Goal: Task Accomplishment & Management: Manage account settings

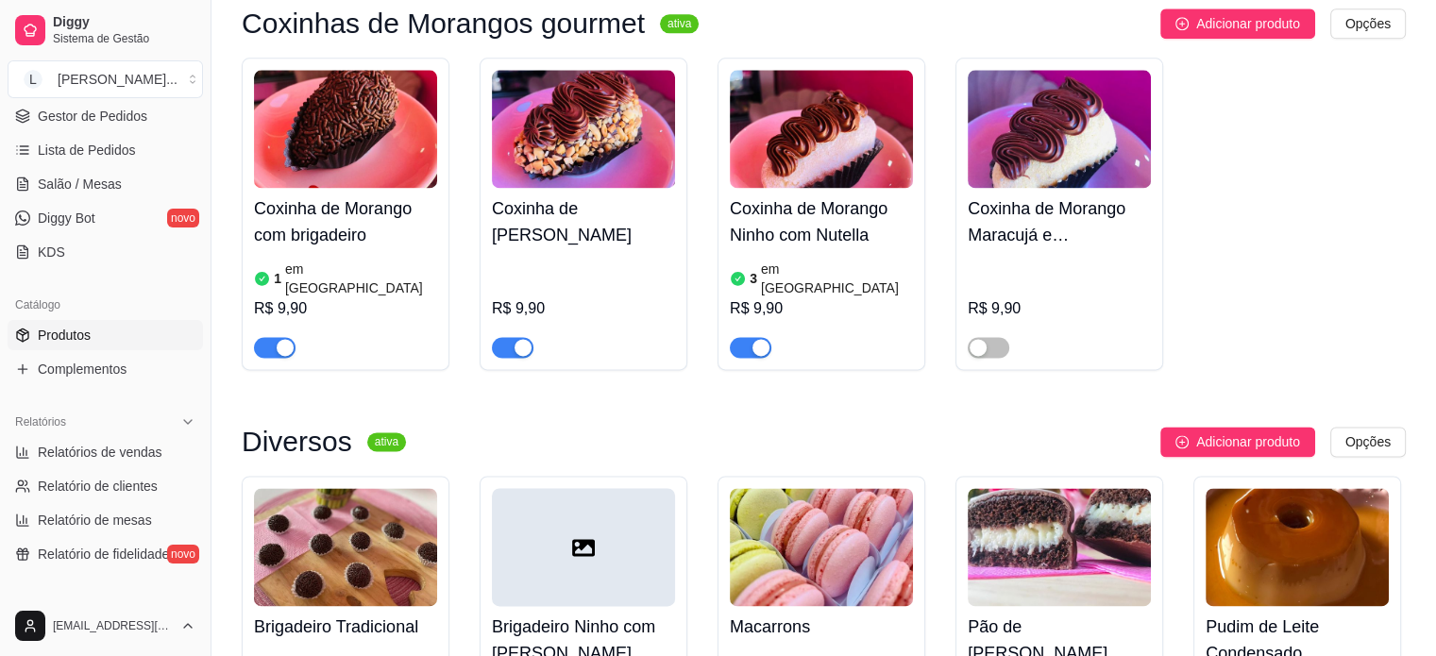
scroll to position [2643, 0]
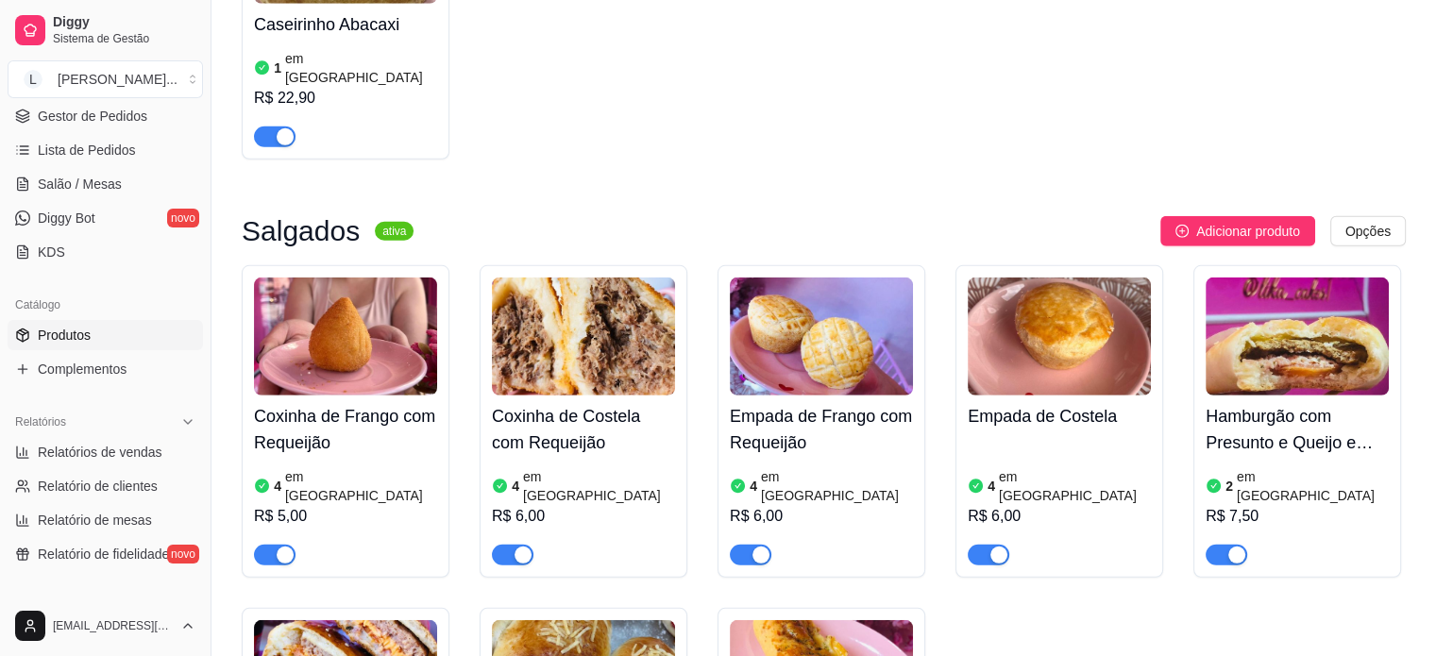
scroll to position [5380, 0]
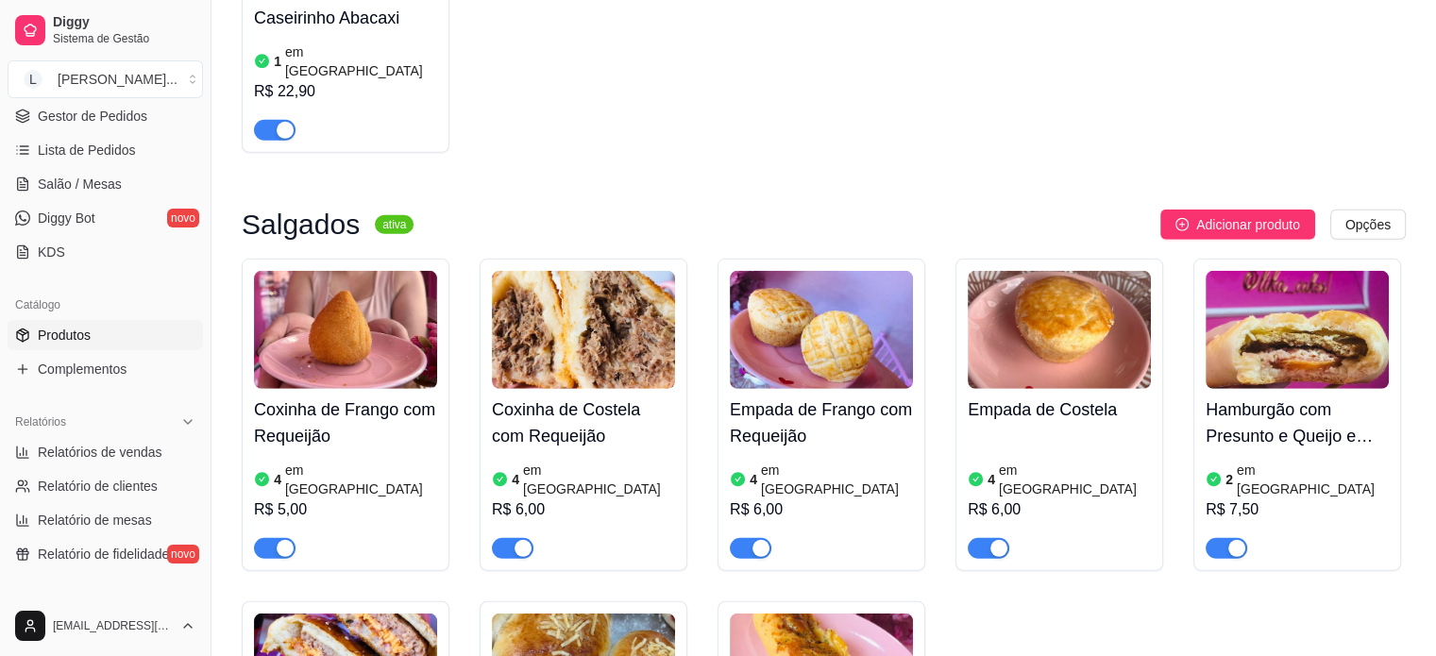
click at [510, 538] on span "button" at bounding box center [513, 548] width 42 height 21
click at [281, 538] on span "button" at bounding box center [275, 548] width 42 height 21
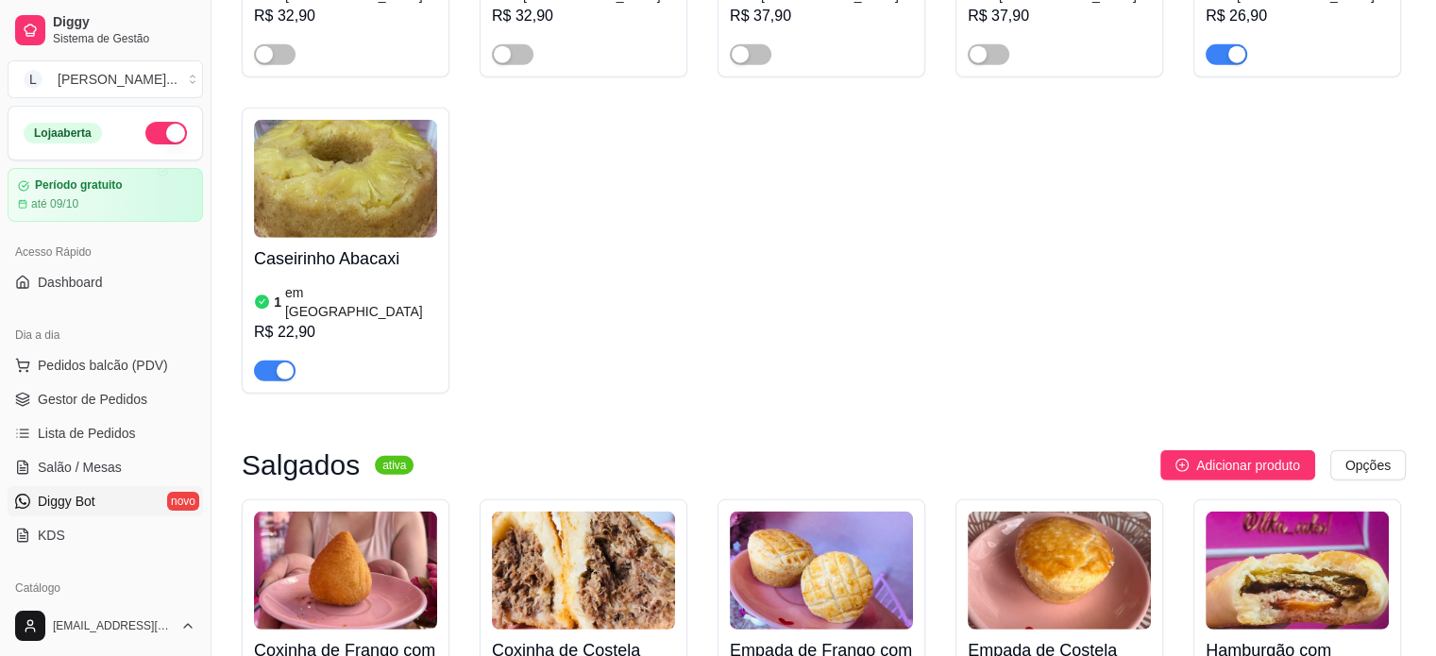
scroll to position [5097, 0]
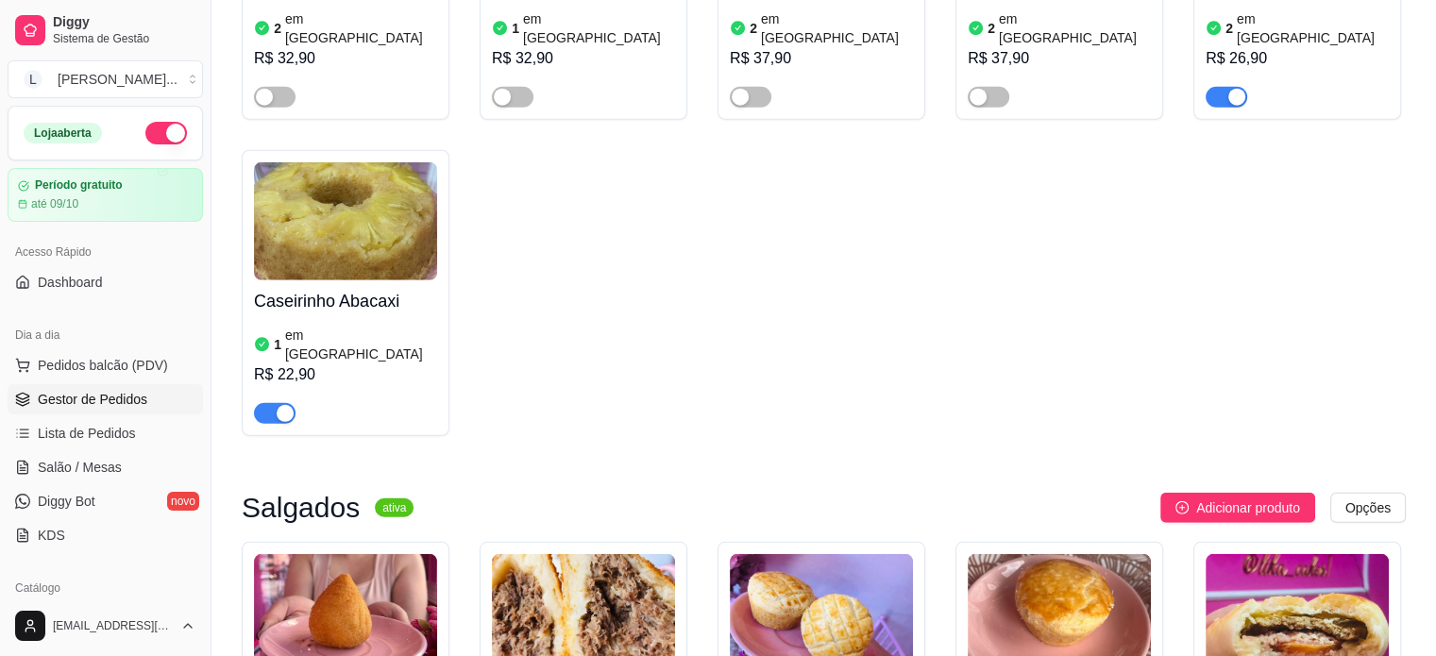
click at [95, 397] on span "Gestor de Pedidos" at bounding box center [92, 399] width 109 height 19
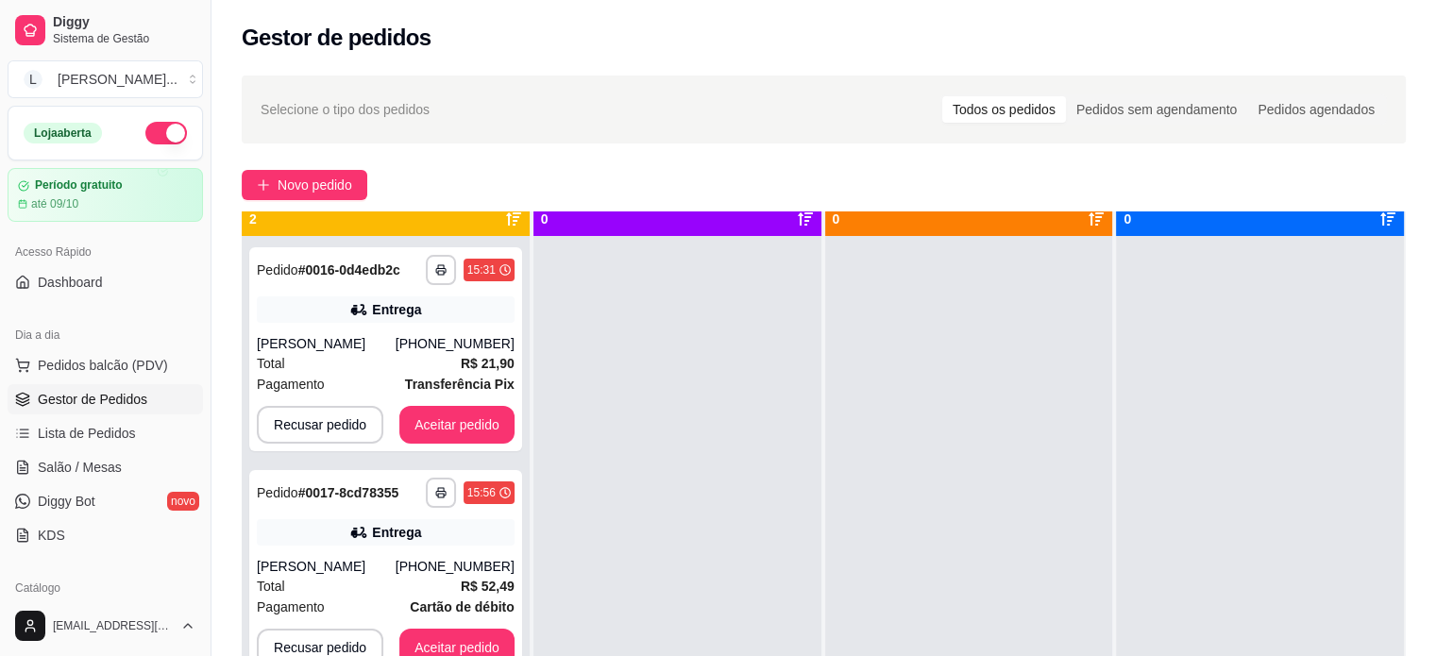
scroll to position [53, 0]
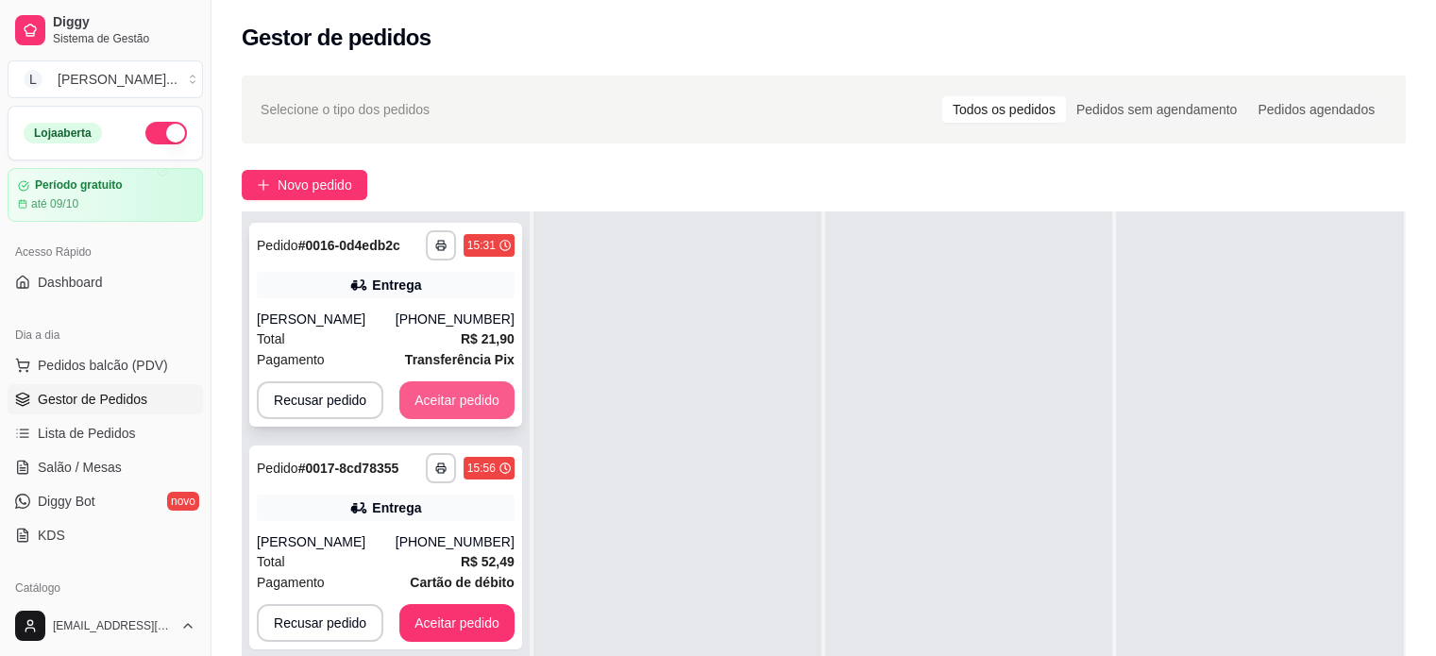
click at [462, 407] on button "Aceitar pedido" at bounding box center [456, 400] width 115 height 38
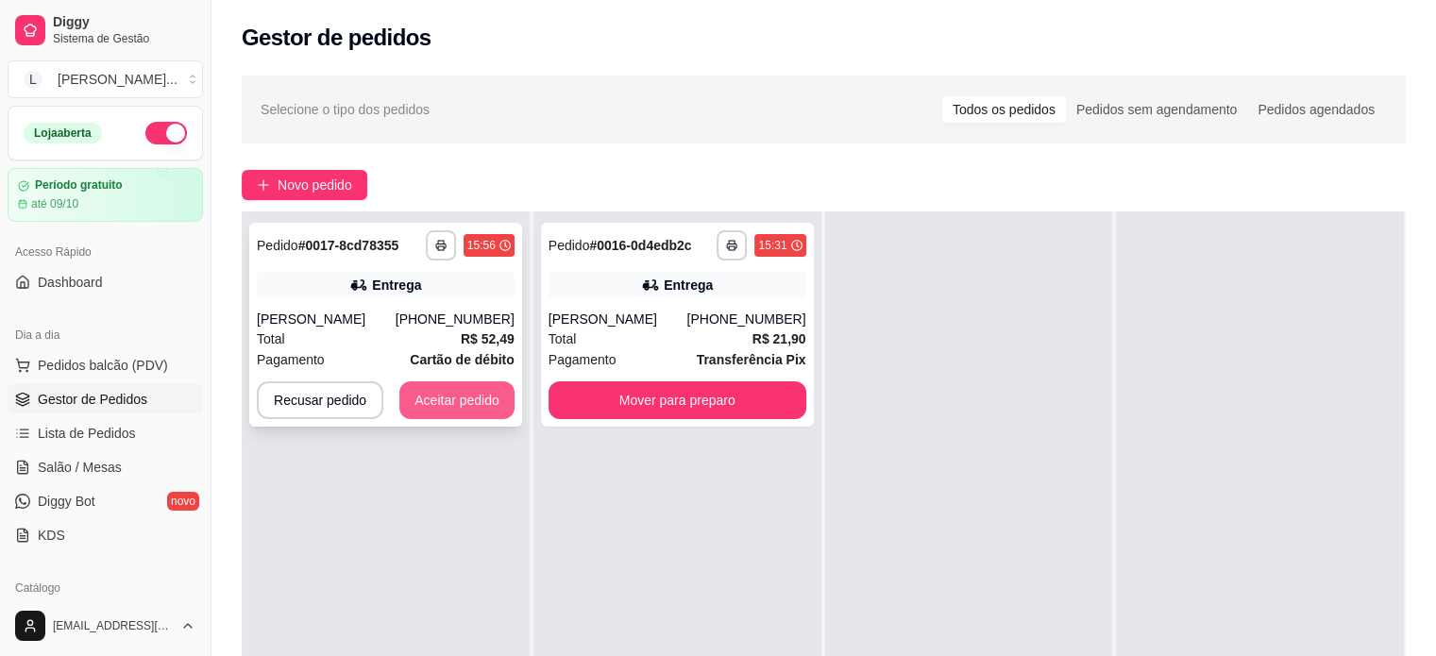
click at [449, 403] on button "Aceitar pedido" at bounding box center [456, 400] width 115 height 38
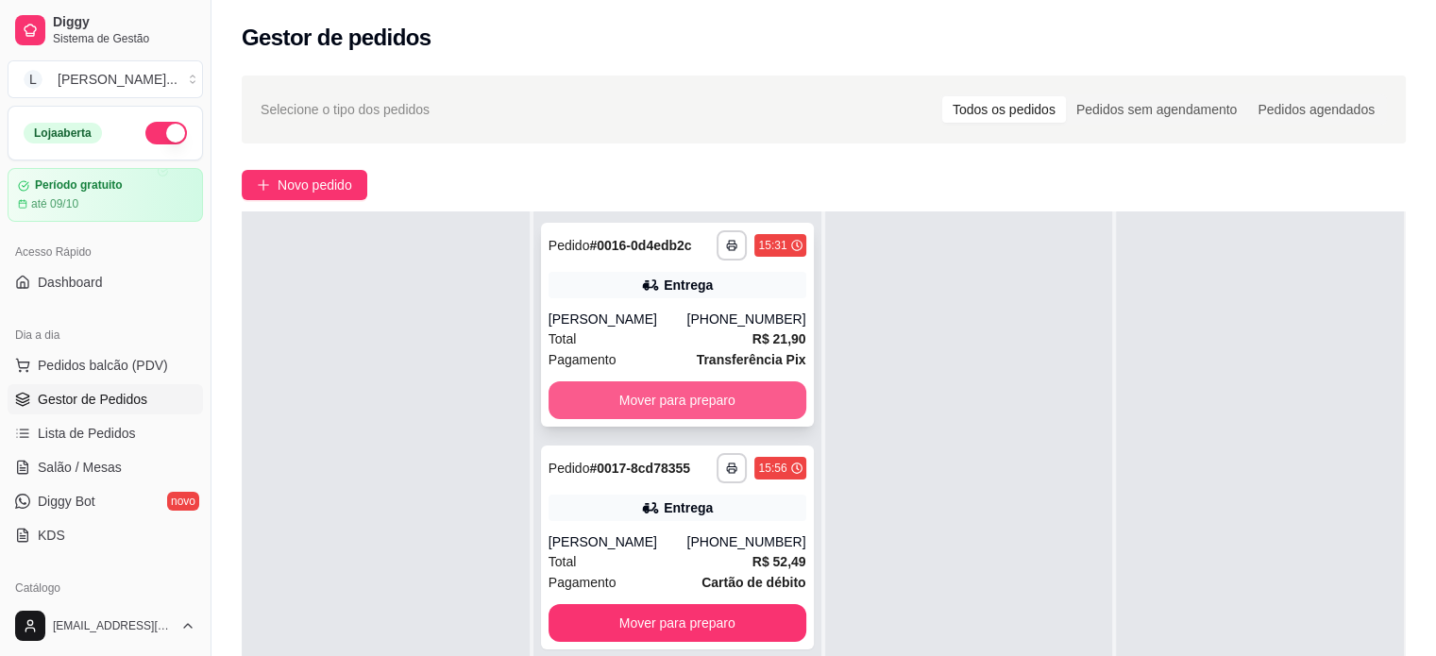
click at [695, 398] on button "Mover para preparo" at bounding box center [677, 400] width 258 height 38
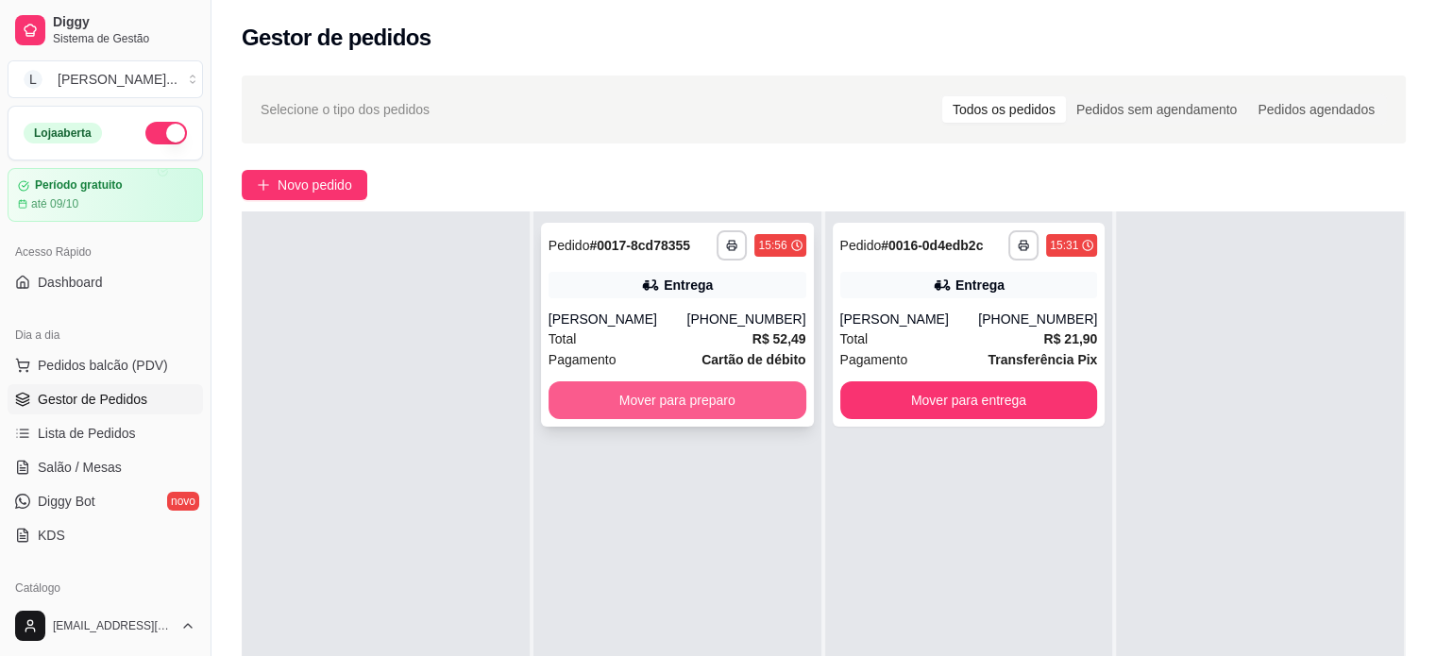
click at [648, 400] on button "Mover para preparo" at bounding box center [677, 400] width 258 height 38
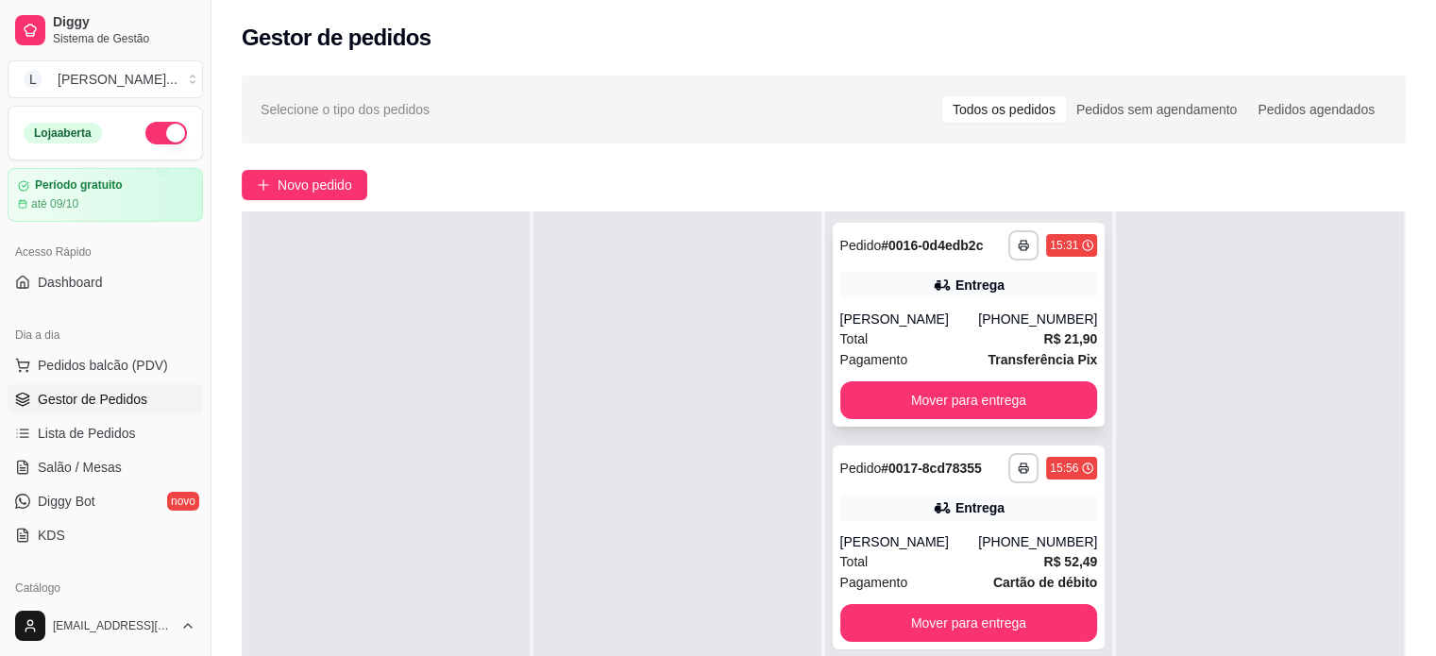
click at [967, 315] on div "[PERSON_NAME]" at bounding box center [909, 319] width 139 height 19
click at [997, 391] on button "Mover para entrega" at bounding box center [969, 400] width 258 height 38
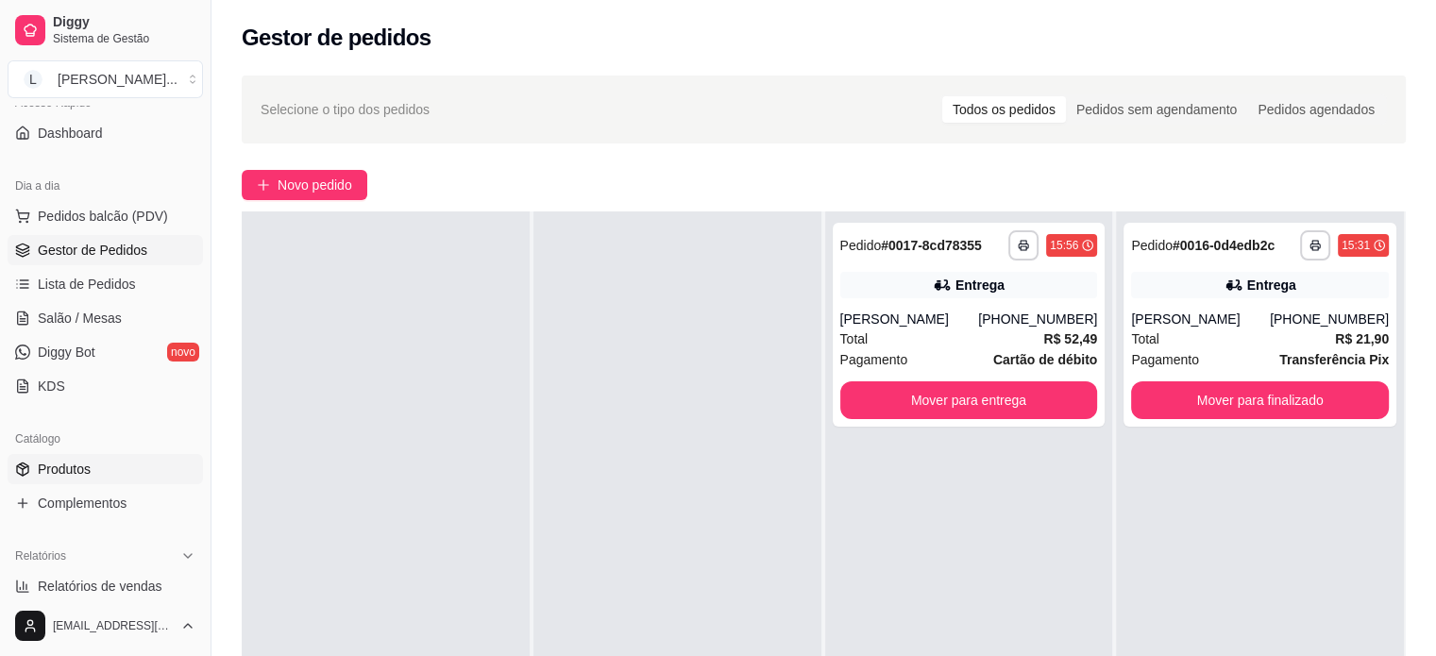
scroll to position [283, 0]
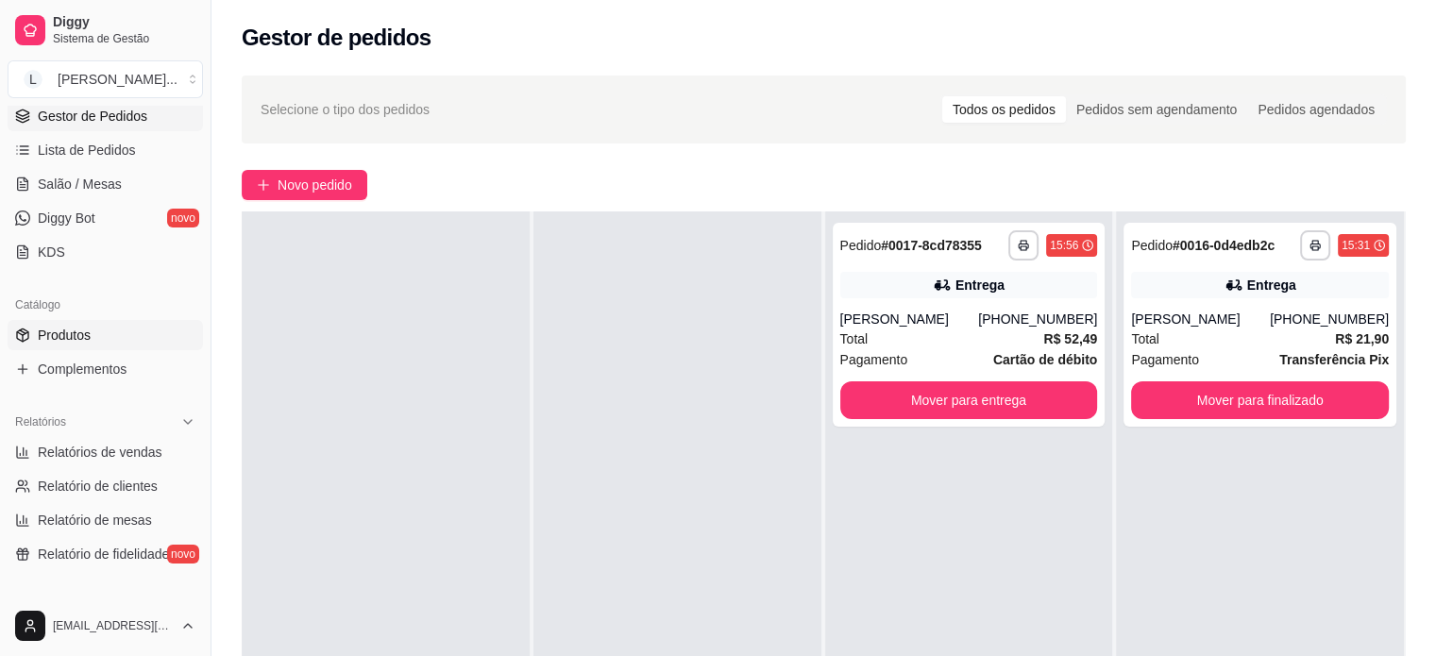
click at [95, 330] on link "Produtos" at bounding box center [105, 335] width 195 height 30
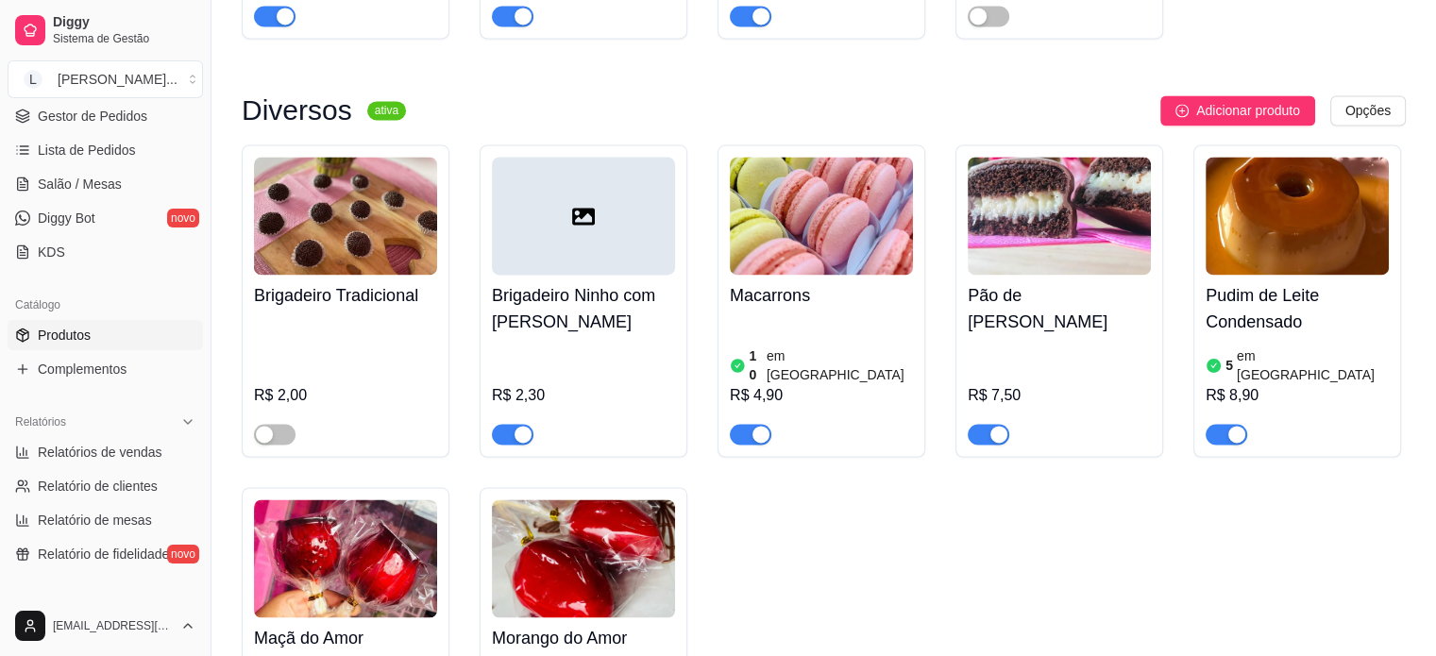
scroll to position [2926, 0]
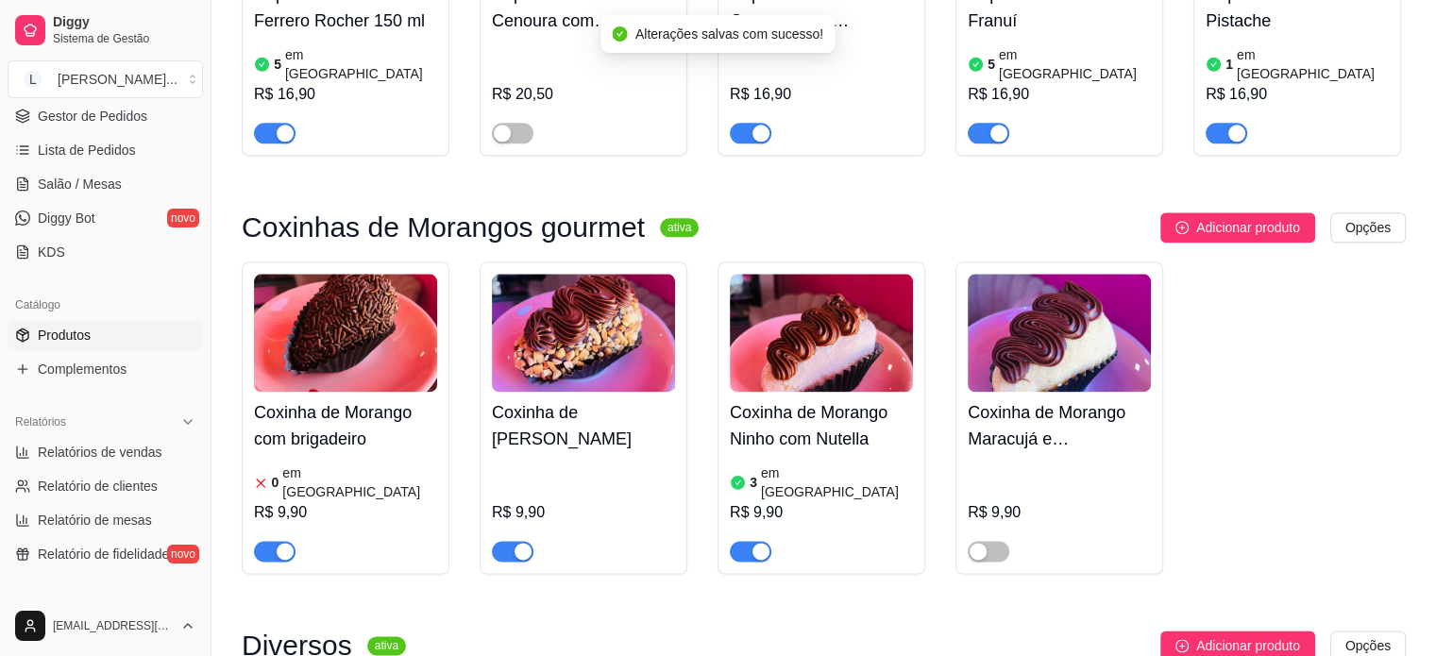
scroll to position [2360, 0]
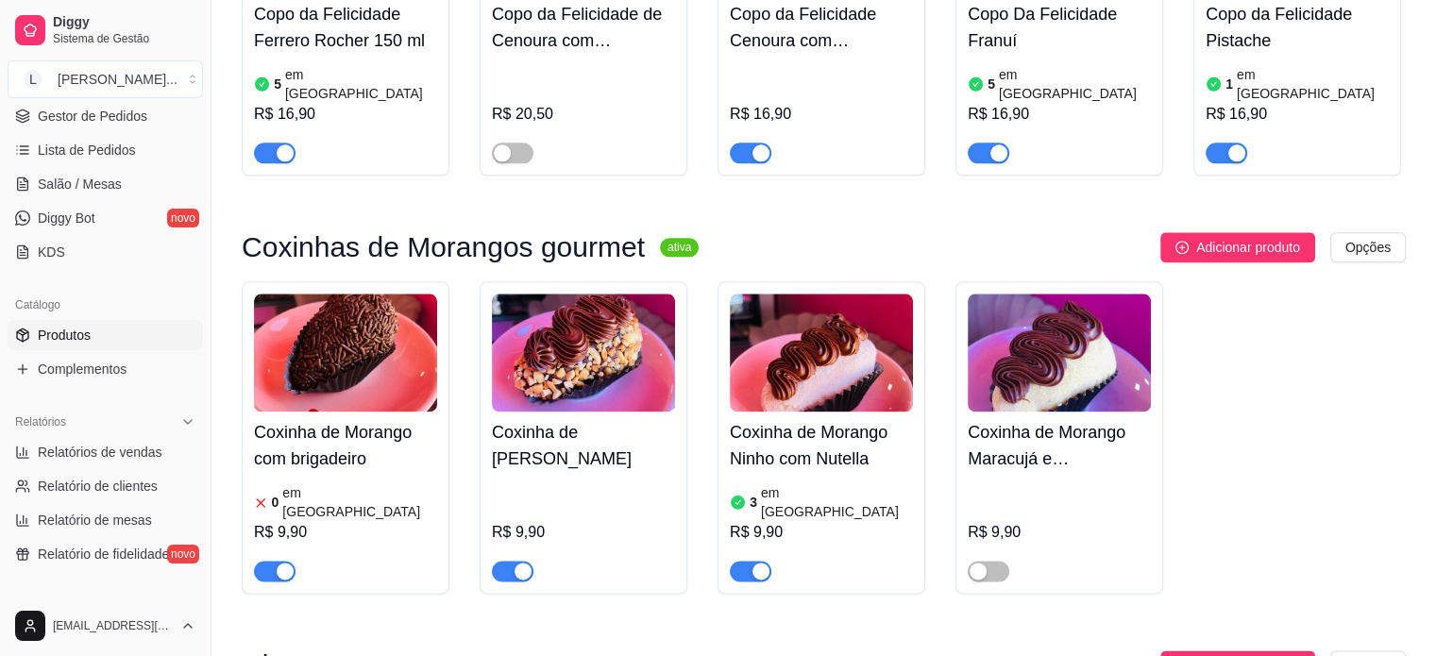
click at [524, 456] on div "Coxinha de Morango Ferrero Rocher R$ 9,90" at bounding box center [583, 437] width 208 height 312
click at [524, 563] on div "button" at bounding box center [522, 571] width 17 height 17
click at [106, 154] on span "Lista de Pedidos" at bounding box center [87, 150] width 98 height 19
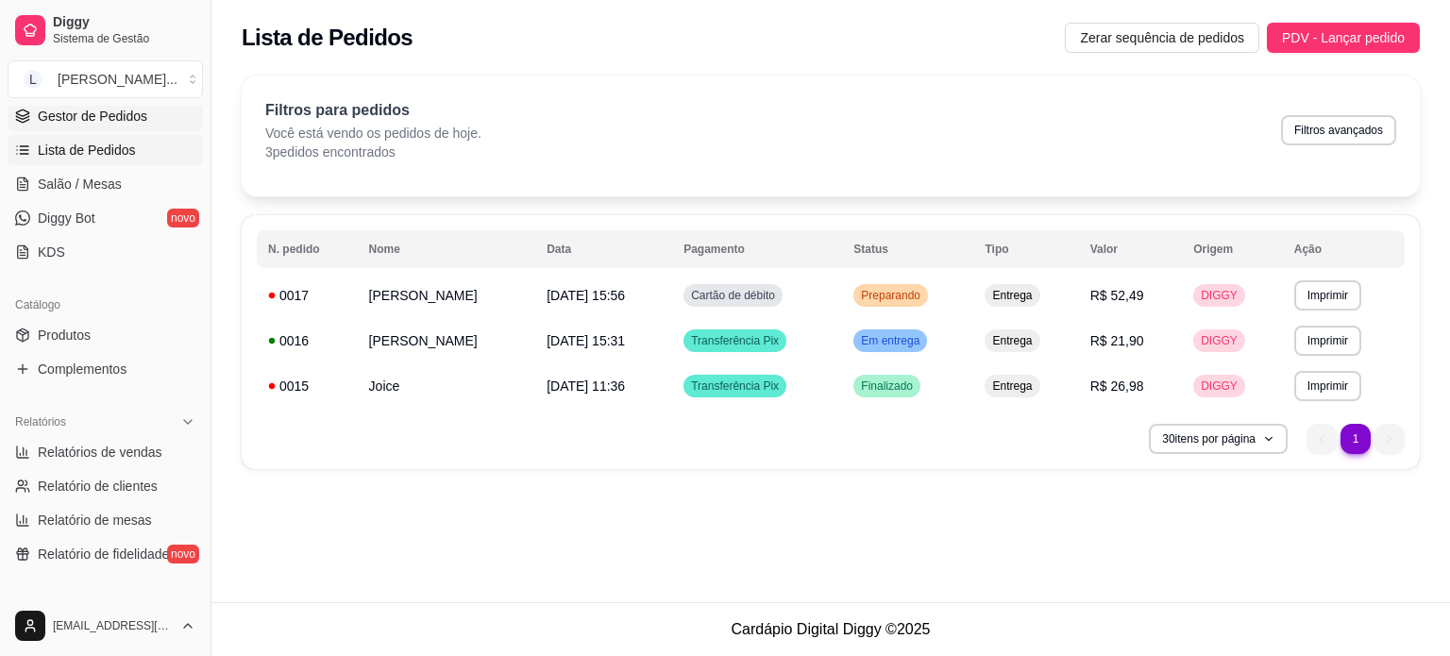
click at [127, 109] on span "Gestor de Pedidos" at bounding box center [92, 116] width 109 height 19
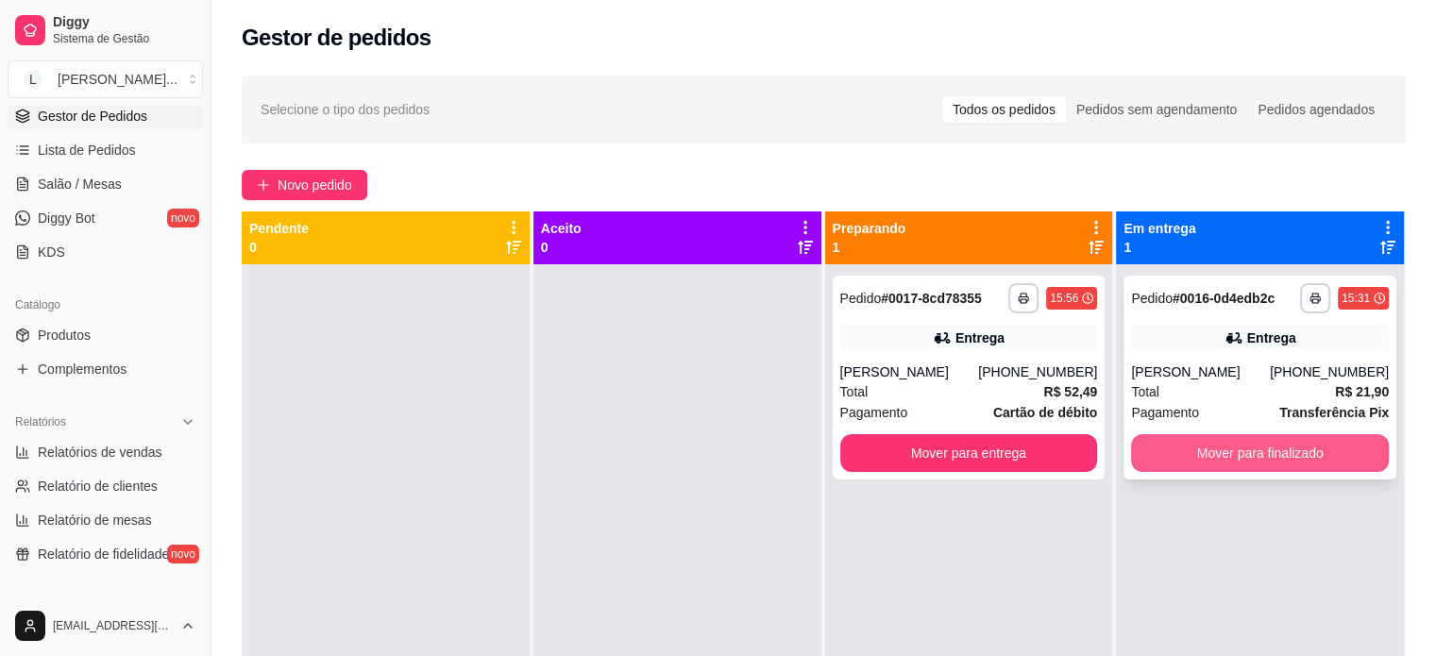
click at [1185, 450] on button "Mover para finalizado" at bounding box center [1260, 453] width 258 height 38
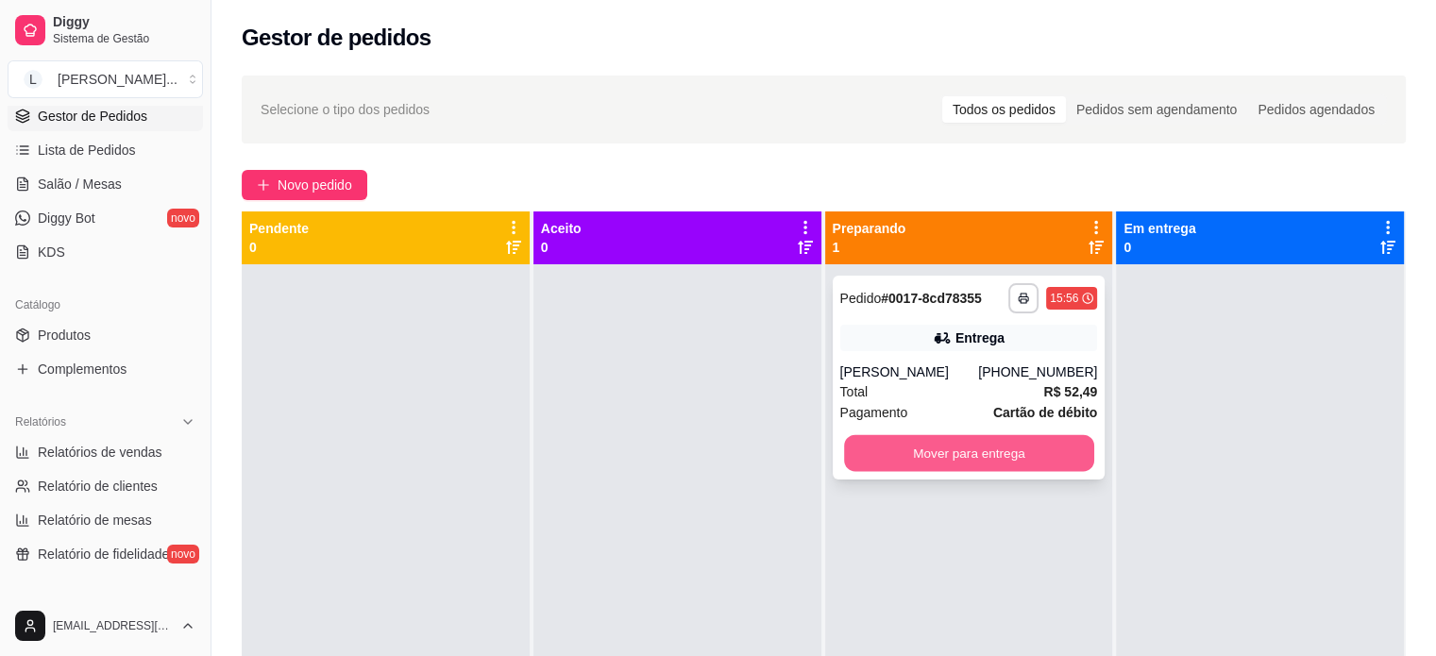
click at [885, 460] on button "Mover para entrega" at bounding box center [969, 453] width 250 height 37
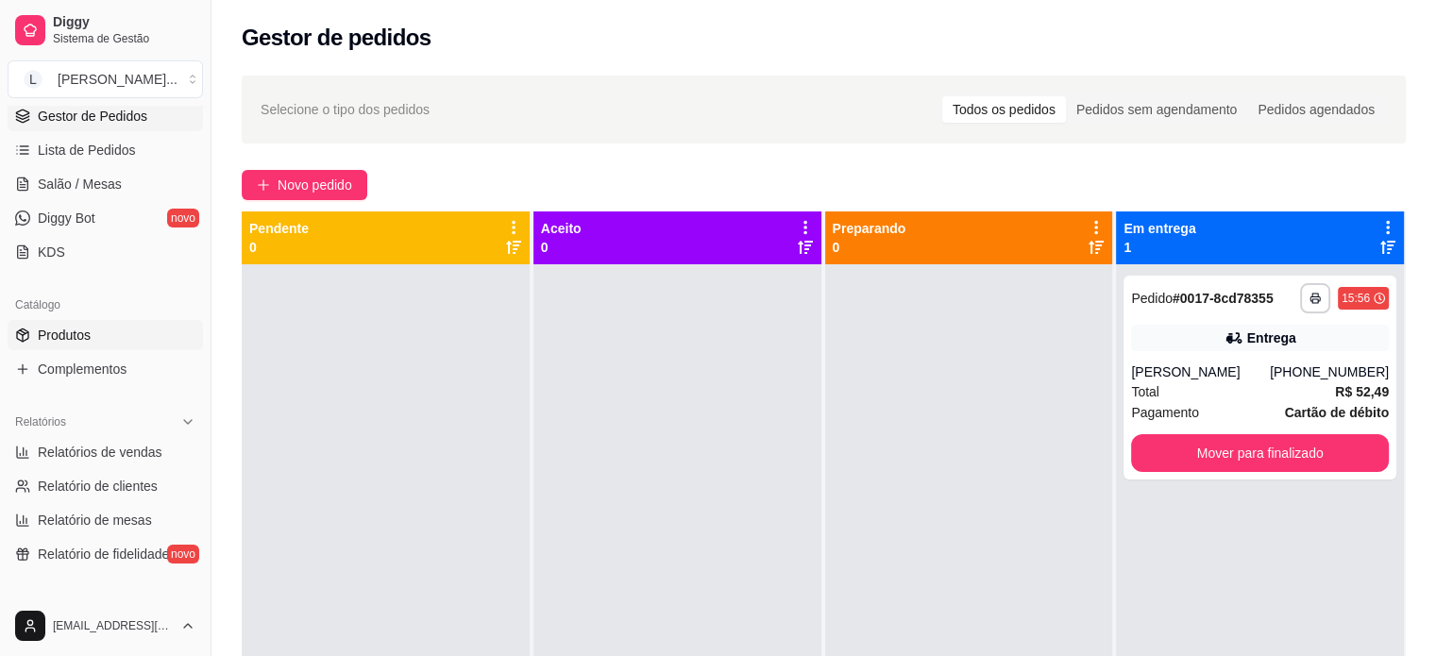
click at [96, 339] on link "Produtos" at bounding box center [105, 335] width 195 height 30
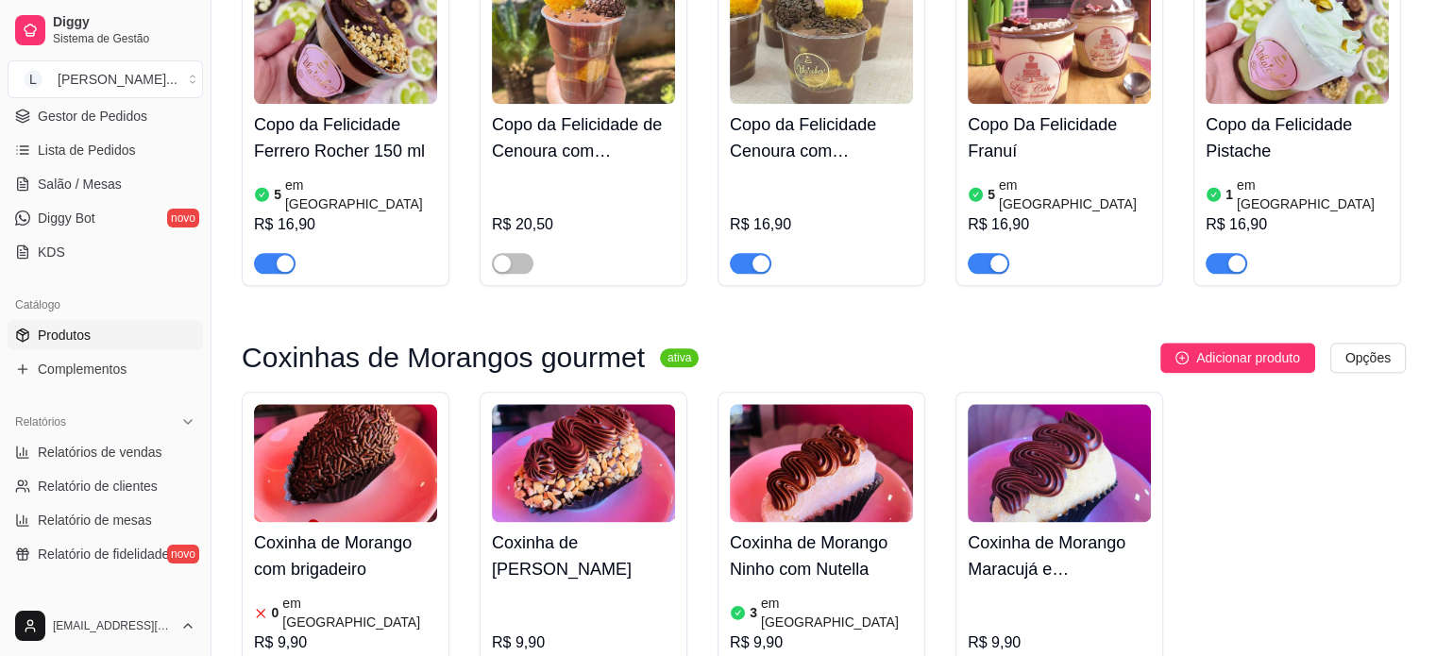
scroll to position [2360, 0]
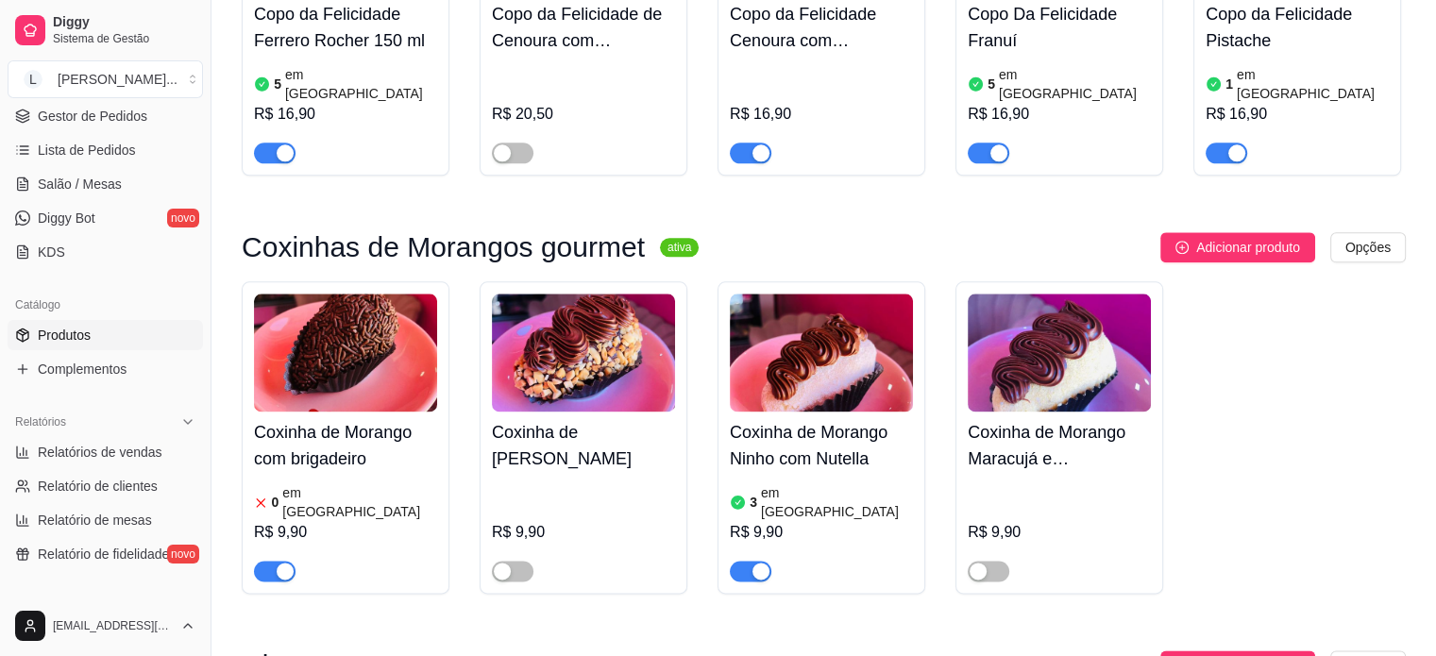
click at [757, 563] on div "button" at bounding box center [760, 571] width 17 height 17
click at [296, 544] on div at bounding box center [345, 563] width 183 height 38
click at [280, 561] on span "button" at bounding box center [275, 571] width 42 height 21
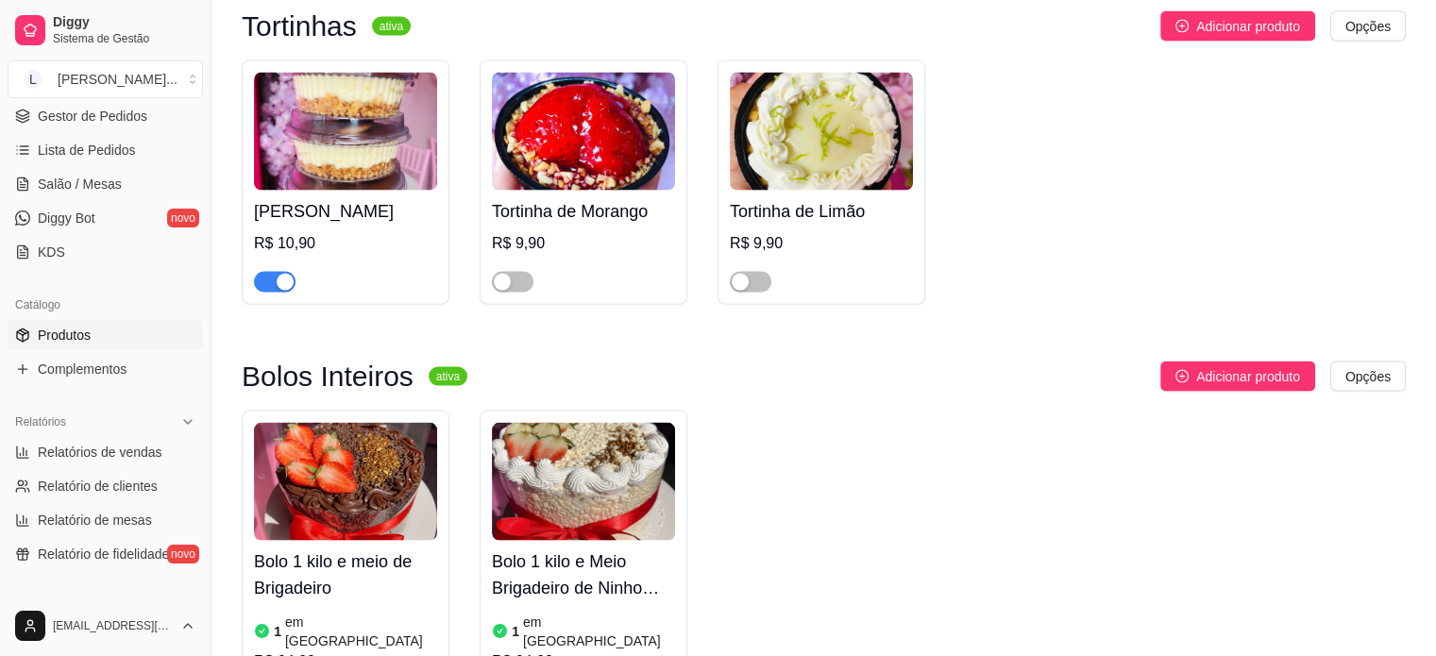
scroll to position [3776, 0]
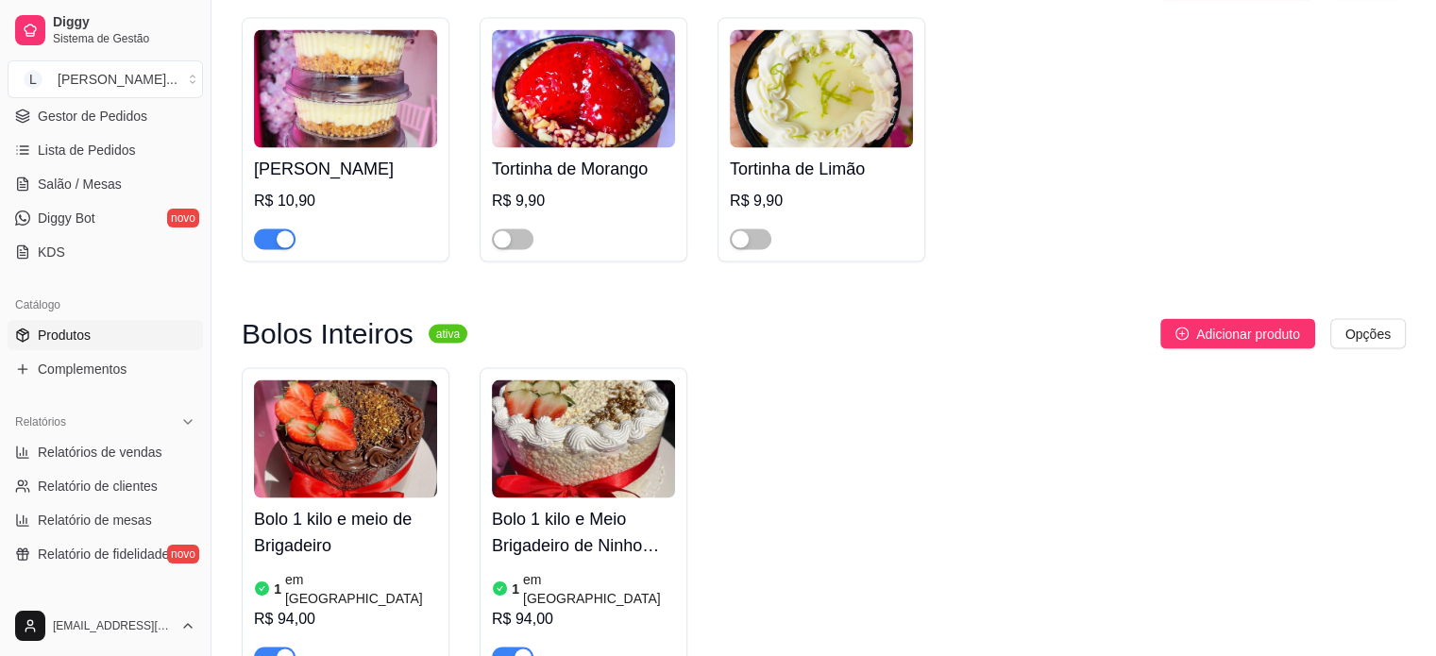
click at [288, 649] on div "button" at bounding box center [285, 657] width 17 height 17
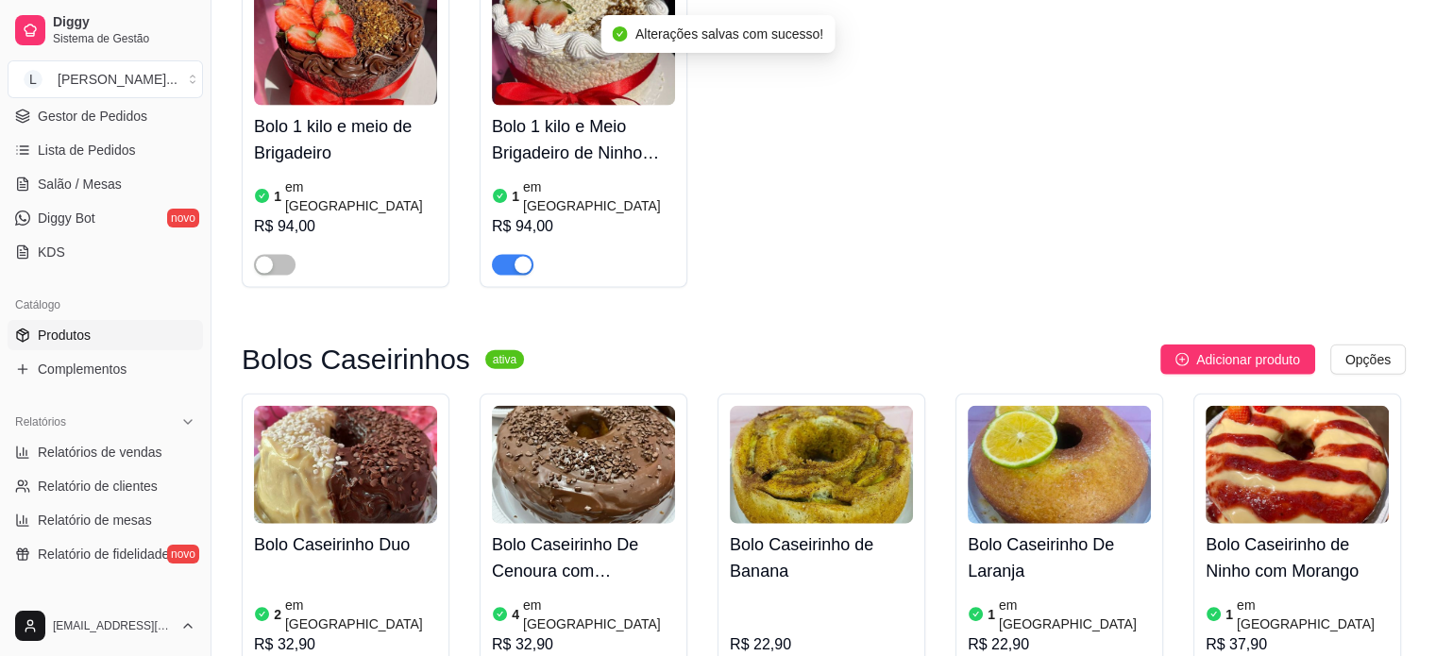
scroll to position [4247, 0]
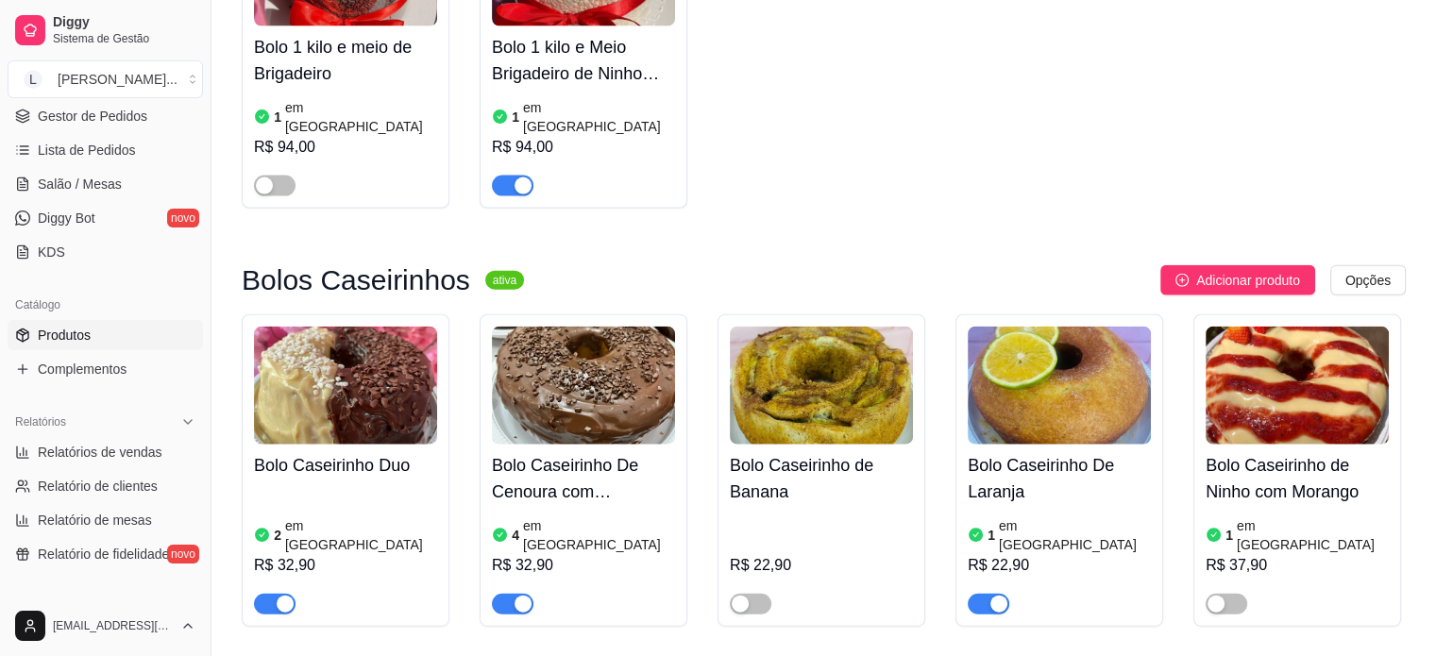
click at [996, 596] on div "button" at bounding box center [998, 604] width 17 height 17
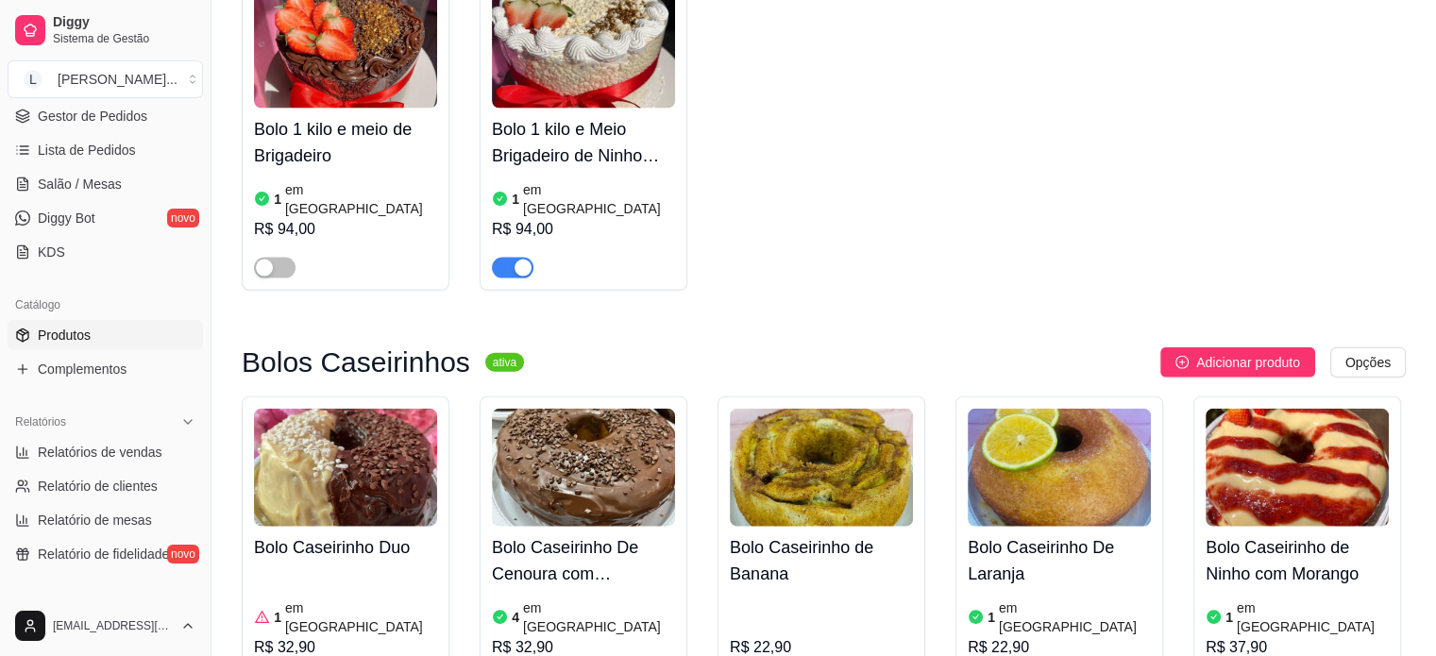
scroll to position [4342, 0]
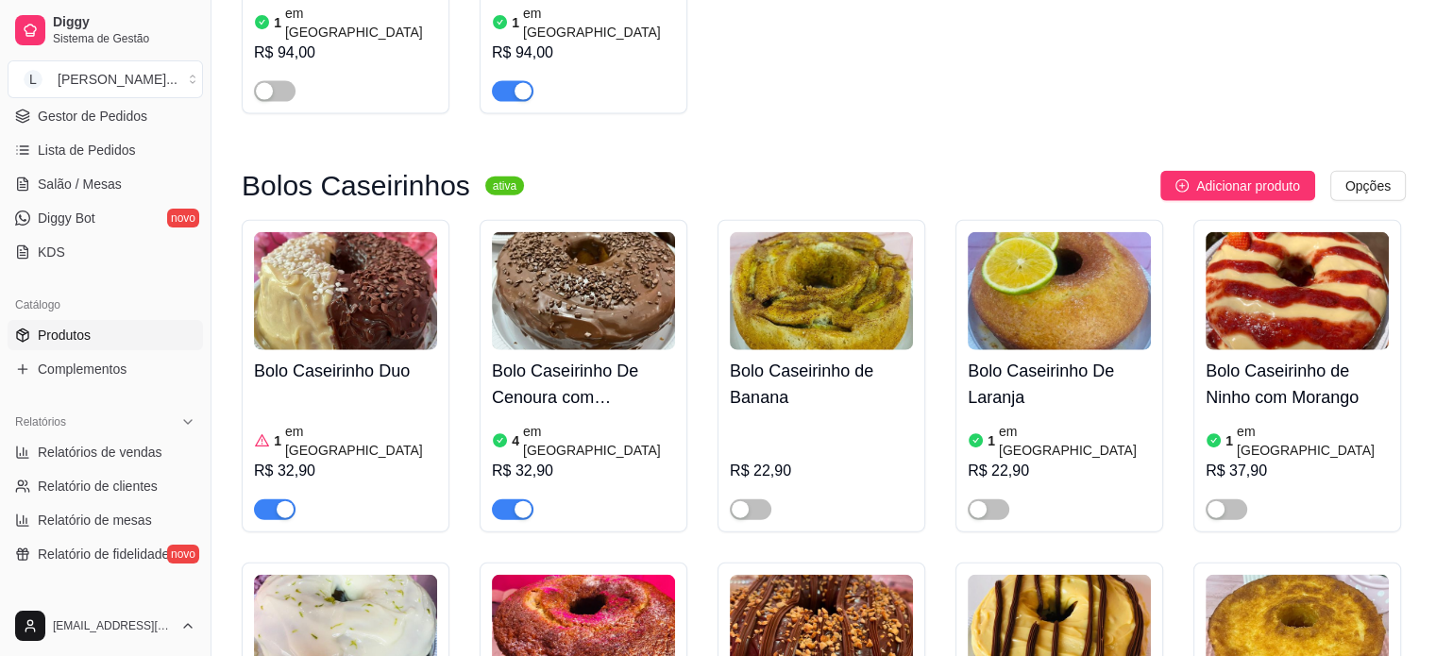
click at [275, 499] on button "button" at bounding box center [275, 509] width 42 height 21
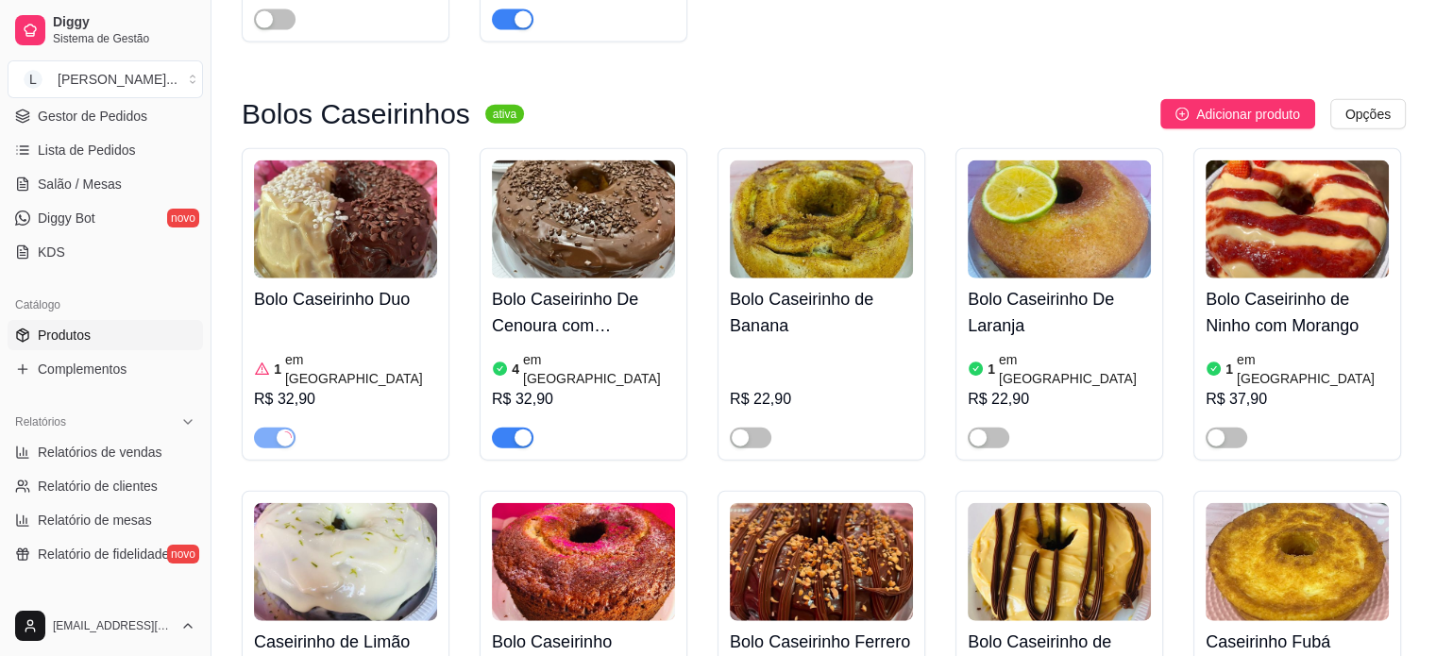
scroll to position [4531, 0]
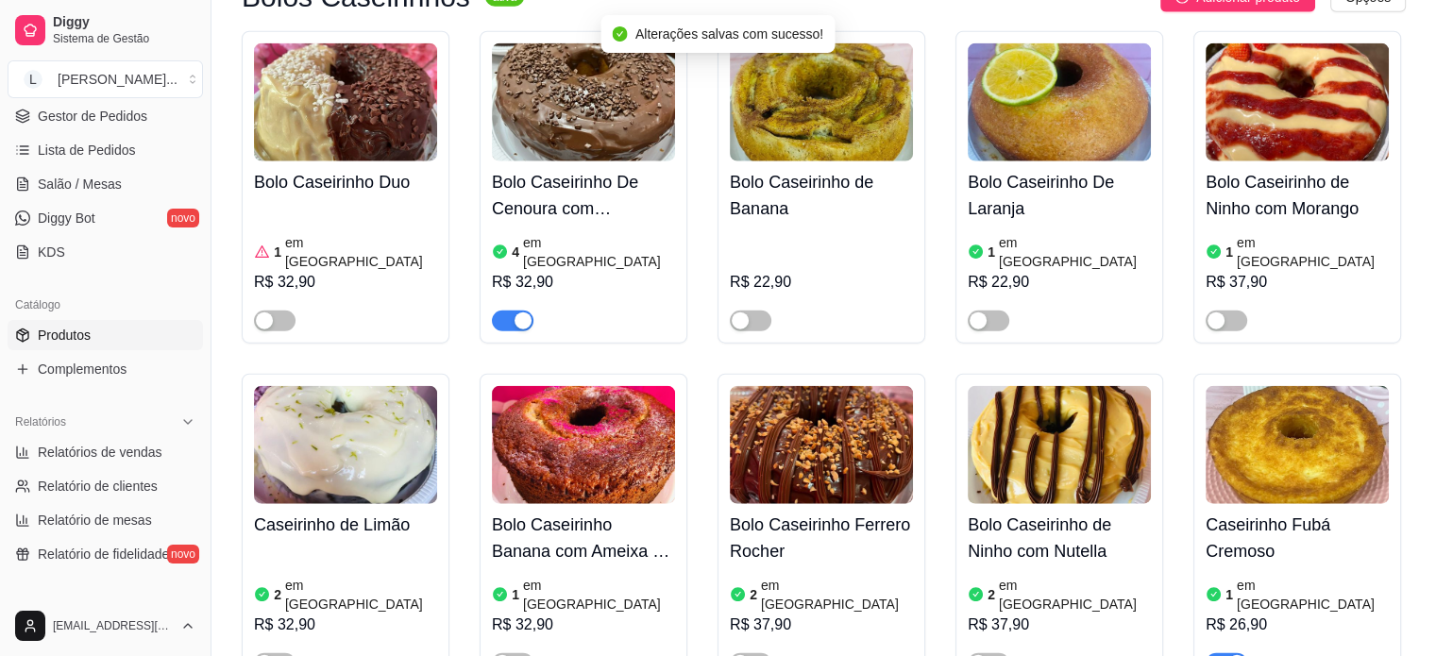
click at [1239, 655] on div "button" at bounding box center [1236, 663] width 17 height 17
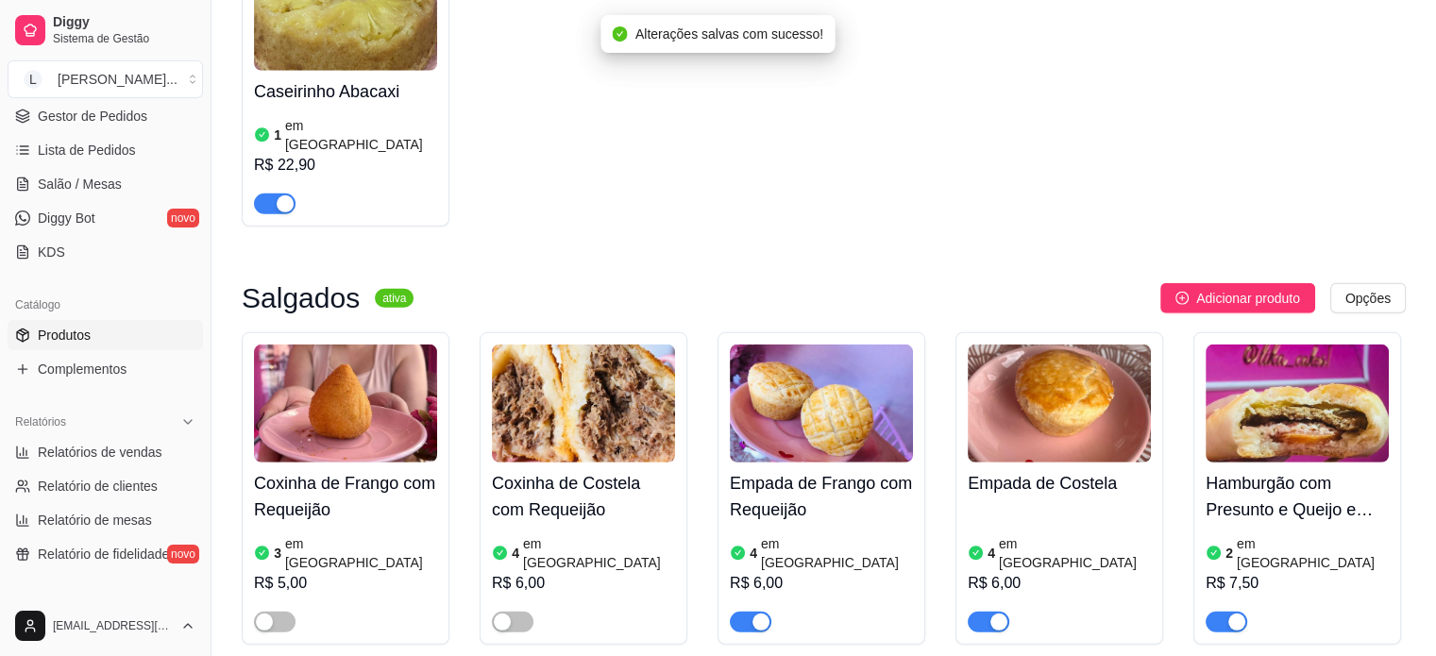
scroll to position [5380, 0]
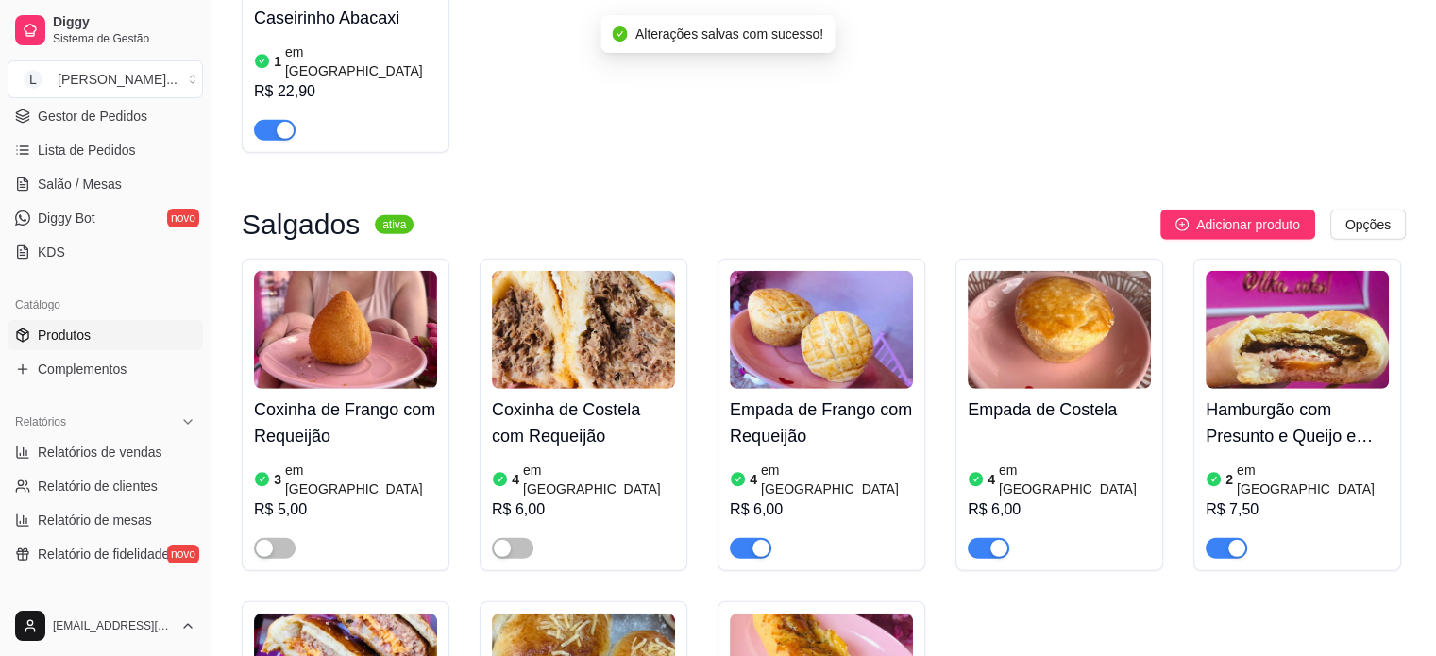
click at [993, 540] on div "button" at bounding box center [998, 548] width 17 height 17
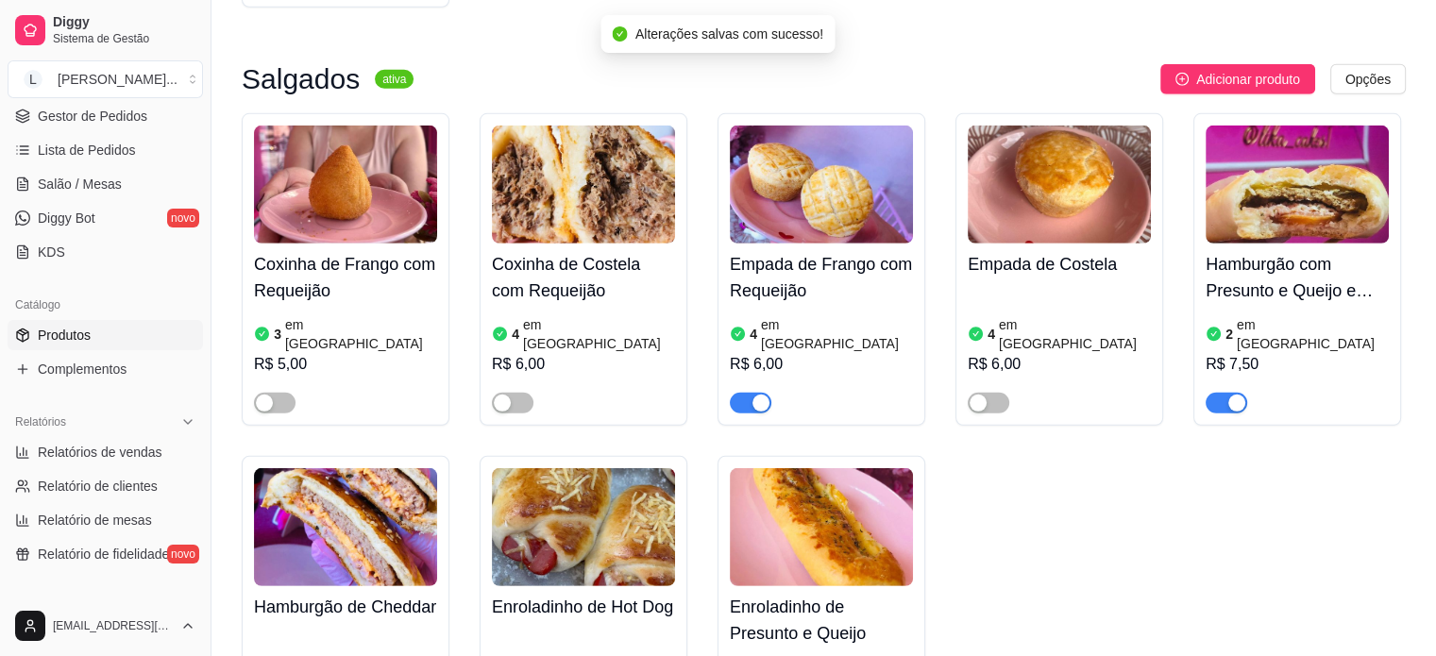
scroll to position [5569, 0]
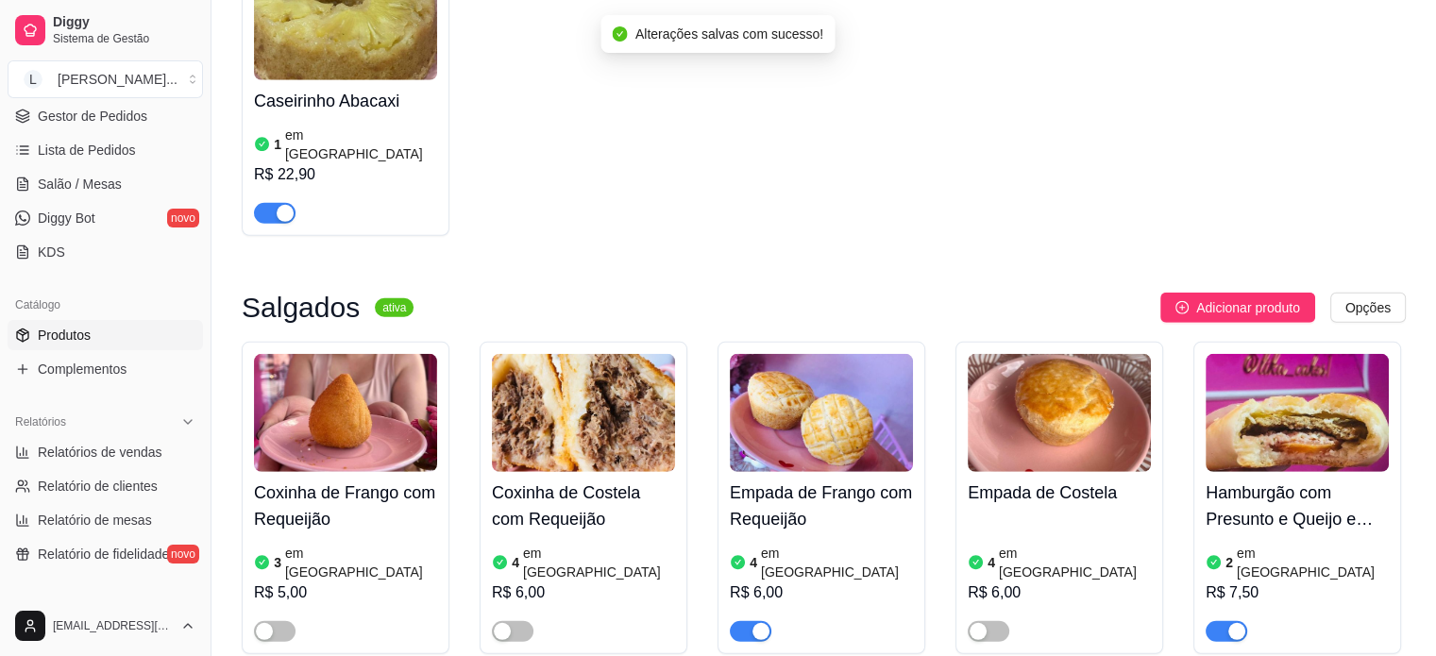
scroll to position [5286, 0]
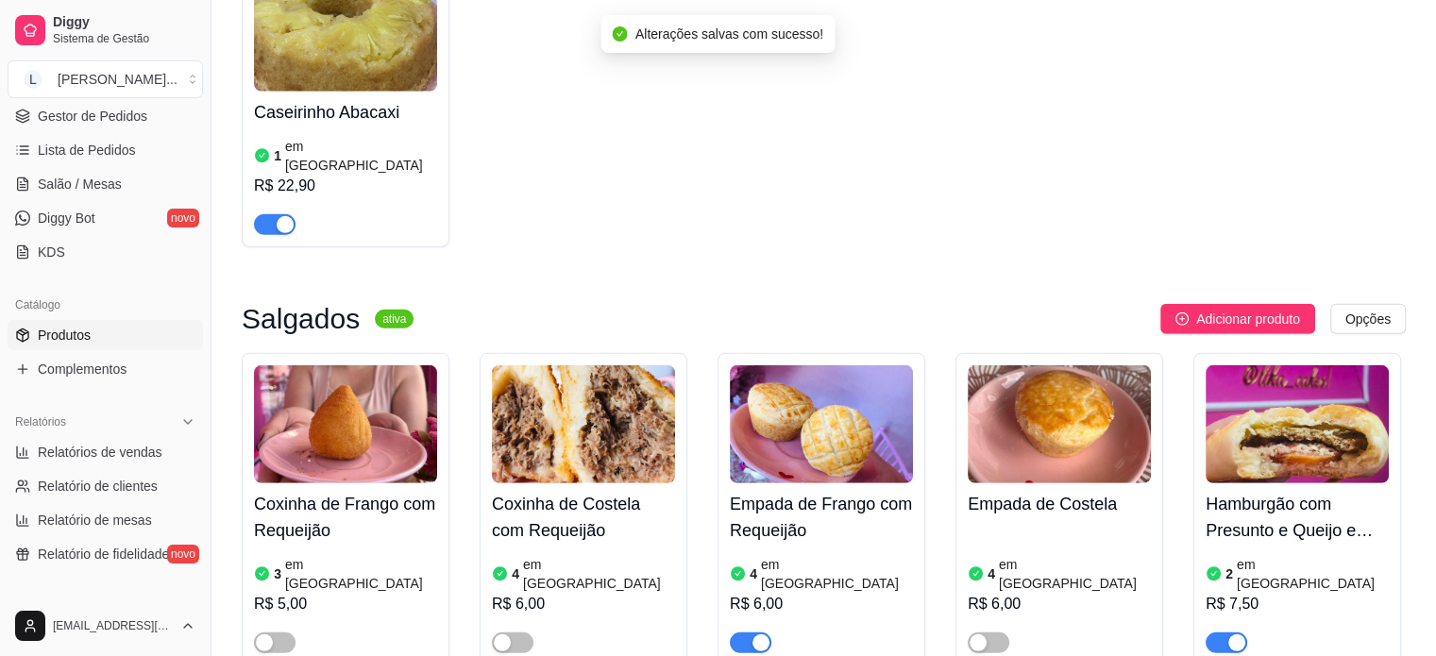
click at [1276, 615] on div at bounding box center [1296, 634] width 183 height 38
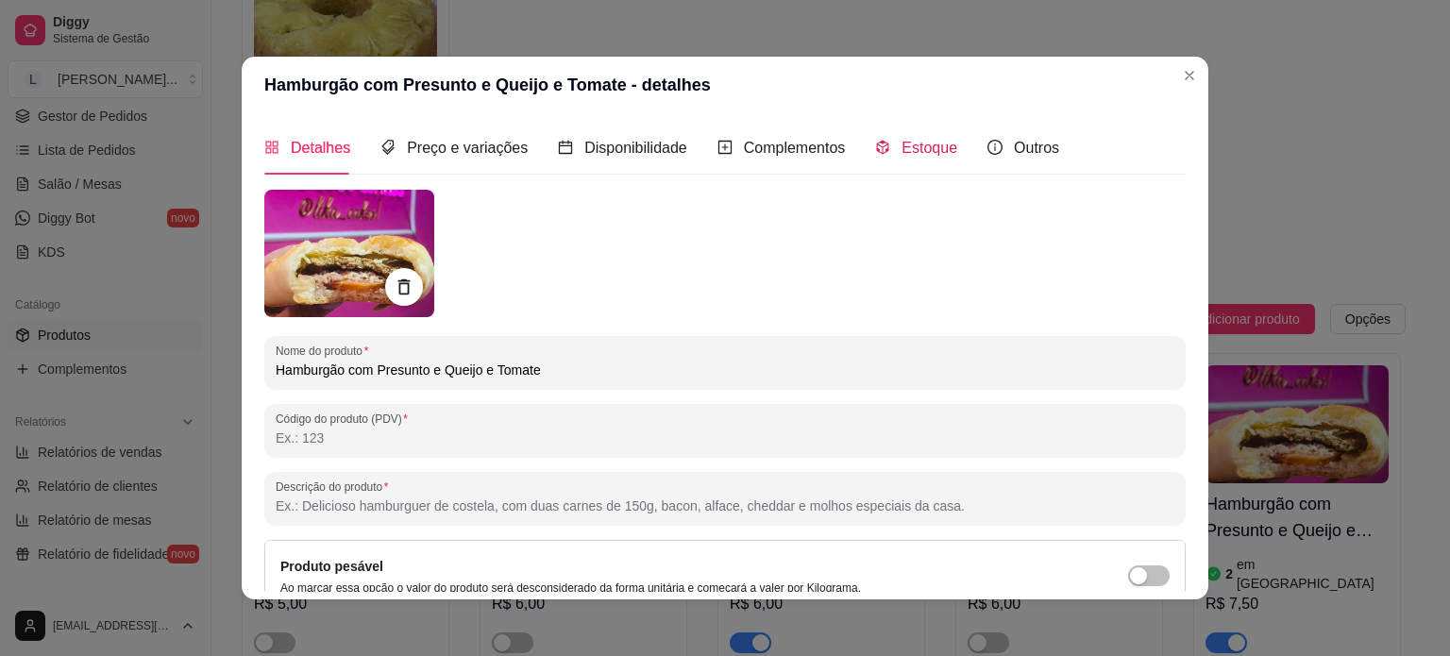
click at [922, 152] on span "Estoque" at bounding box center [929, 148] width 56 height 16
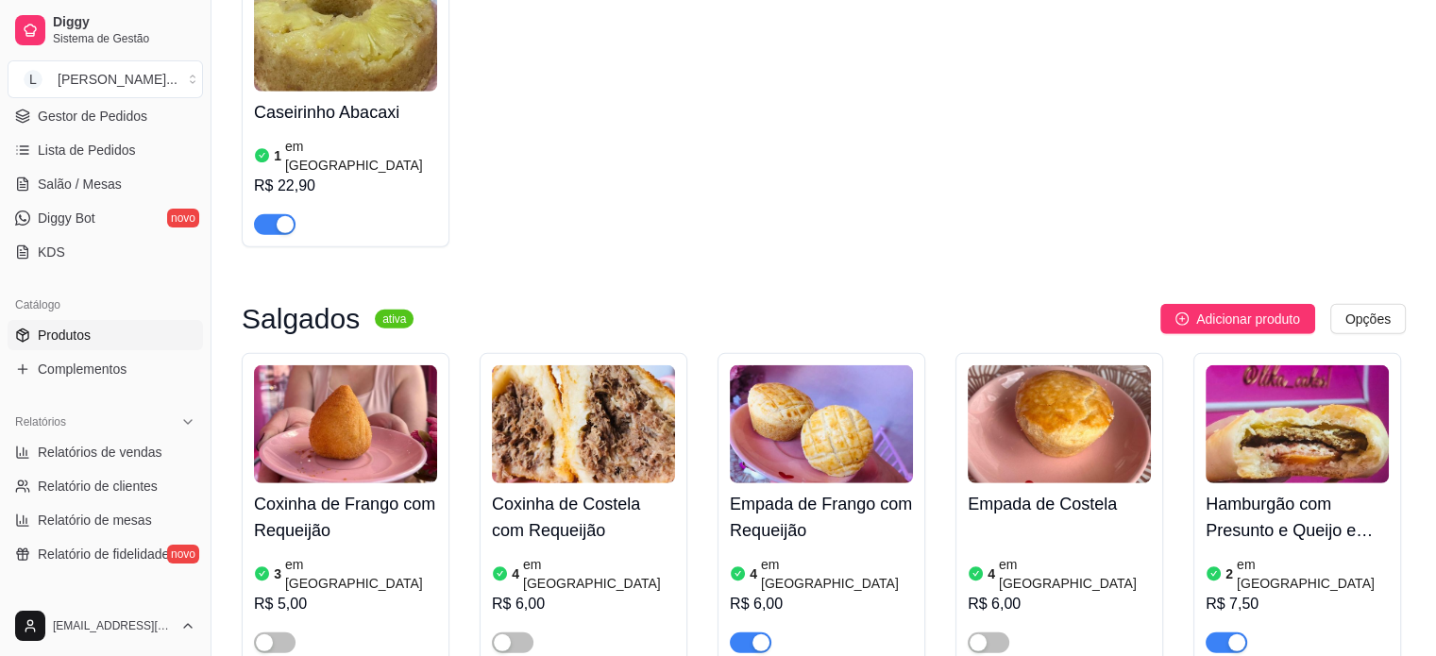
click at [1241, 634] on div "button" at bounding box center [1236, 642] width 17 height 17
click at [93, 145] on span "Lista de Pedidos" at bounding box center [87, 150] width 98 height 19
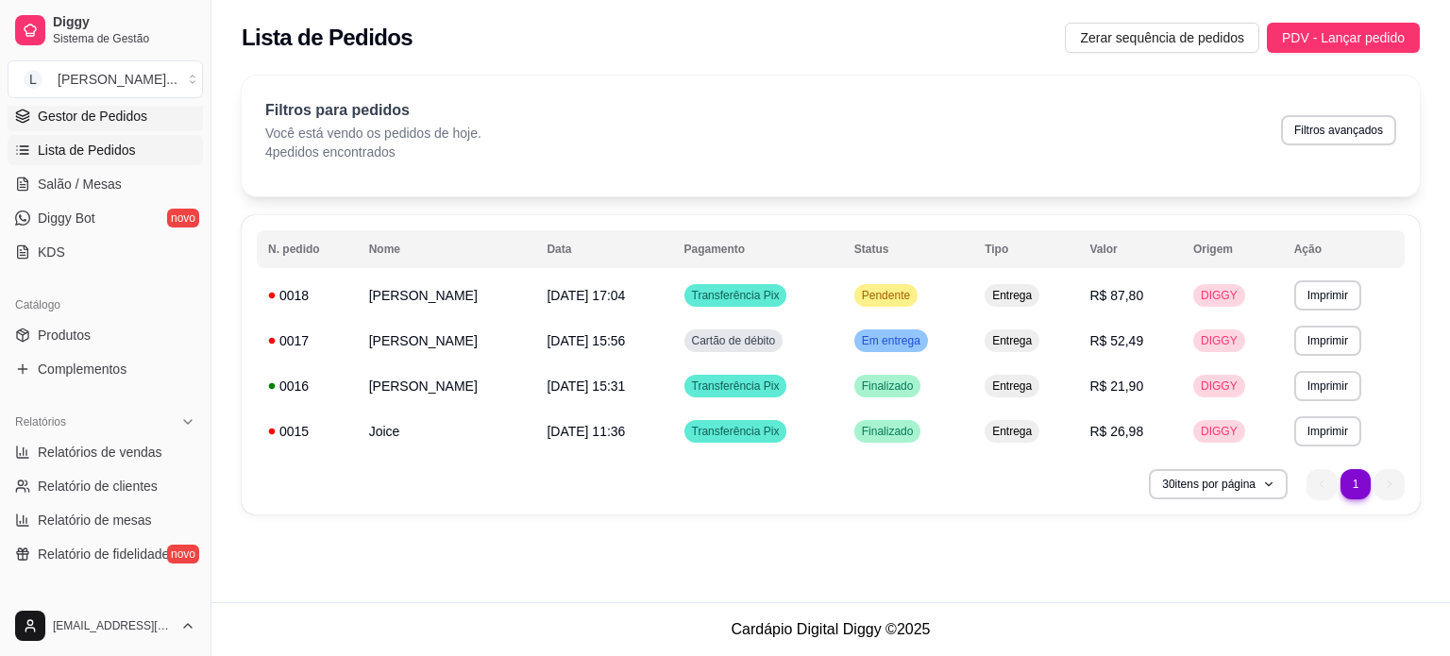
click at [86, 124] on span "Gestor de Pedidos" at bounding box center [92, 116] width 109 height 19
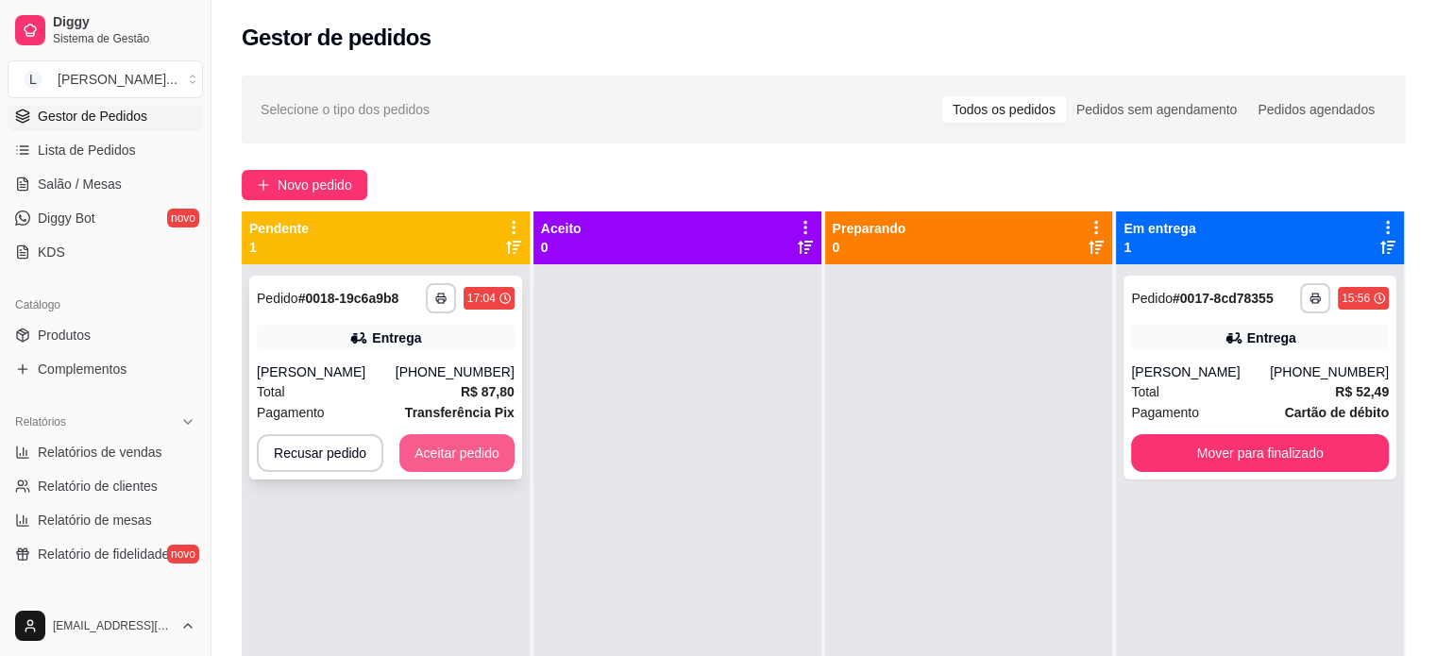
click at [446, 452] on button "Aceitar pedido" at bounding box center [456, 453] width 115 height 38
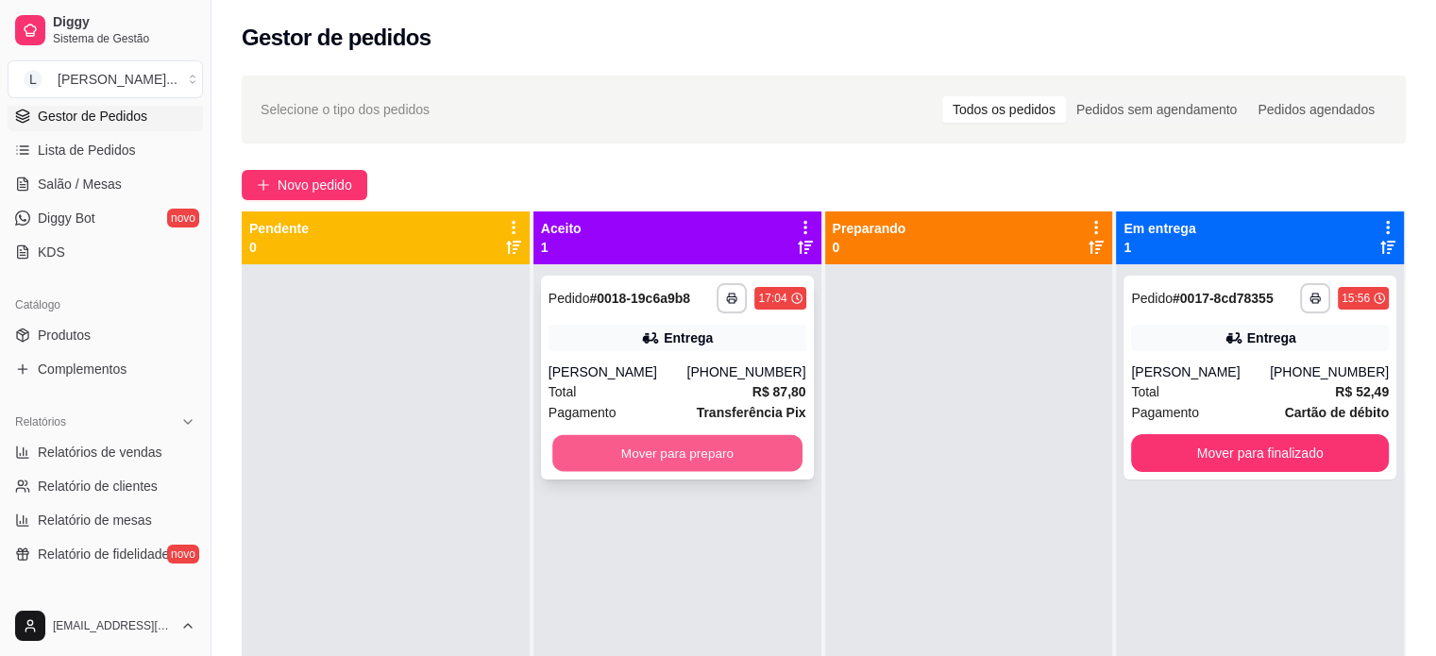
click at [661, 454] on button "Mover para preparo" at bounding box center [677, 453] width 250 height 37
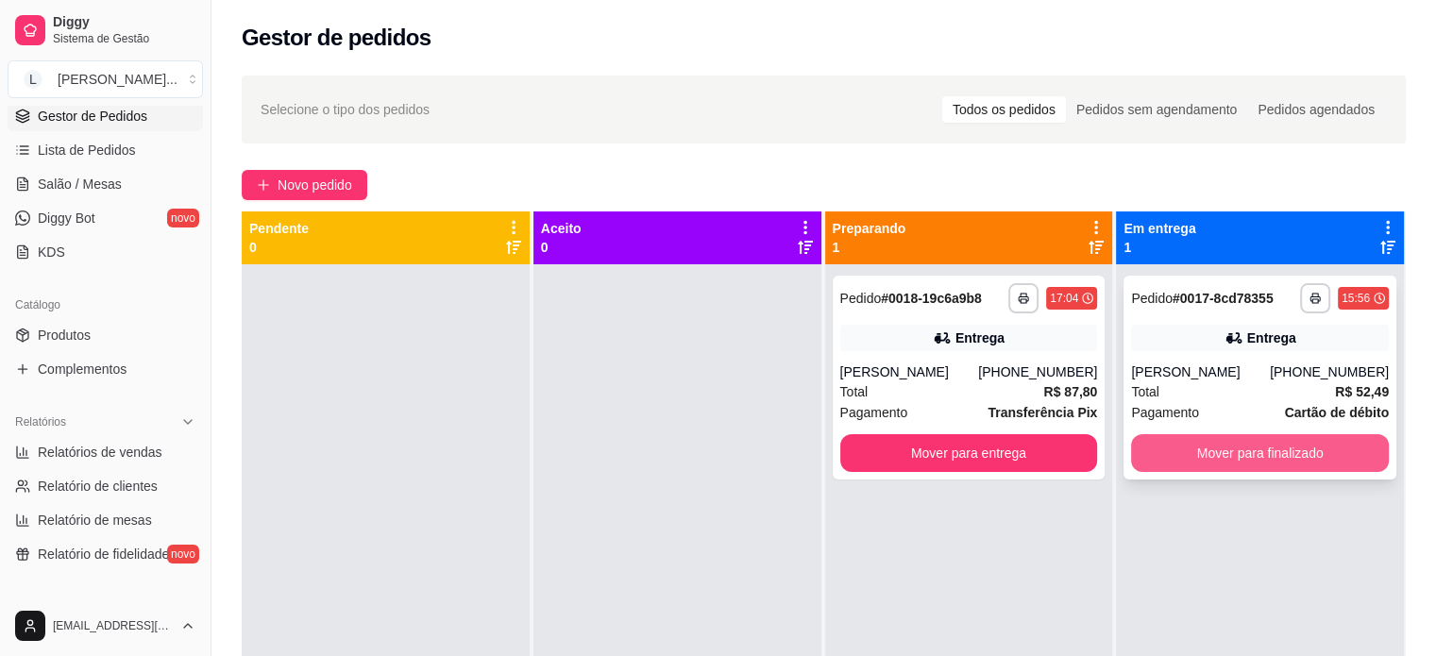
click at [1214, 456] on button "Mover para finalizado" at bounding box center [1260, 453] width 258 height 38
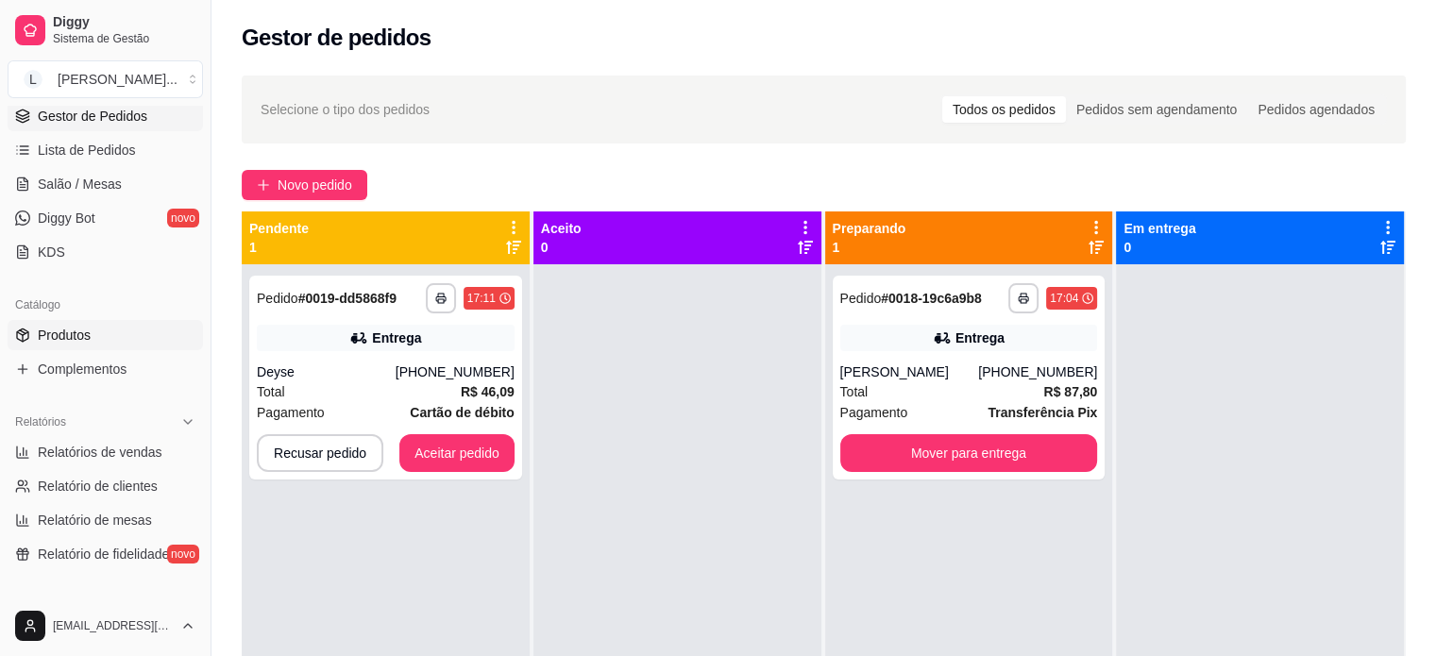
click at [104, 324] on link "Produtos" at bounding box center [105, 335] width 195 height 30
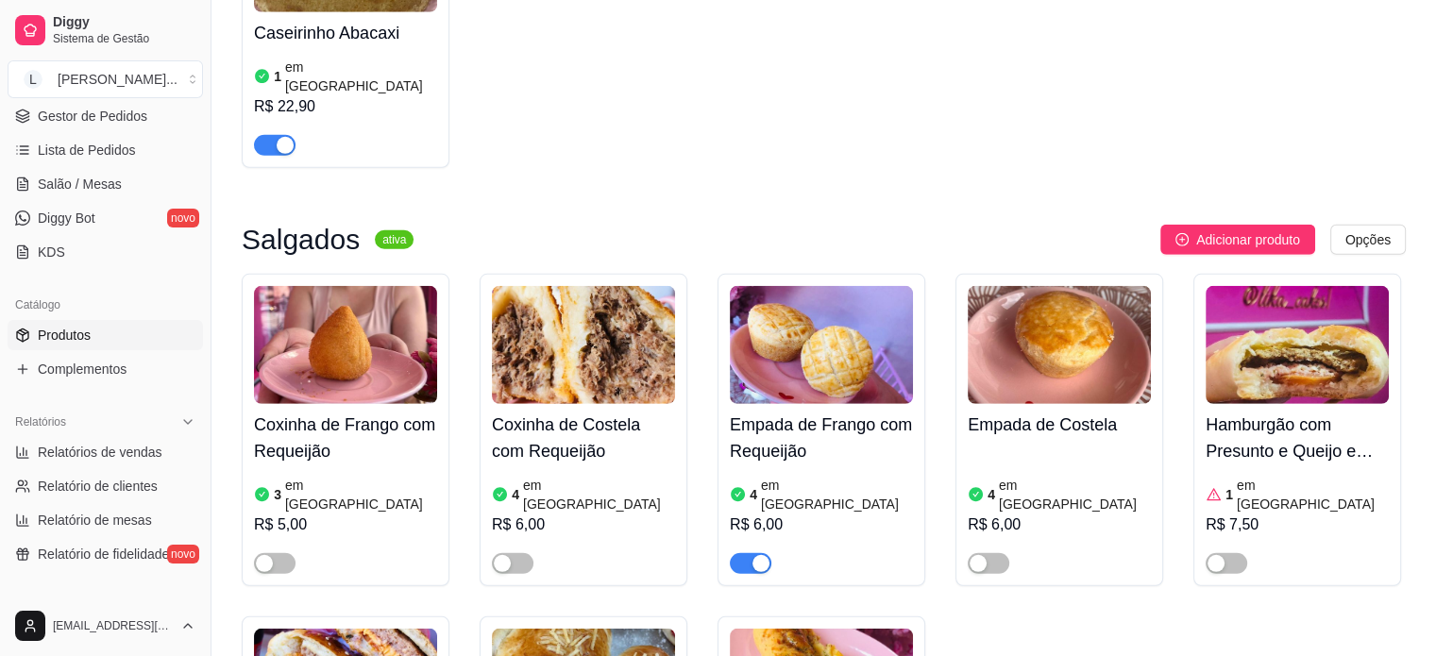
scroll to position [5380, 0]
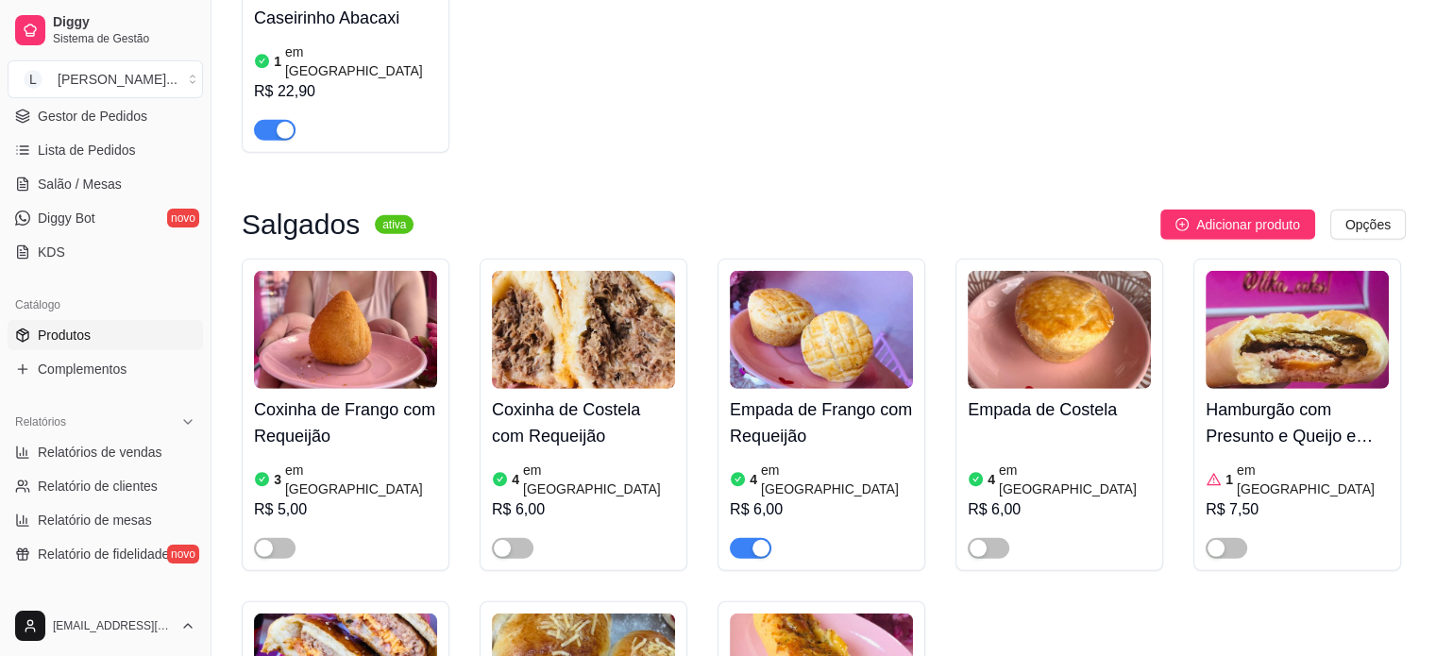
click at [766, 540] on div "button" at bounding box center [760, 548] width 17 height 17
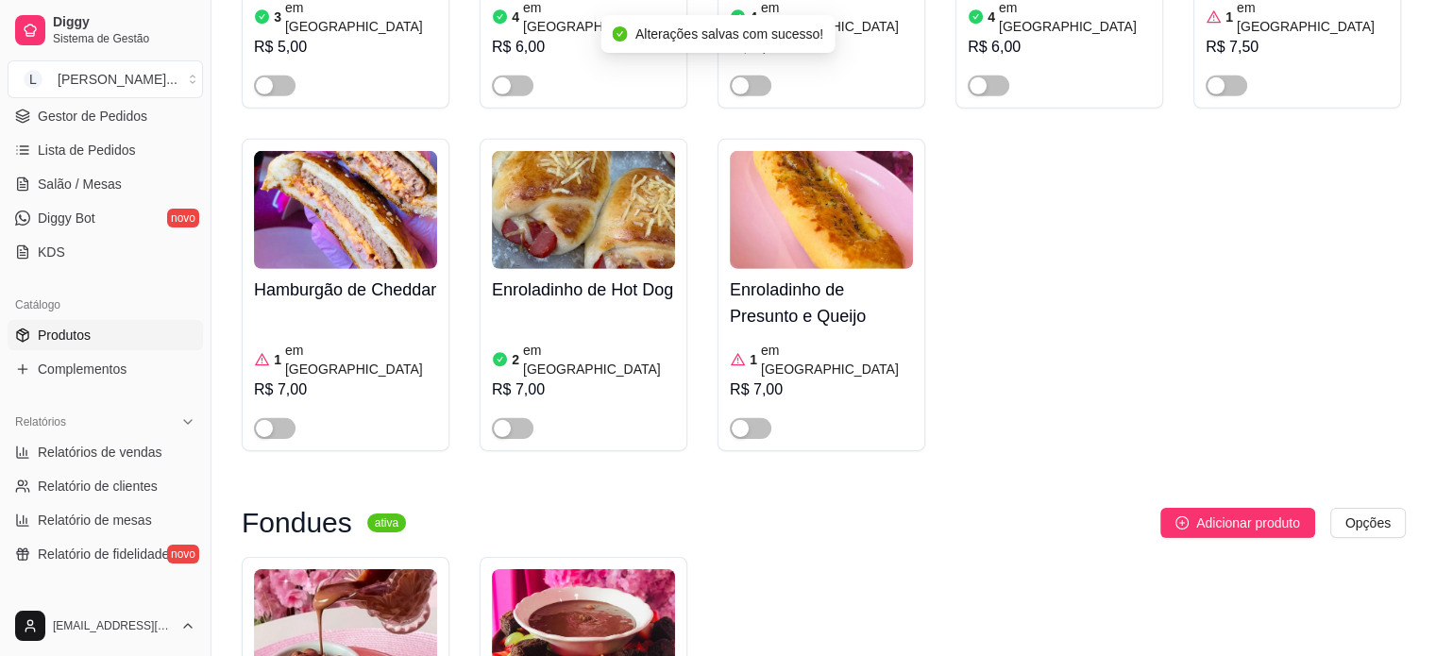
scroll to position [5852, 0]
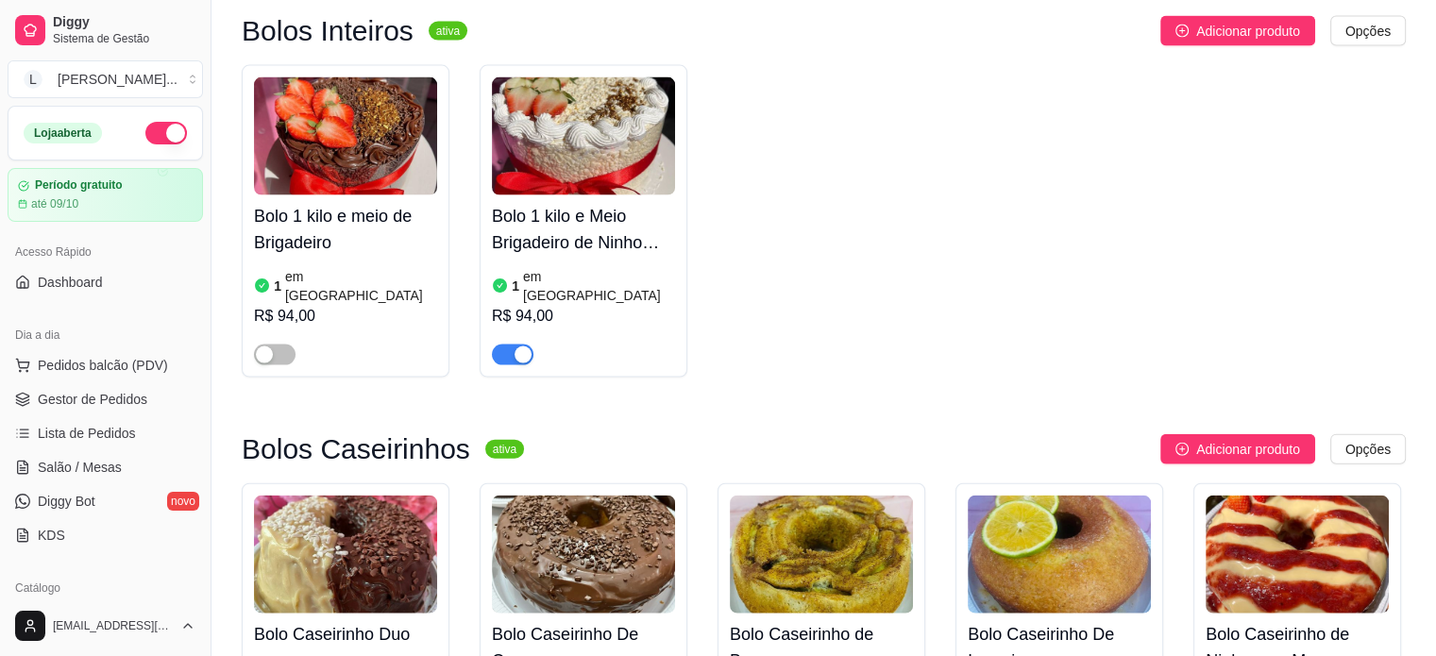
scroll to position [3870, 0]
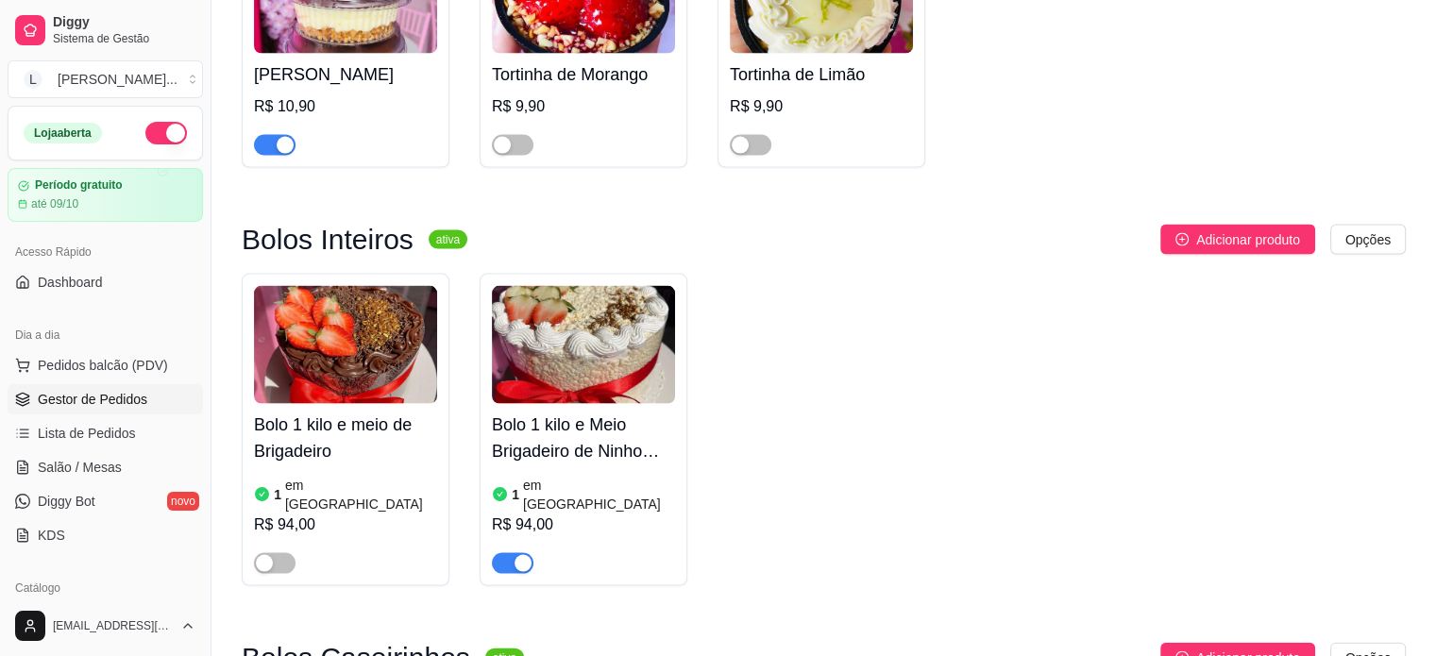
click at [121, 411] on link "Gestor de Pedidos" at bounding box center [105, 399] width 195 height 30
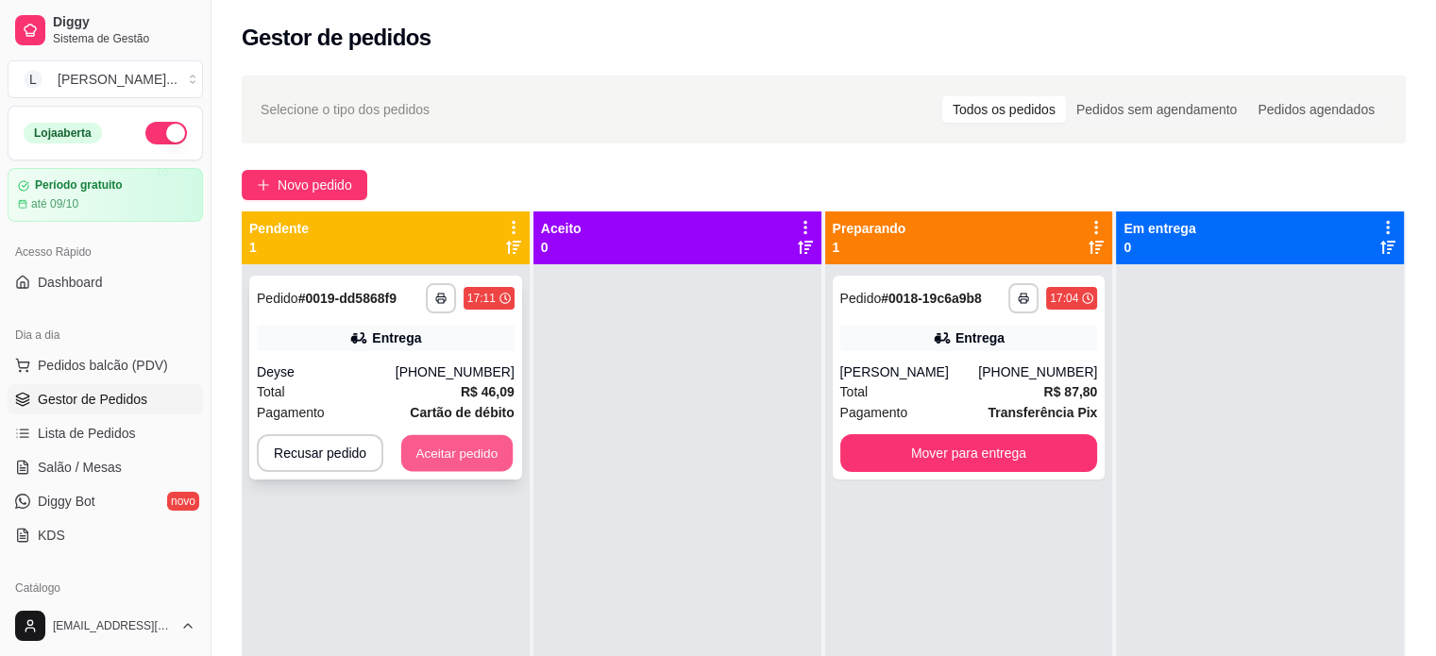
click at [471, 445] on button "Aceitar pedido" at bounding box center [456, 453] width 111 height 37
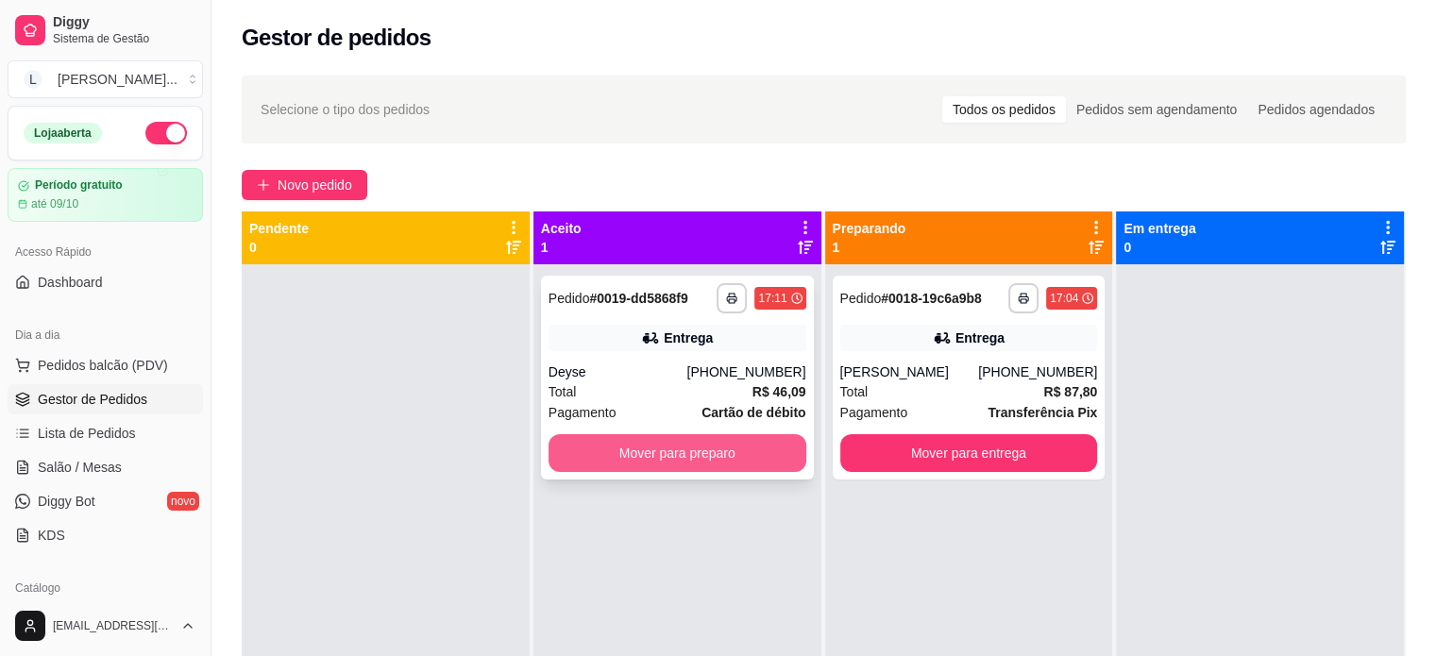
click at [692, 453] on button "Mover para preparo" at bounding box center [677, 453] width 258 height 38
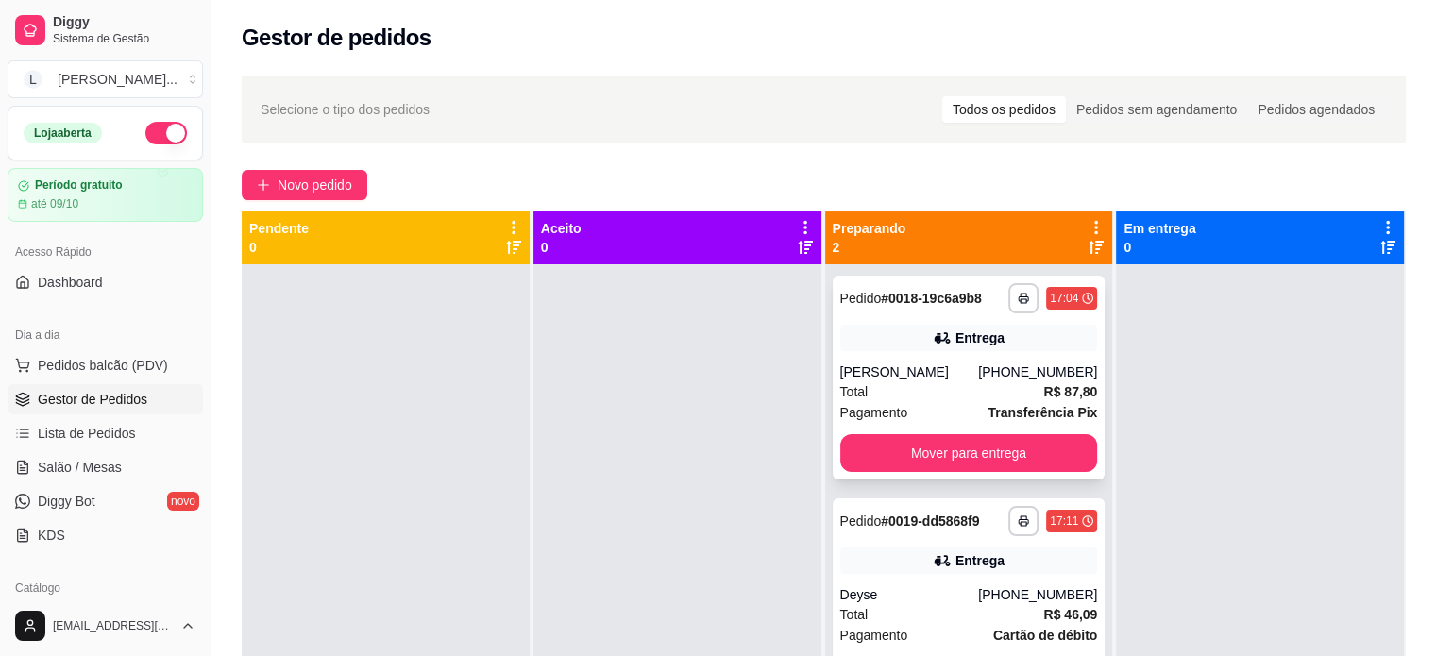
click at [918, 354] on div "**********" at bounding box center [969, 378] width 273 height 204
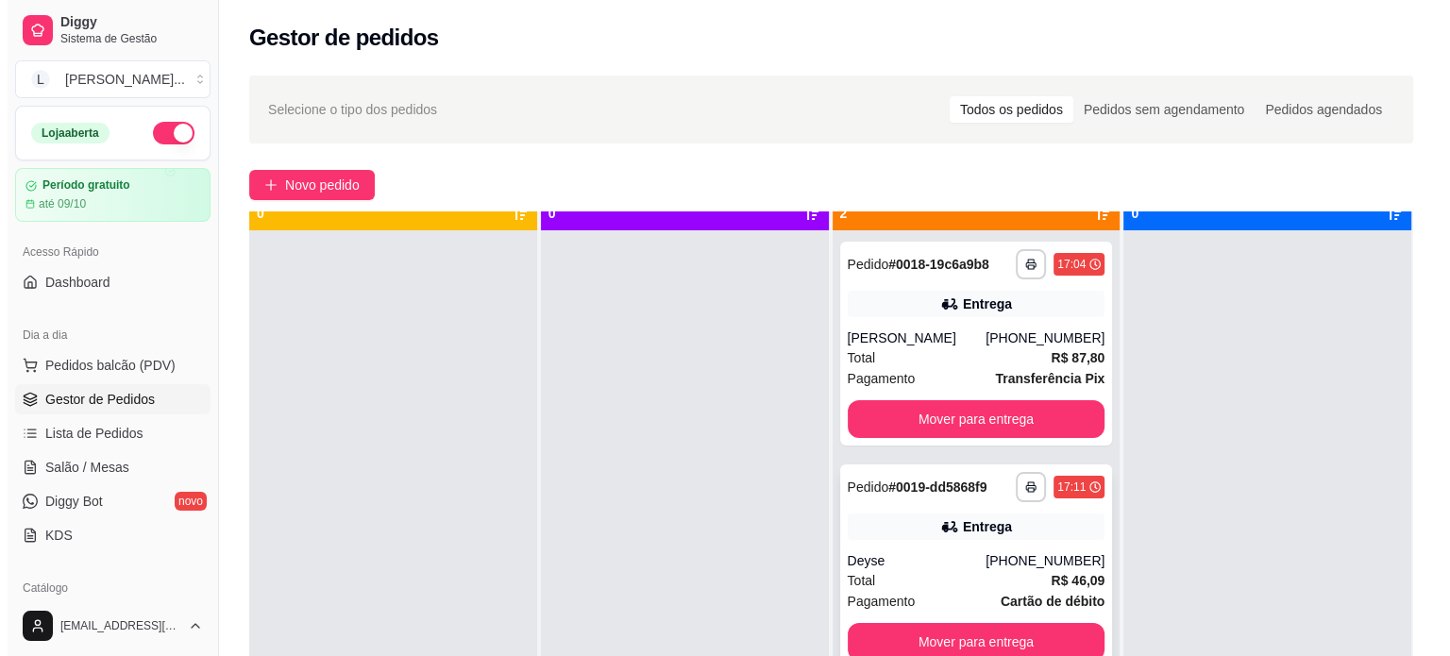
scroll to position [53, 0]
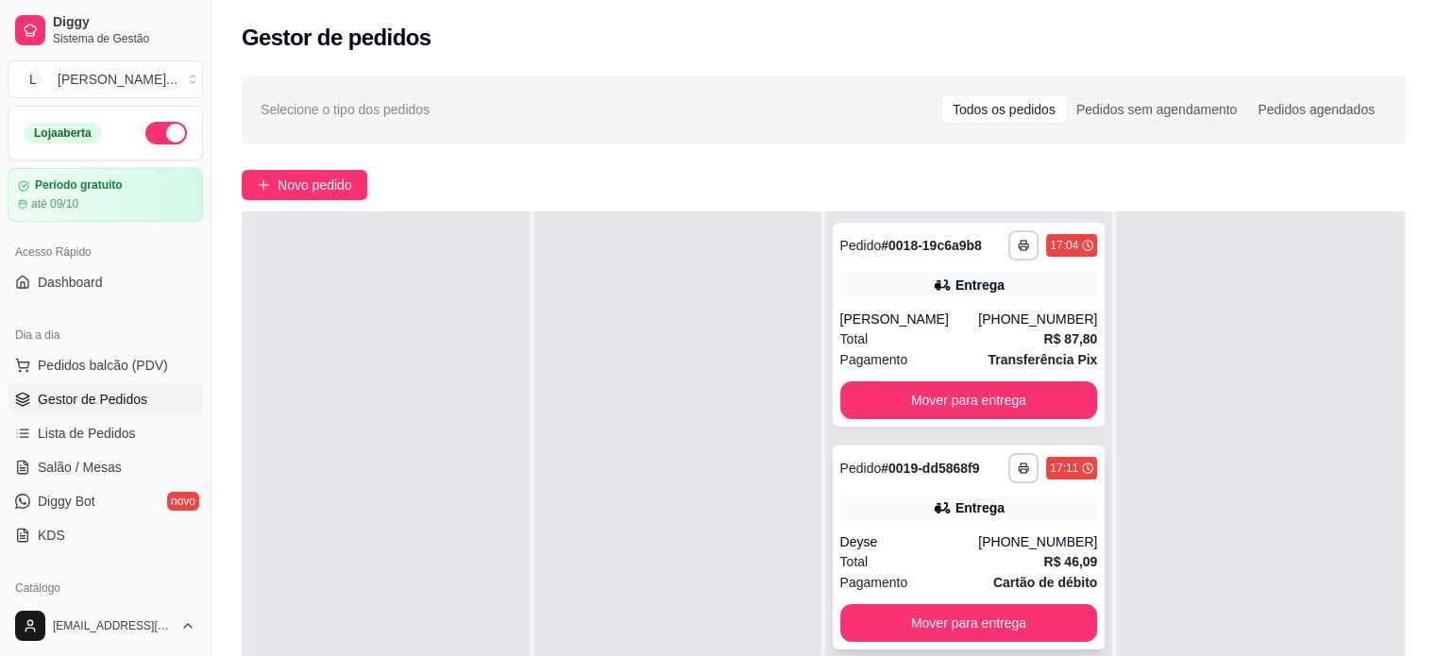
click at [863, 530] on div "**********" at bounding box center [969, 548] width 273 height 204
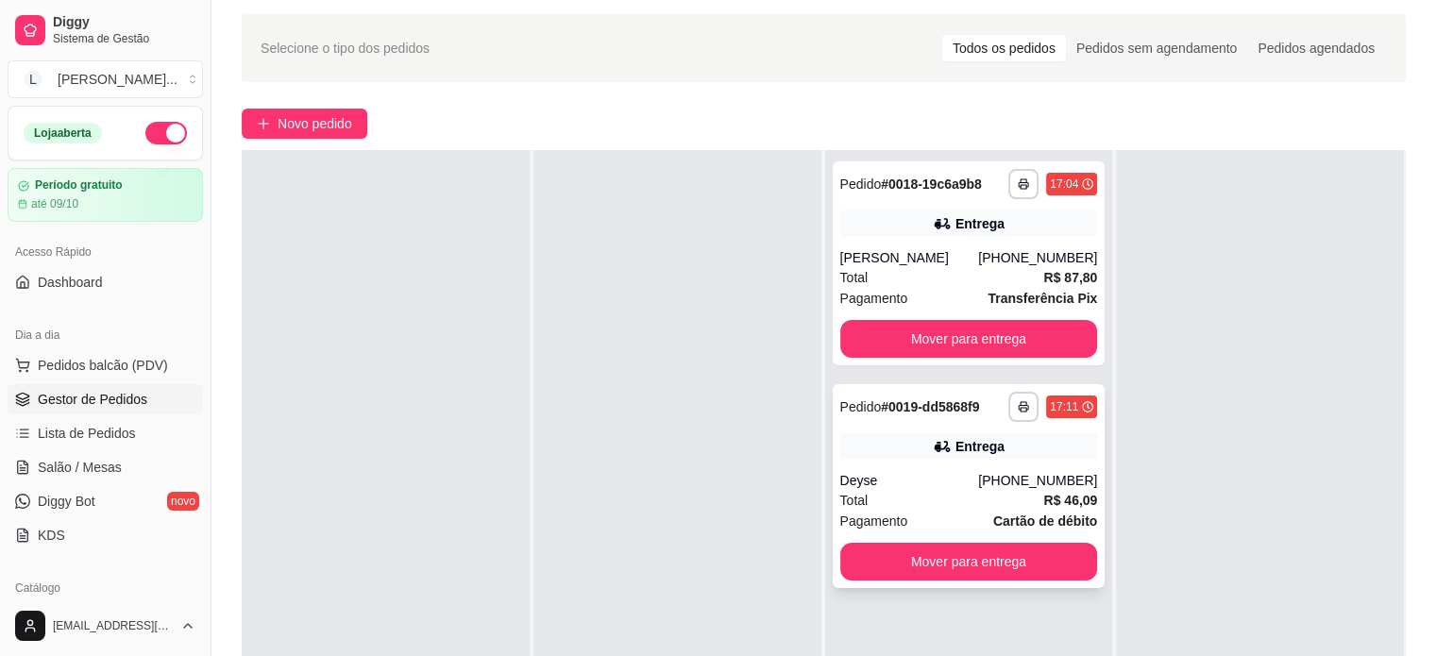
scroll to position [94, 0]
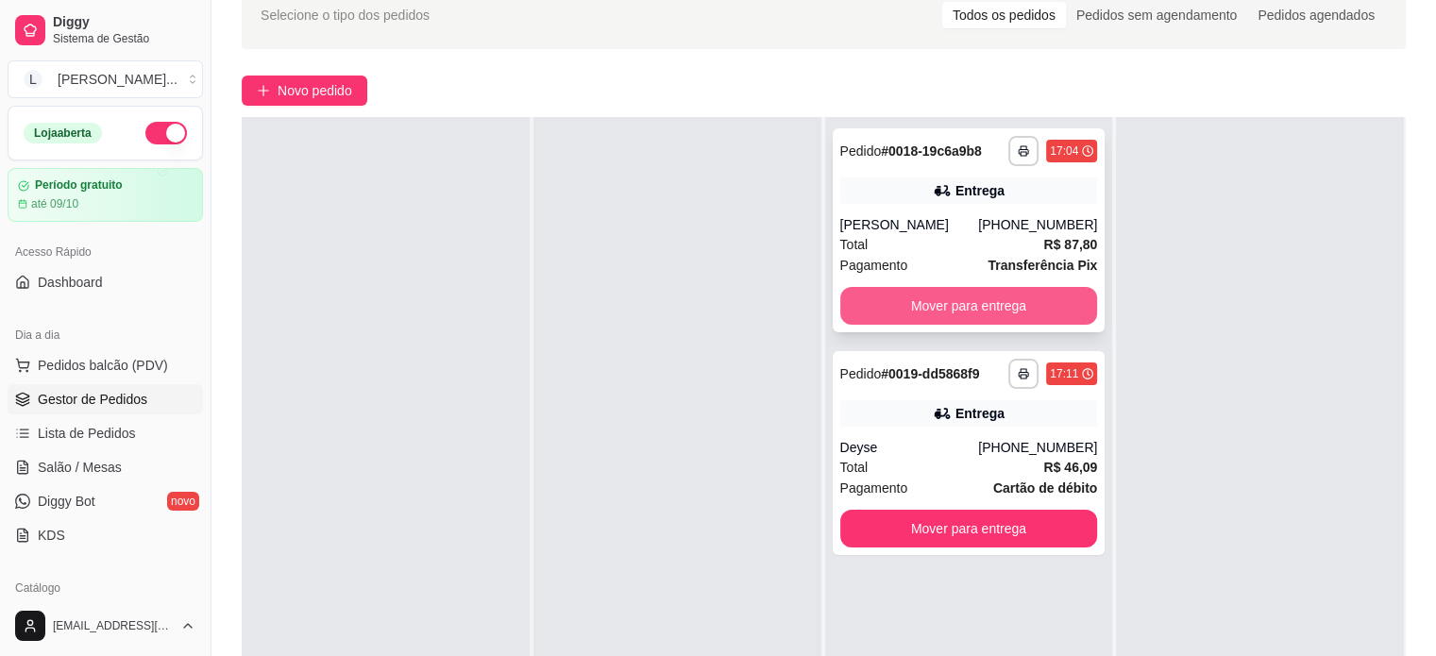
click at [976, 304] on button "Mover para entrega" at bounding box center [969, 306] width 258 height 38
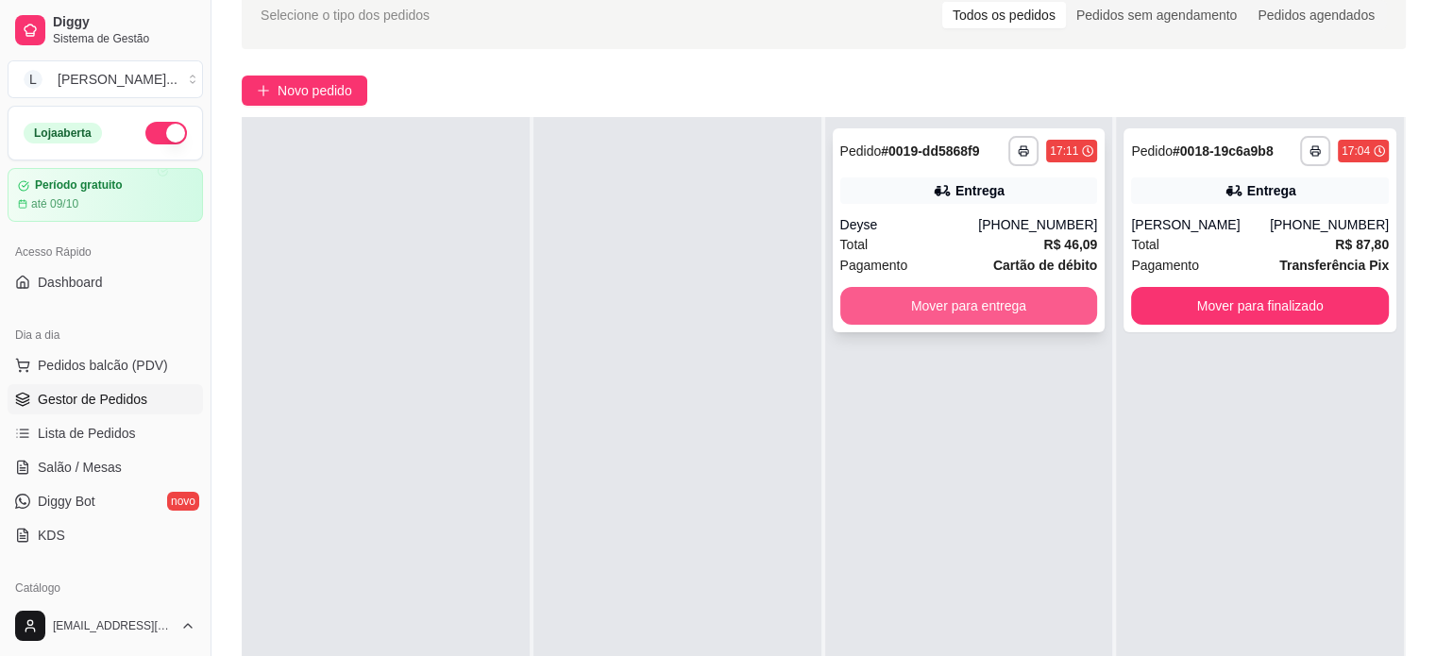
click at [964, 309] on button "Mover para entrega" at bounding box center [969, 306] width 258 height 38
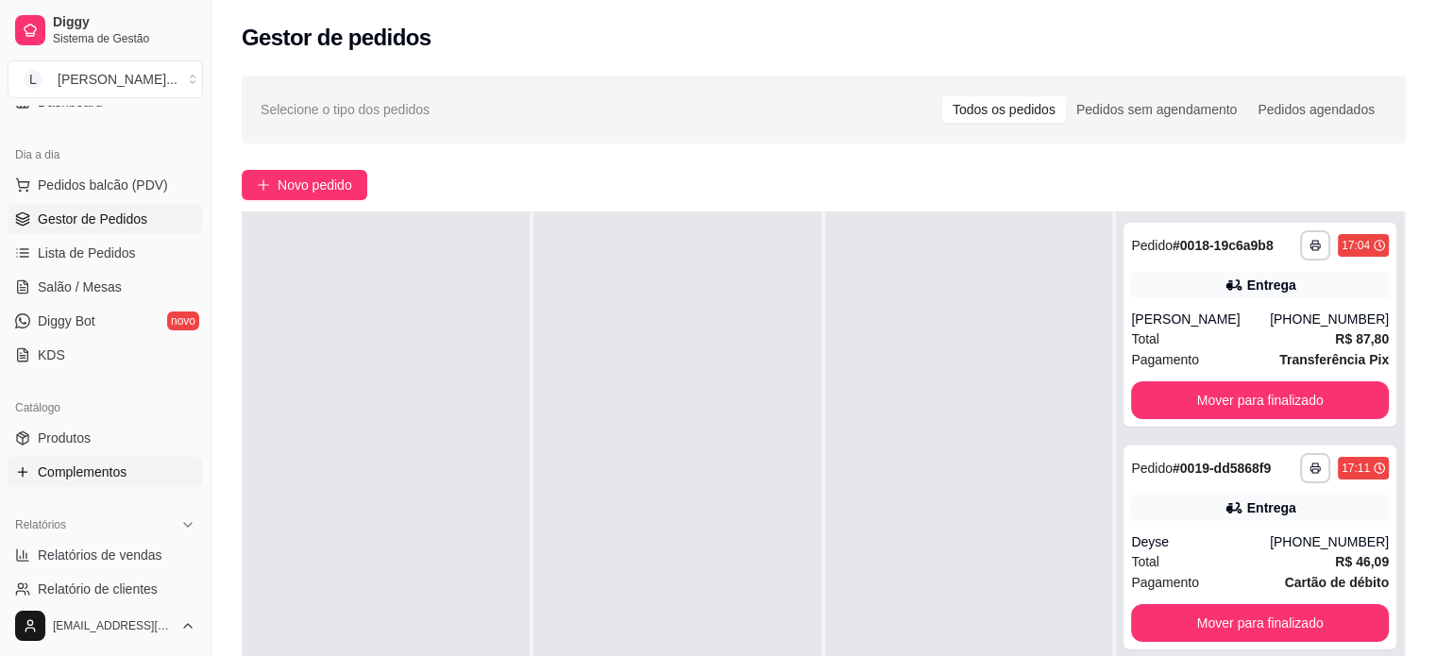
scroll to position [283, 0]
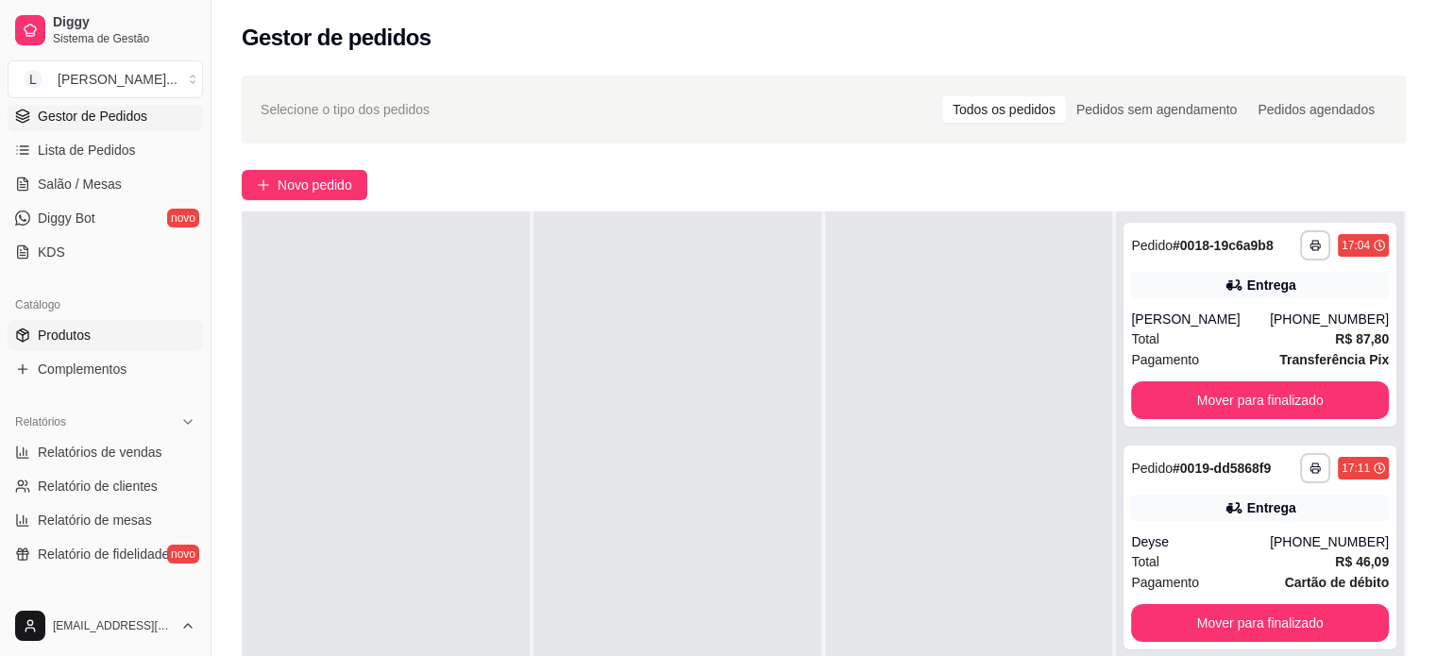
click at [92, 341] on link "Produtos" at bounding box center [105, 335] width 195 height 30
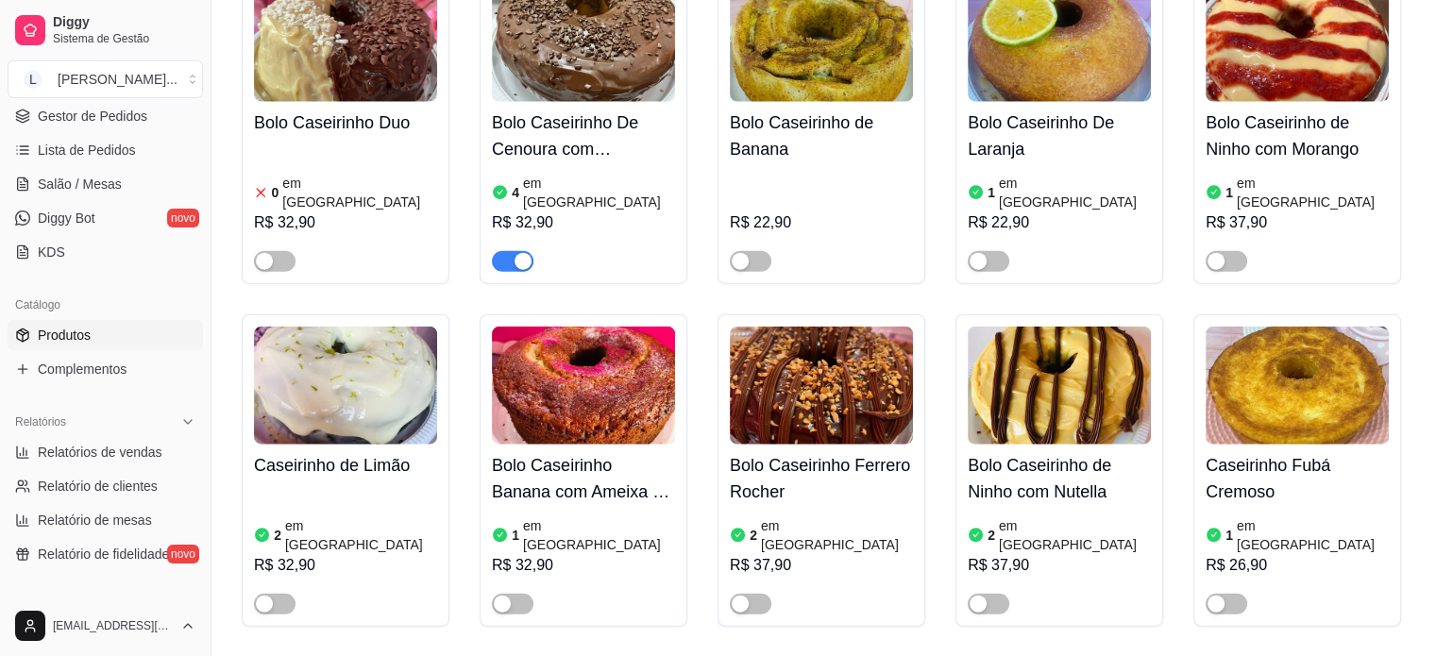
scroll to position [4436, 0]
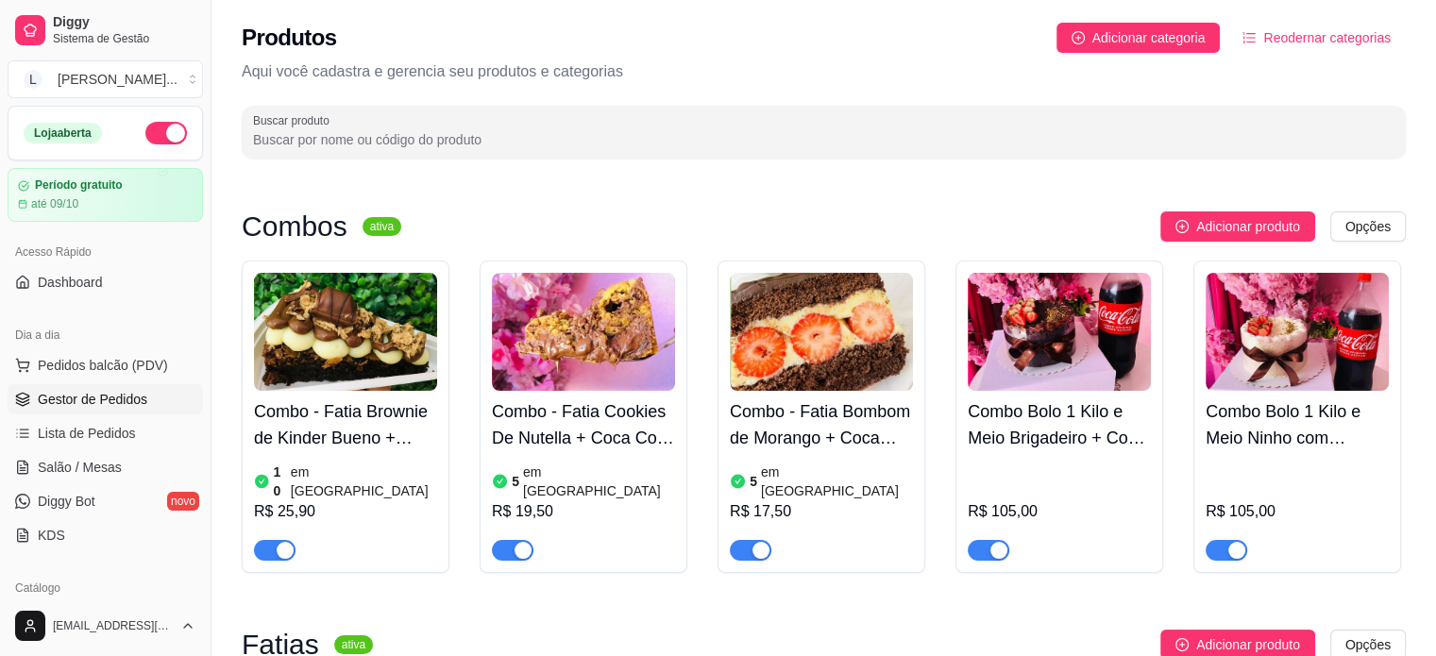
click at [113, 403] on span "Gestor de Pedidos" at bounding box center [92, 399] width 109 height 19
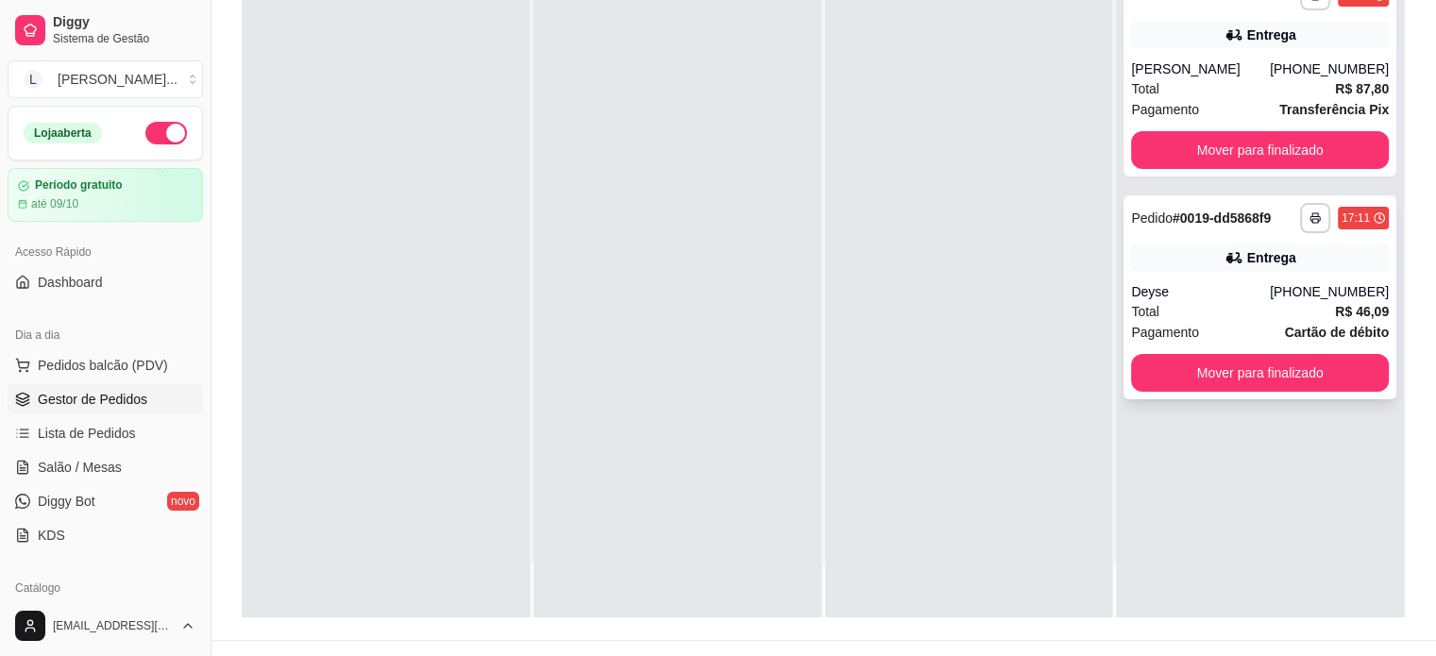
scroll to position [283, 0]
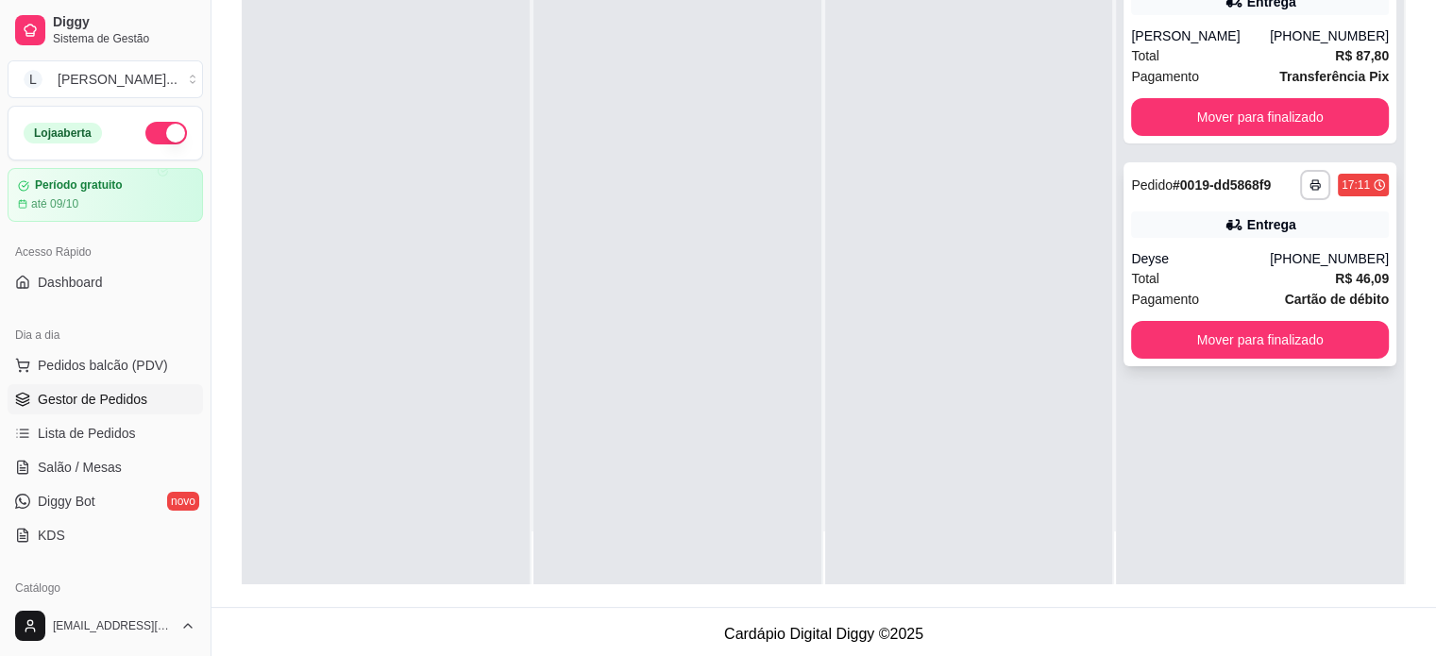
click at [1196, 278] on div "Total R$ 46,09" at bounding box center [1260, 278] width 258 height 21
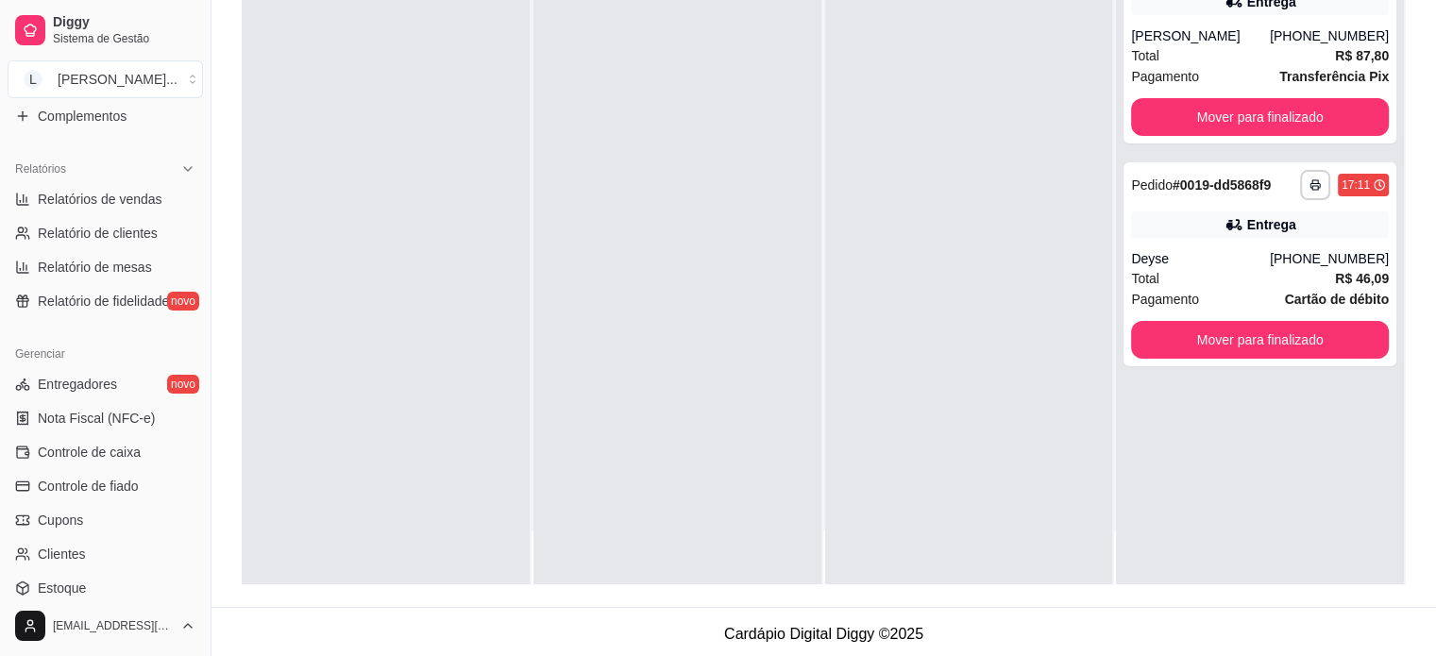
scroll to position [513, 0]
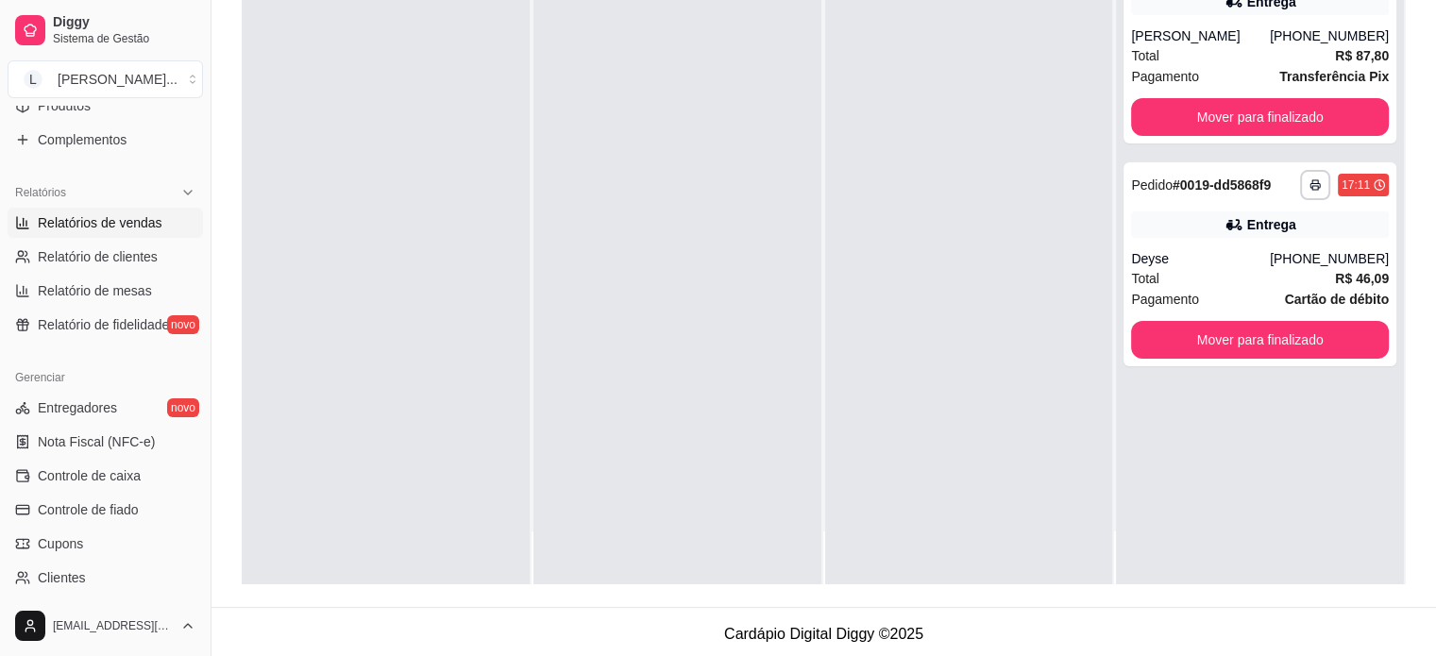
click at [109, 221] on span "Relatórios de vendas" at bounding box center [100, 222] width 125 height 19
select select "ALL"
select select "0"
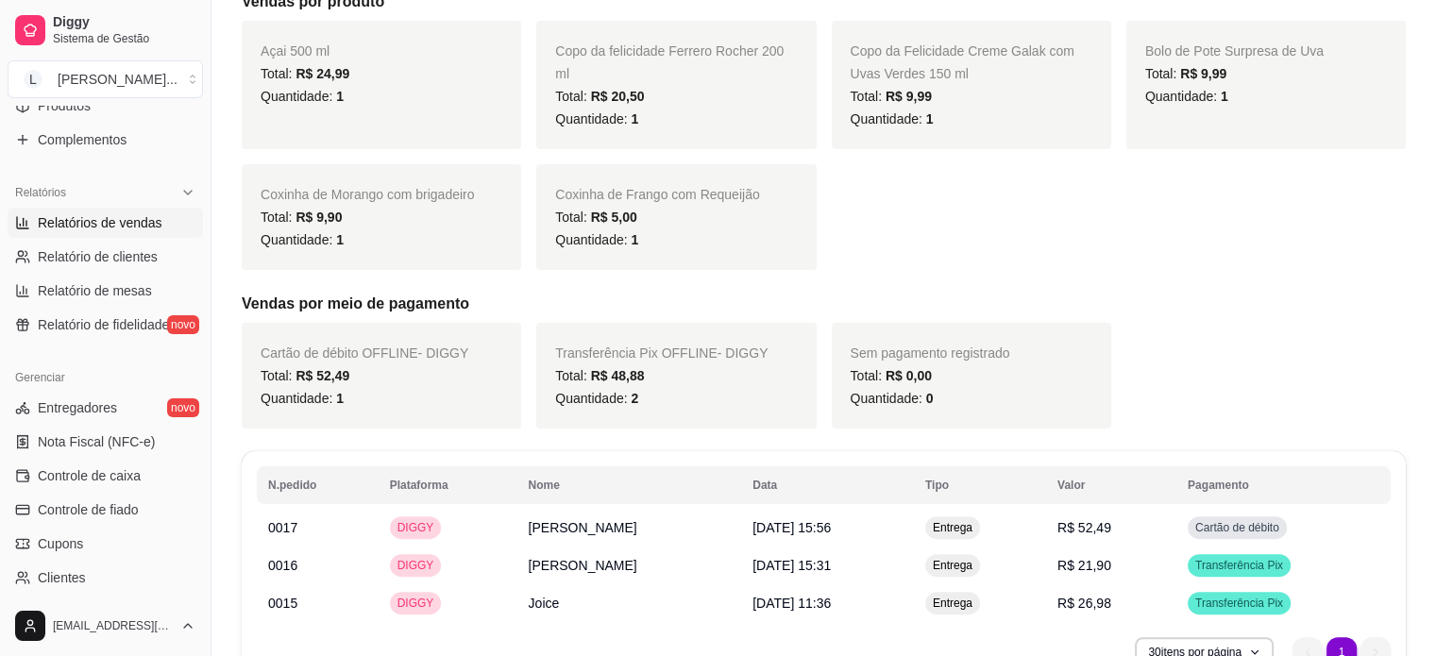
scroll to position [489, 0]
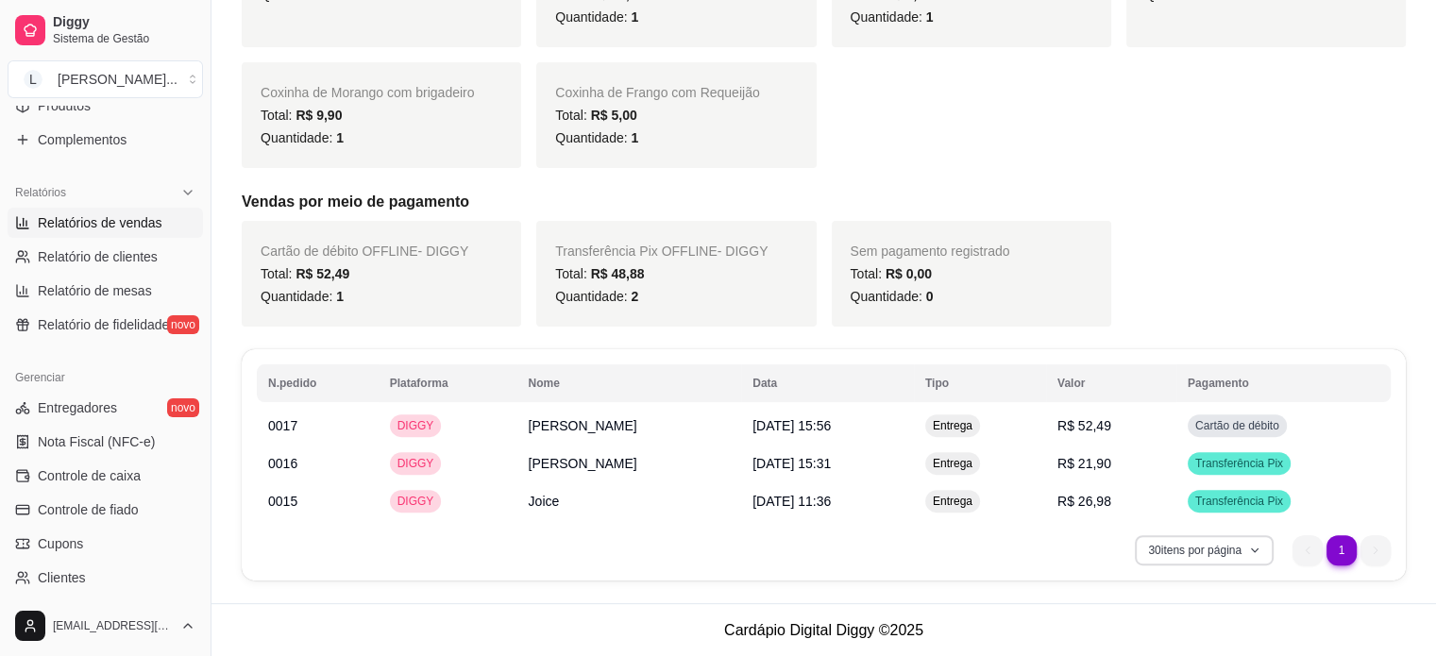
click at [1265, 552] on button "30 itens por página" at bounding box center [1204, 550] width 139 height 30
click at [1363, 549] on ul "1 1" at bounding box center [1341, 550] width 98 height 30
click at [1376, 544] on ul "1 1" at bounding box center [1341, 550] width 98 height 30
click at [1372, 544] on ul "1 1" at bounding box center [1341, 550] width 98 height 30
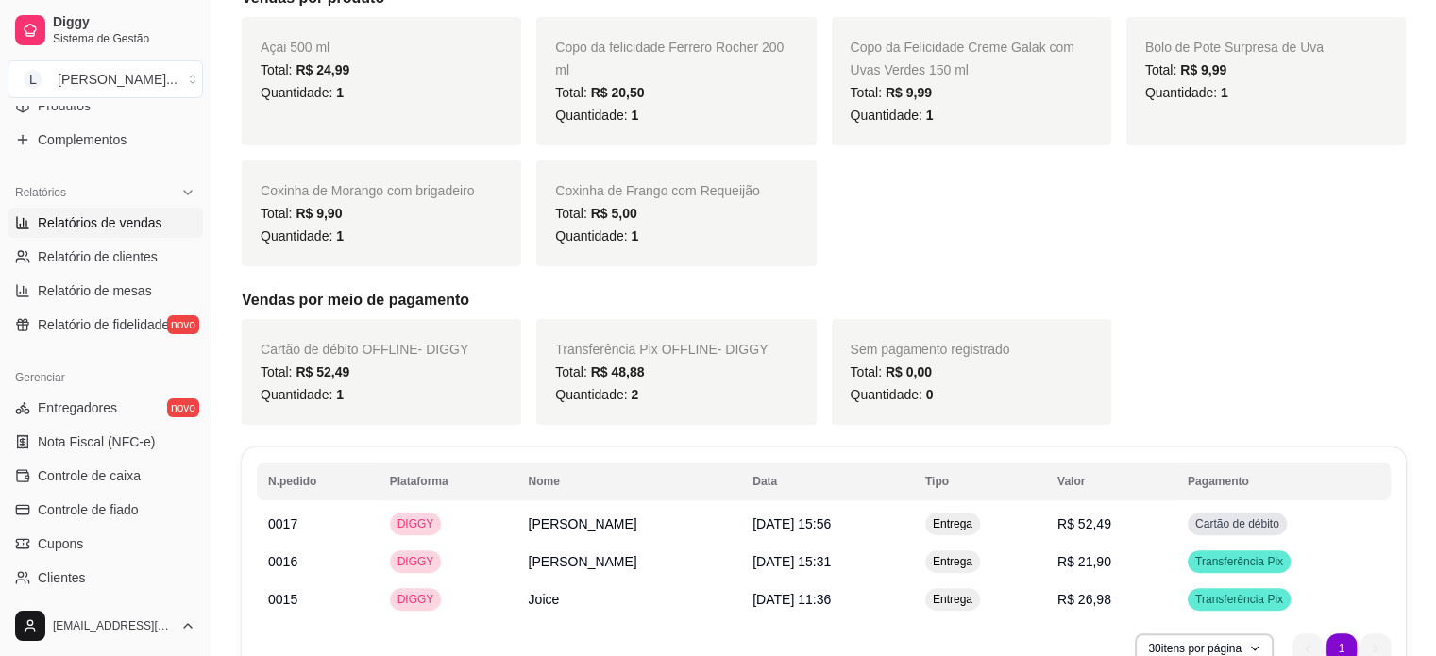
scroll to position [395, 0]
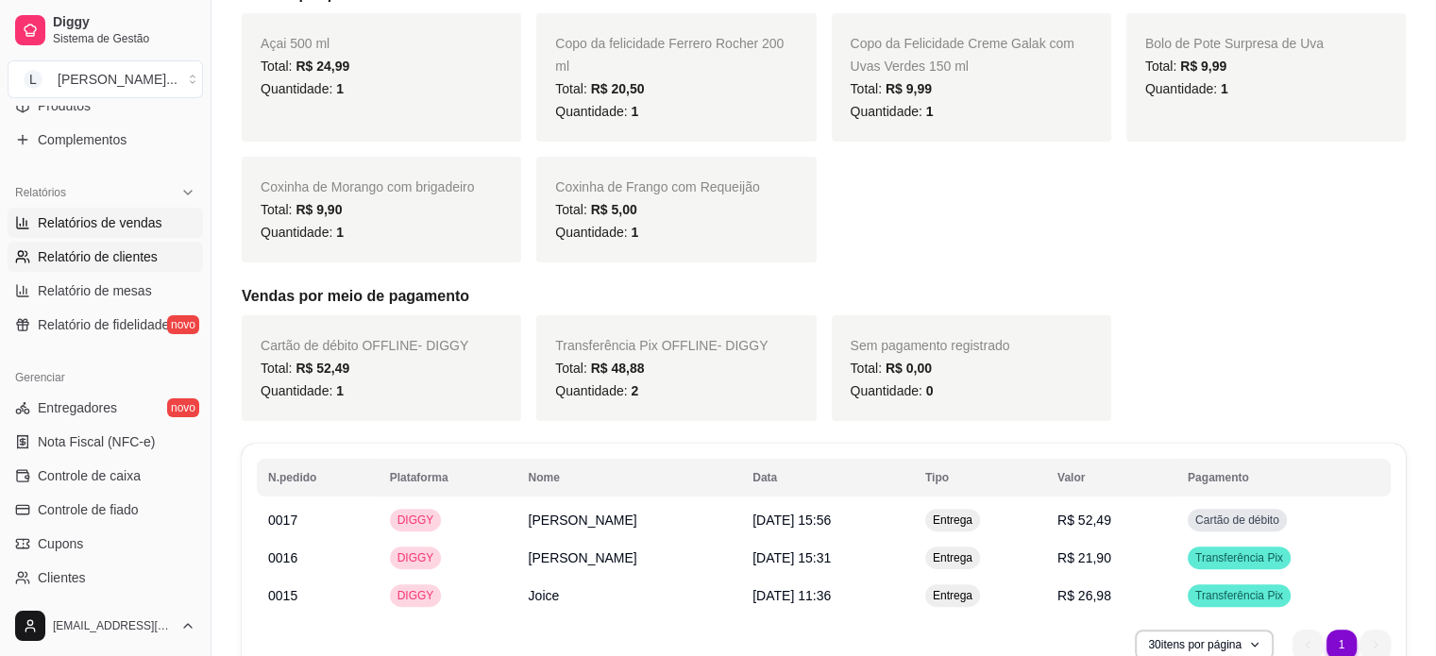
click at [79, 250] on span "Relatório de clientes" at bounding box center [98, 256] width 120 height 19
select select "30"
select select "HIGHEST_TOTAL_SPENT_WITH_ORDERS"
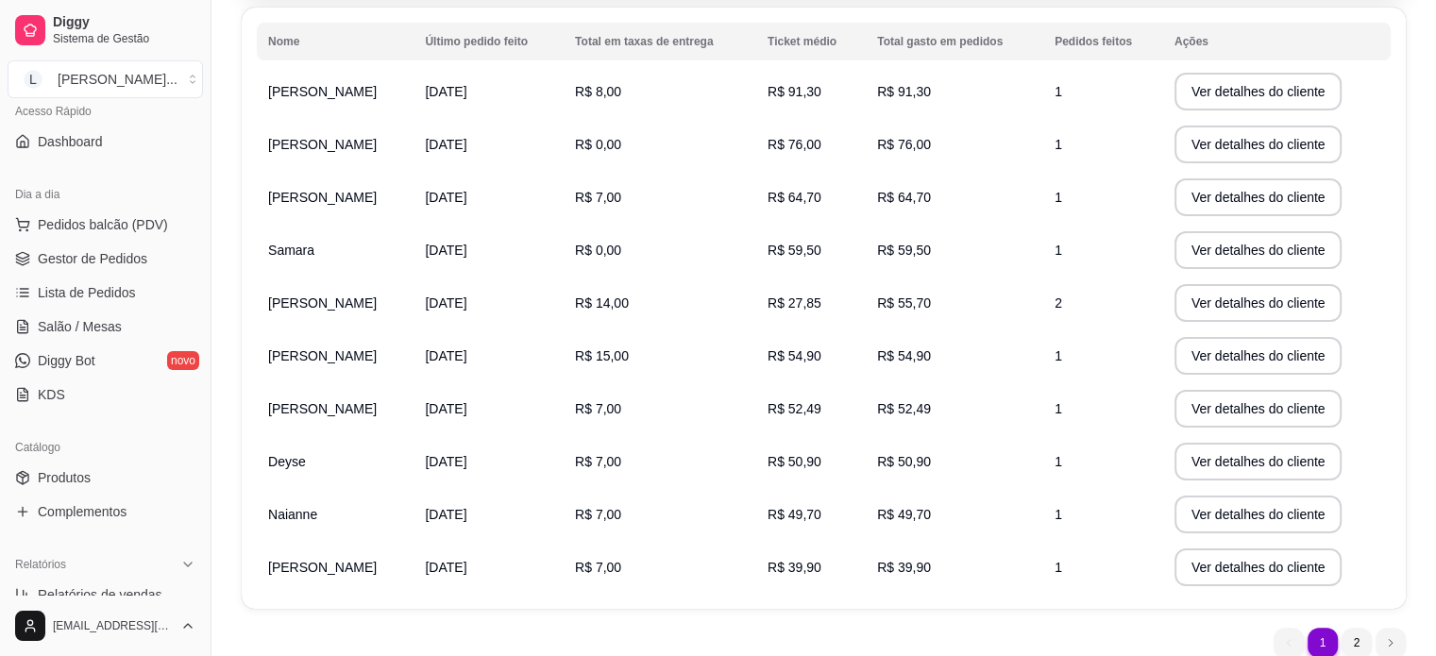
scroll to position [135, 0]
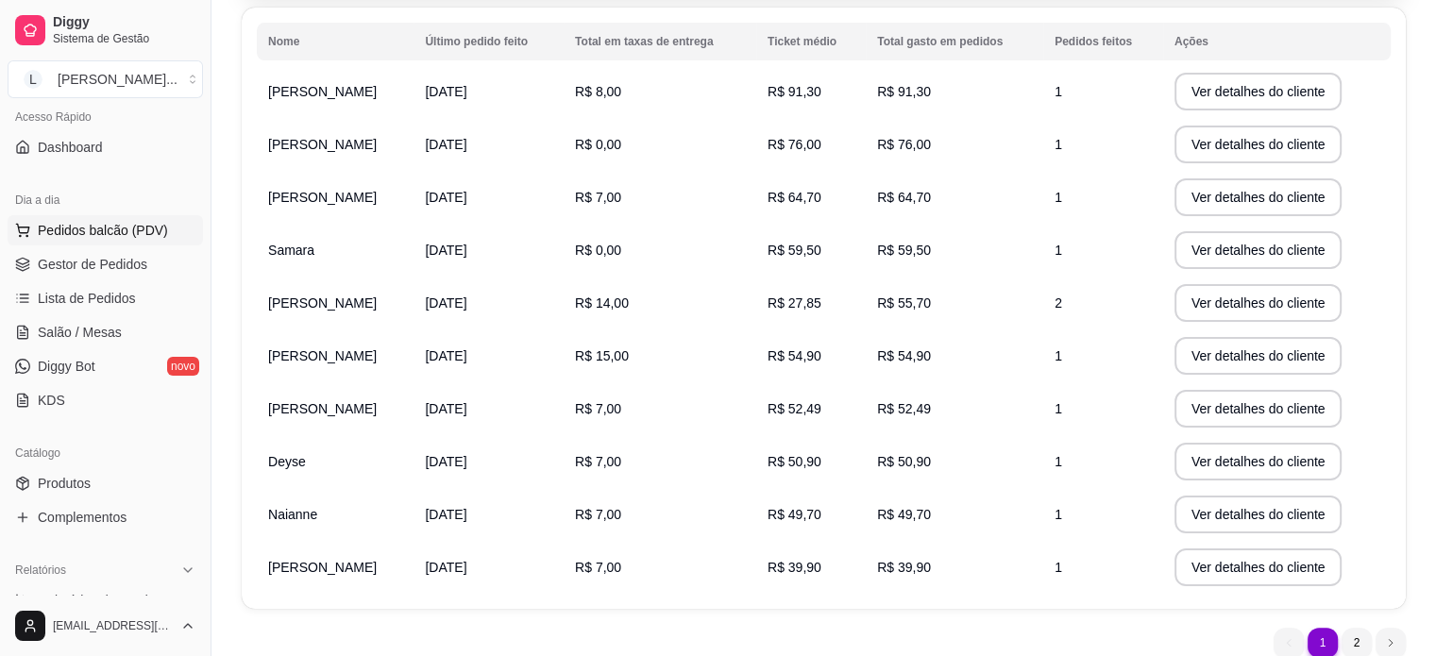
click at [102, 234] on span "Pedidos balcão (PDV)" at bounding box center [103, 230] width 130 height 19
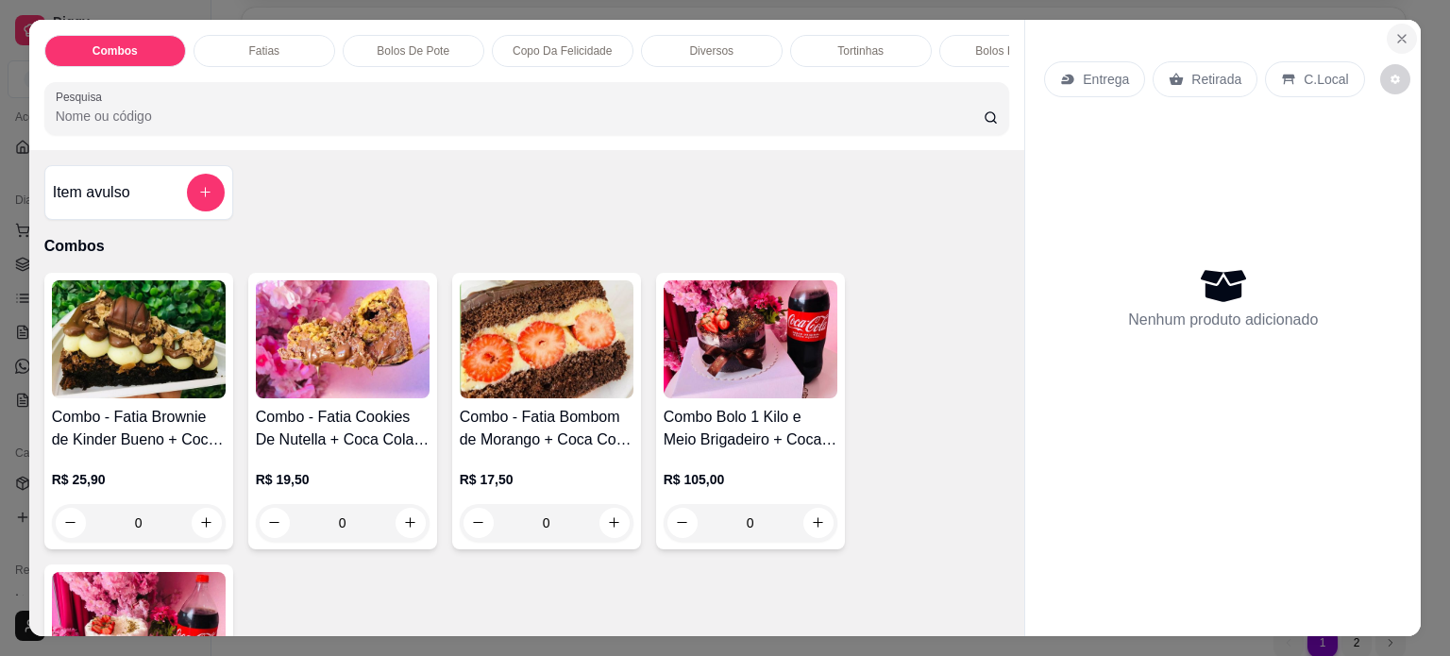
click at [1387, 32] on button "Close" at bounding box center [1402, 39] width 30 height 30
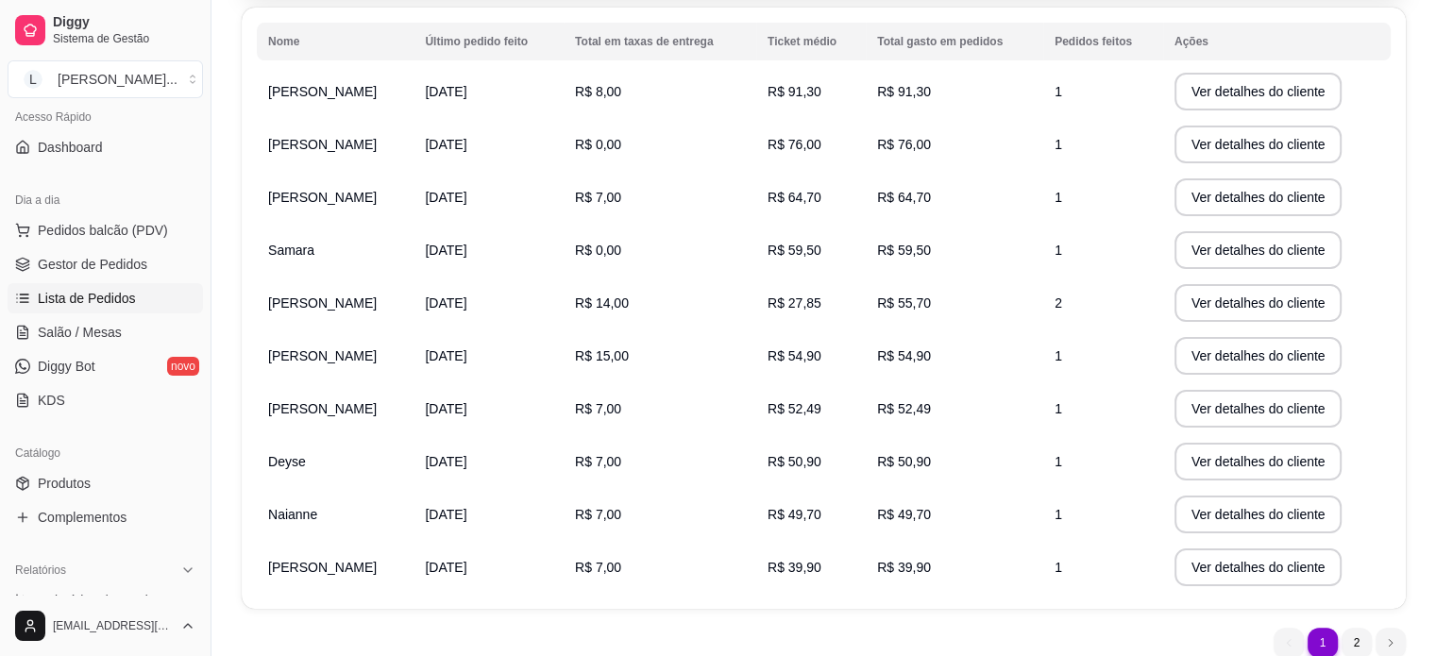
click at [85, 289] on span "Lista de Pedidos" at bounding box center [87, 298] width 98 height 19
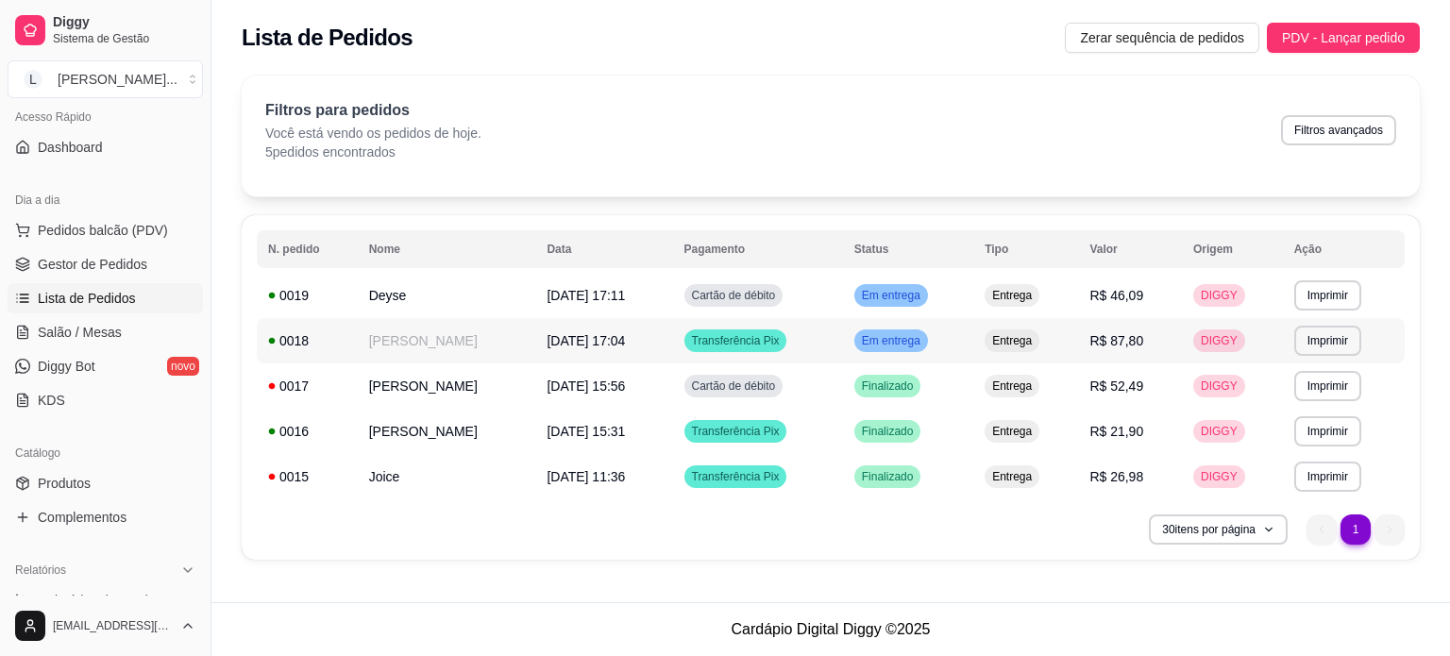
click at [564, 349] on td "16/09/25 às 17:04" at bounding box center [603, 340] width 137 height 45
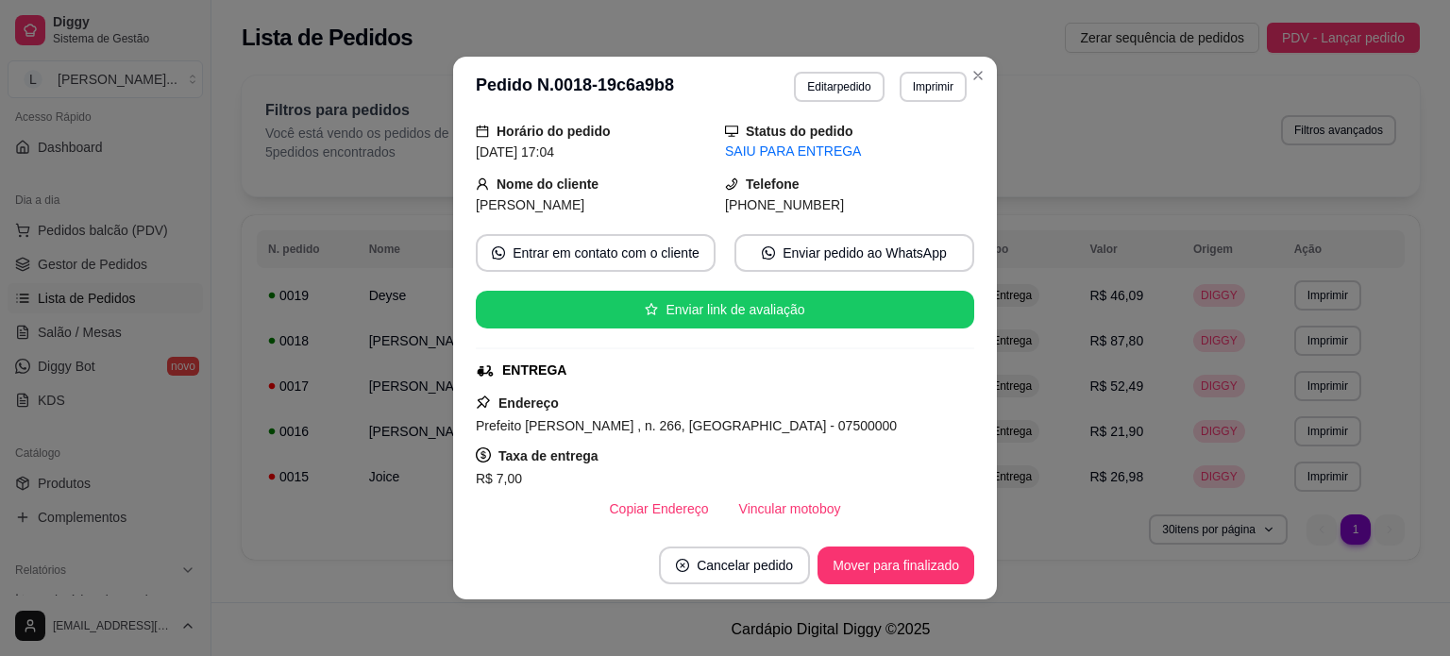
scroll to position [94, 0]
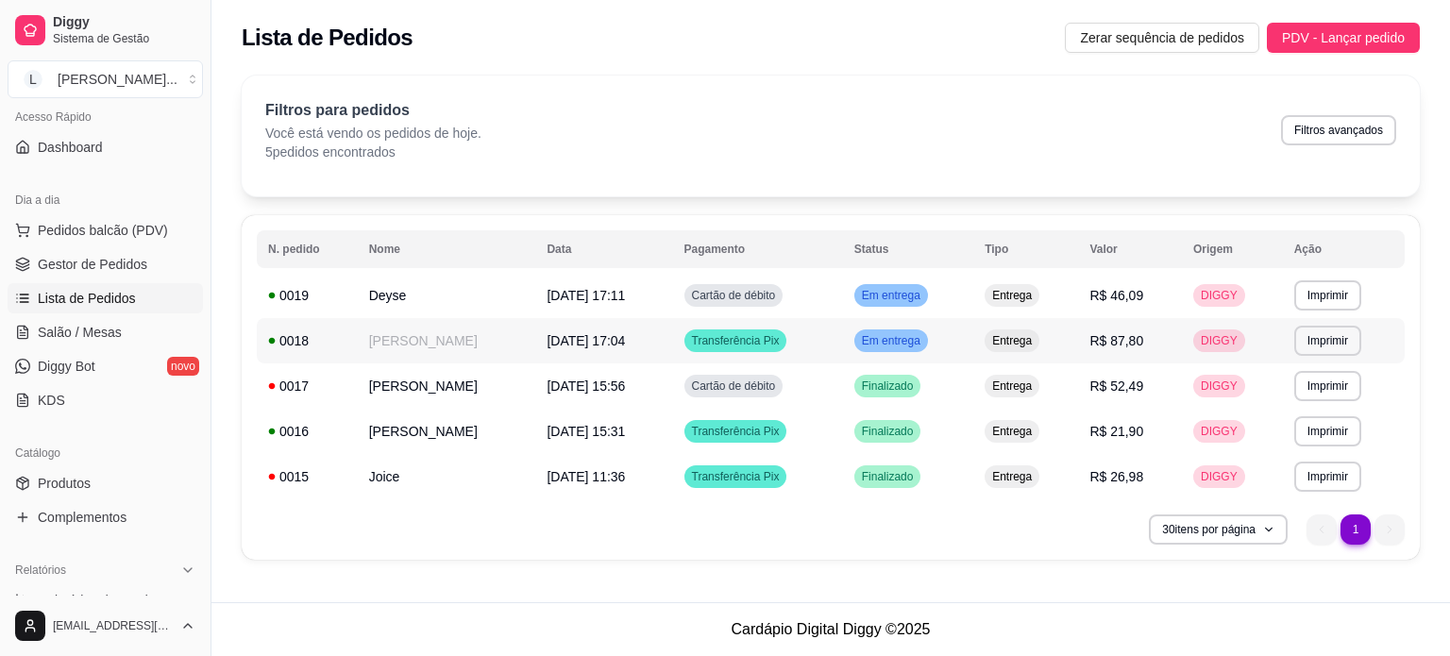
click at [547, 338] on span "16/09/25 às 17:04" at bounding box center [586, 340] width 78 height 15
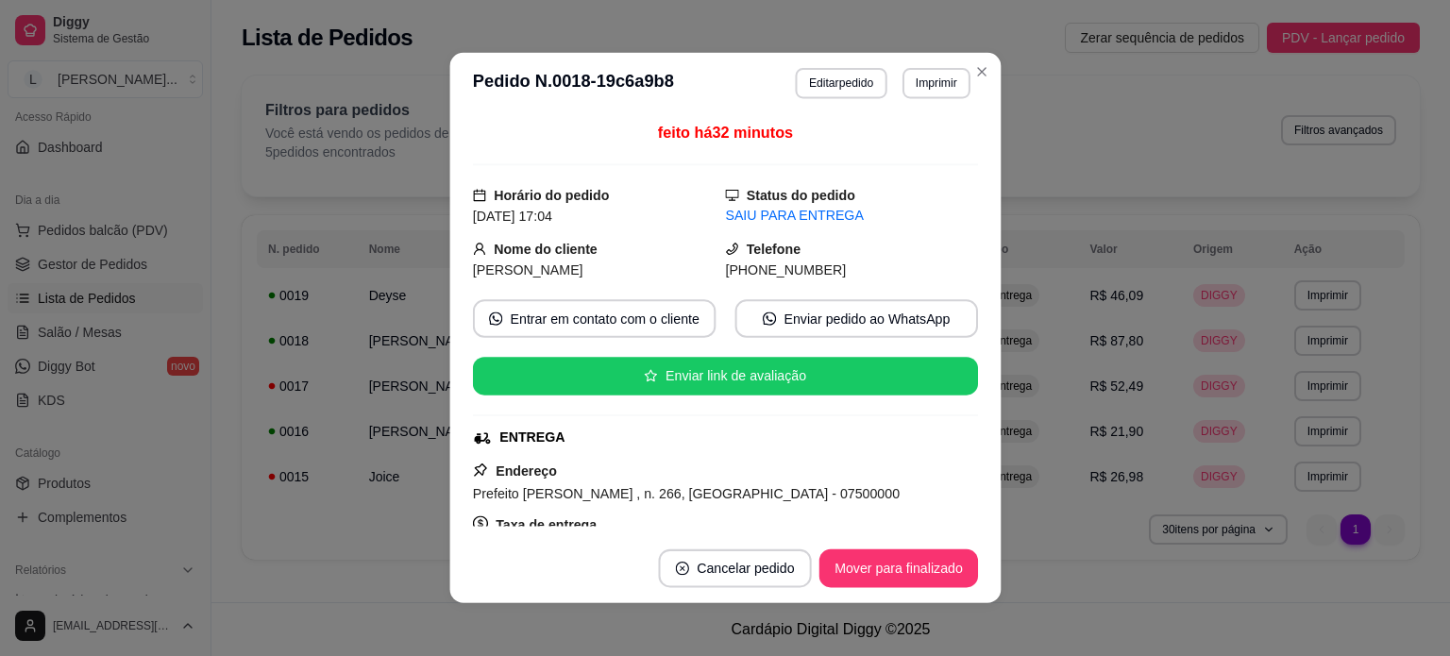
click at [511, 338] on div "feito há 32 minutos Horário do pedido 16/09/2025 17:04 Status do pedido SAIU PA…" at bounding box center [724, 324] width 505 height 405
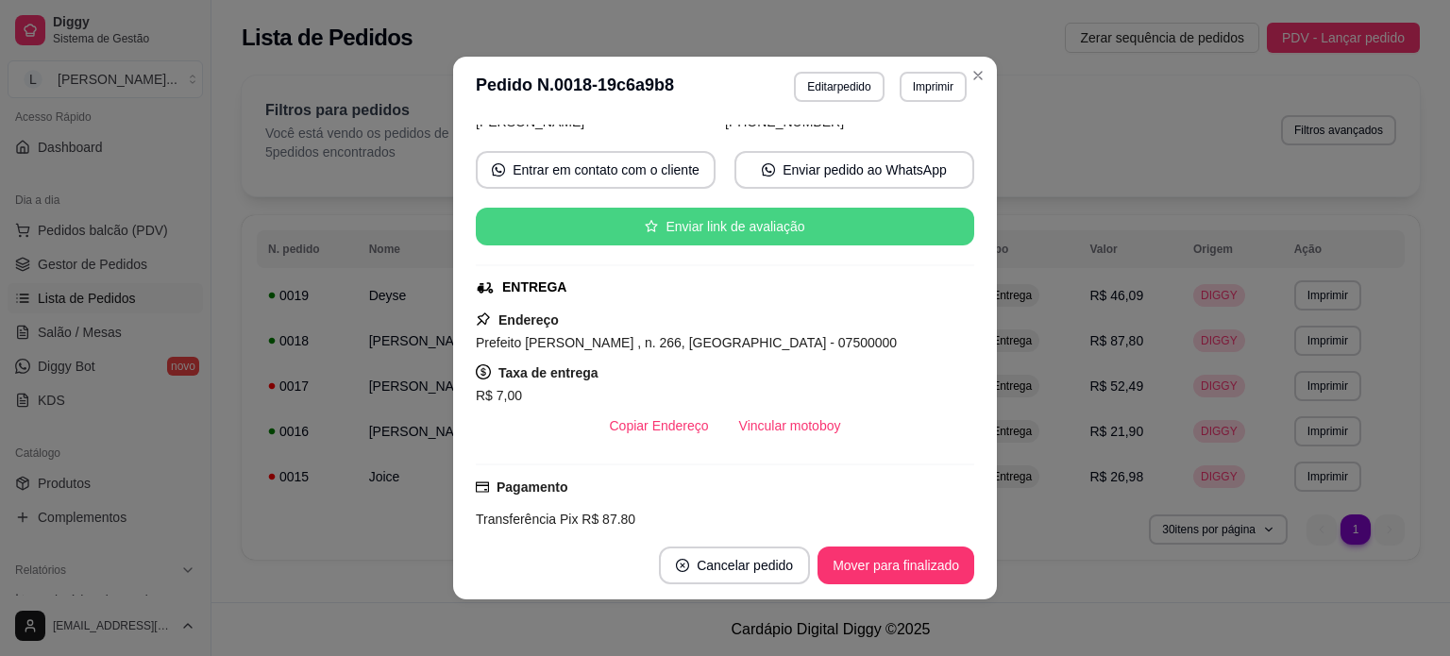
scroll to position [189, 0]
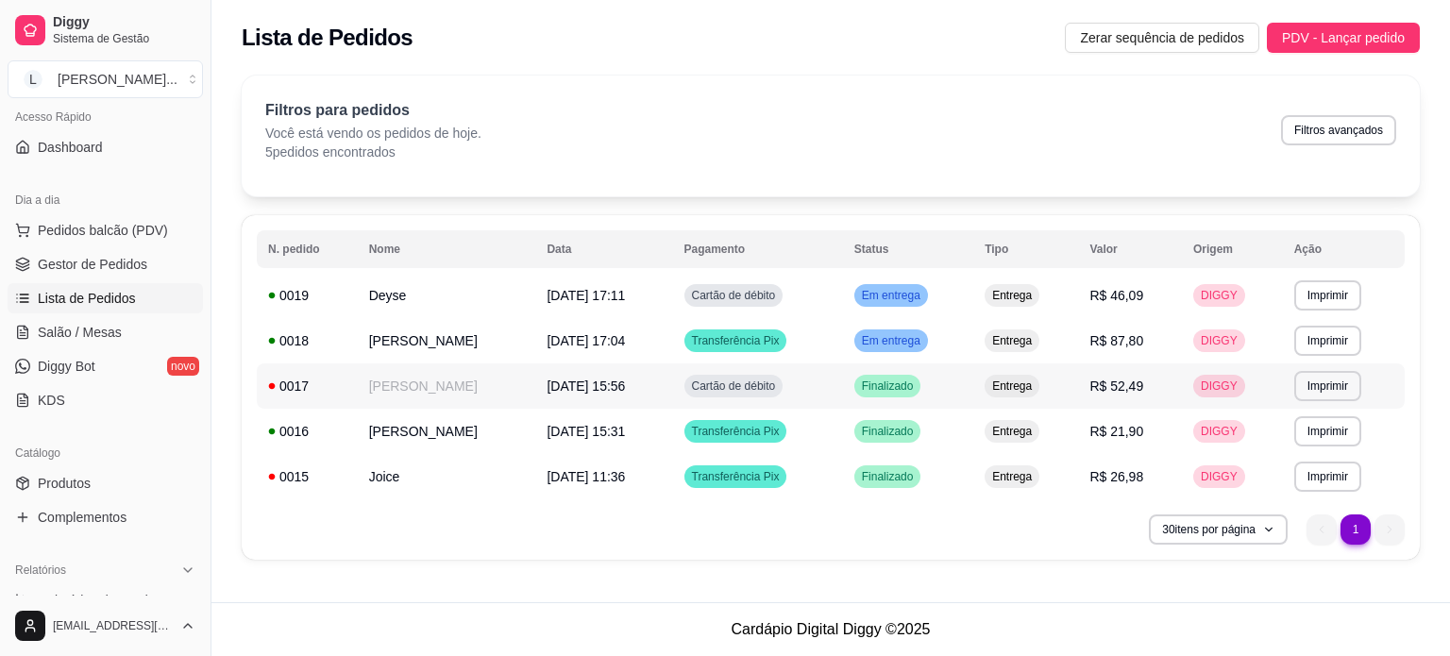
click at [446, 384] on td "Matheus" at bounding box center [447, 385] width 178 height 45
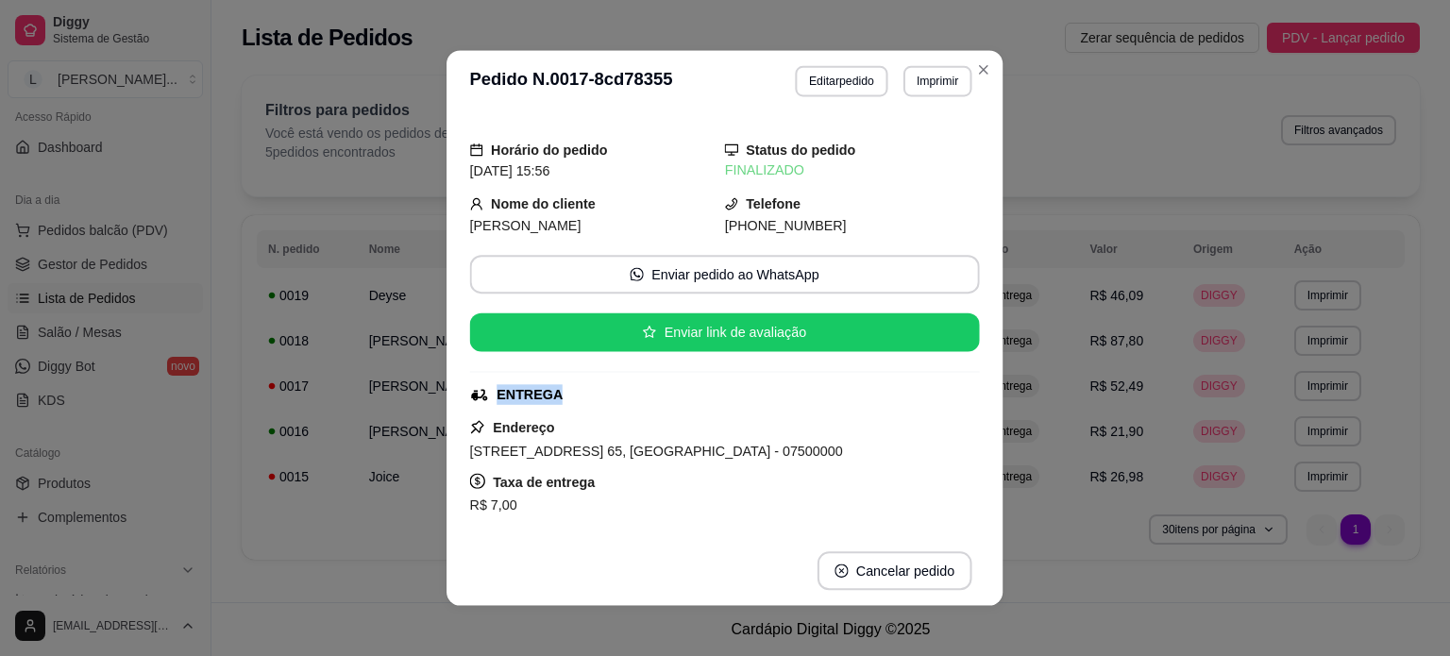
click at [446, 384] on div "Horário do pedido 16/09/2025 15:56 Status do pedido FINALIZADO Nome do cliente …" at bounding box center [724, 324] width 556 height 424
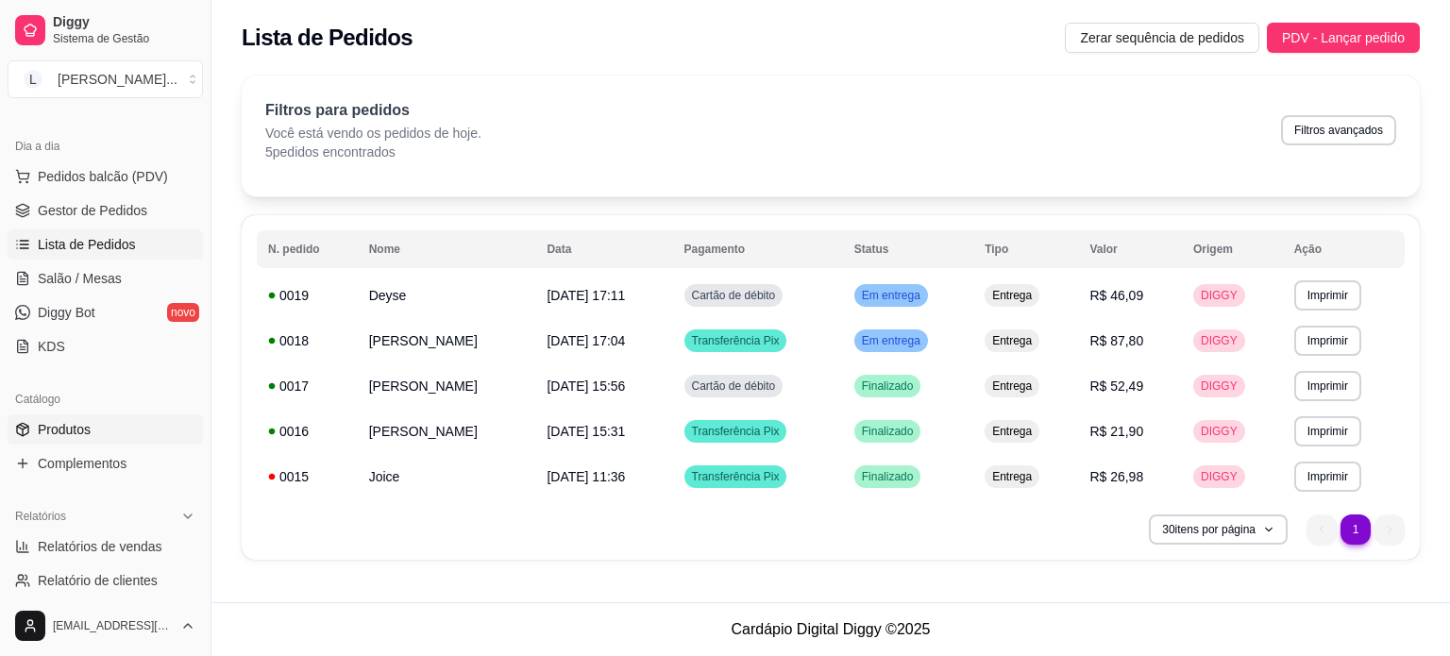
click at [102, 433] on link "Produtos" at bounding box center [105, 429] width 195 height 30
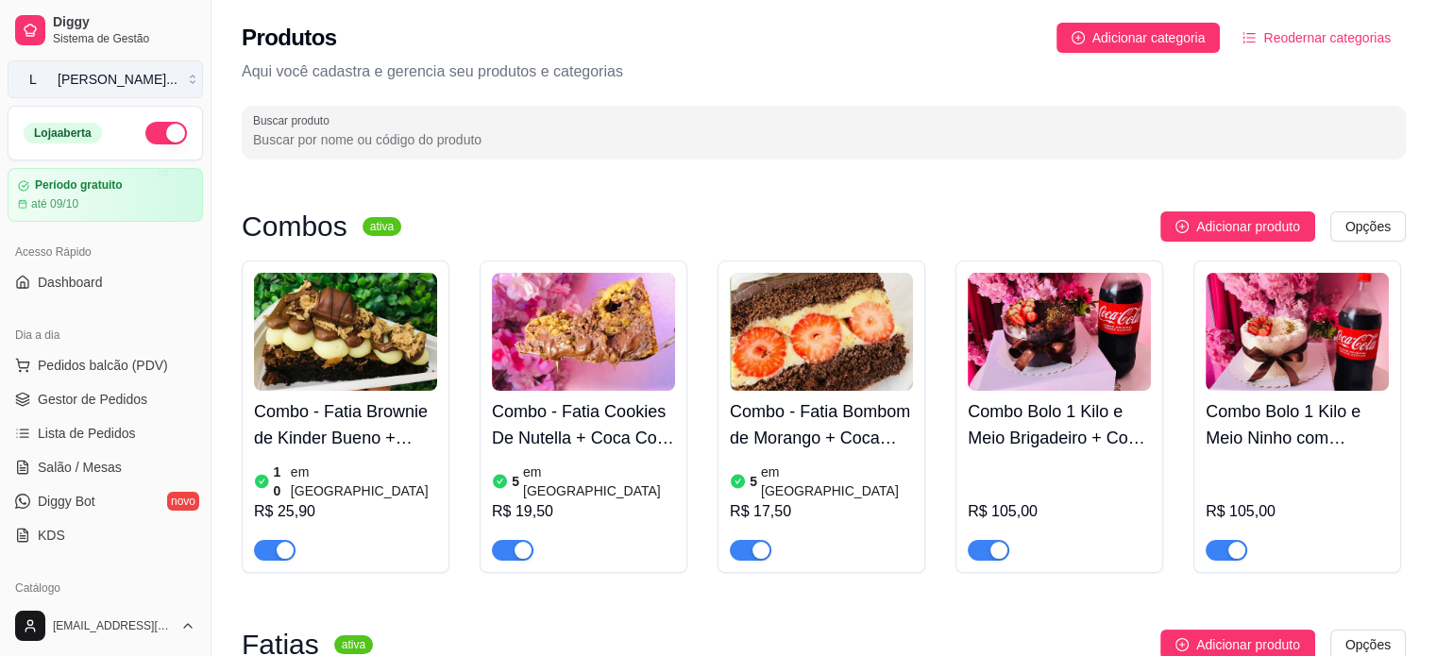
click at [87, 87] on div "Lika Cakes ..." at bounding box center [118, 79] width 120 height 19
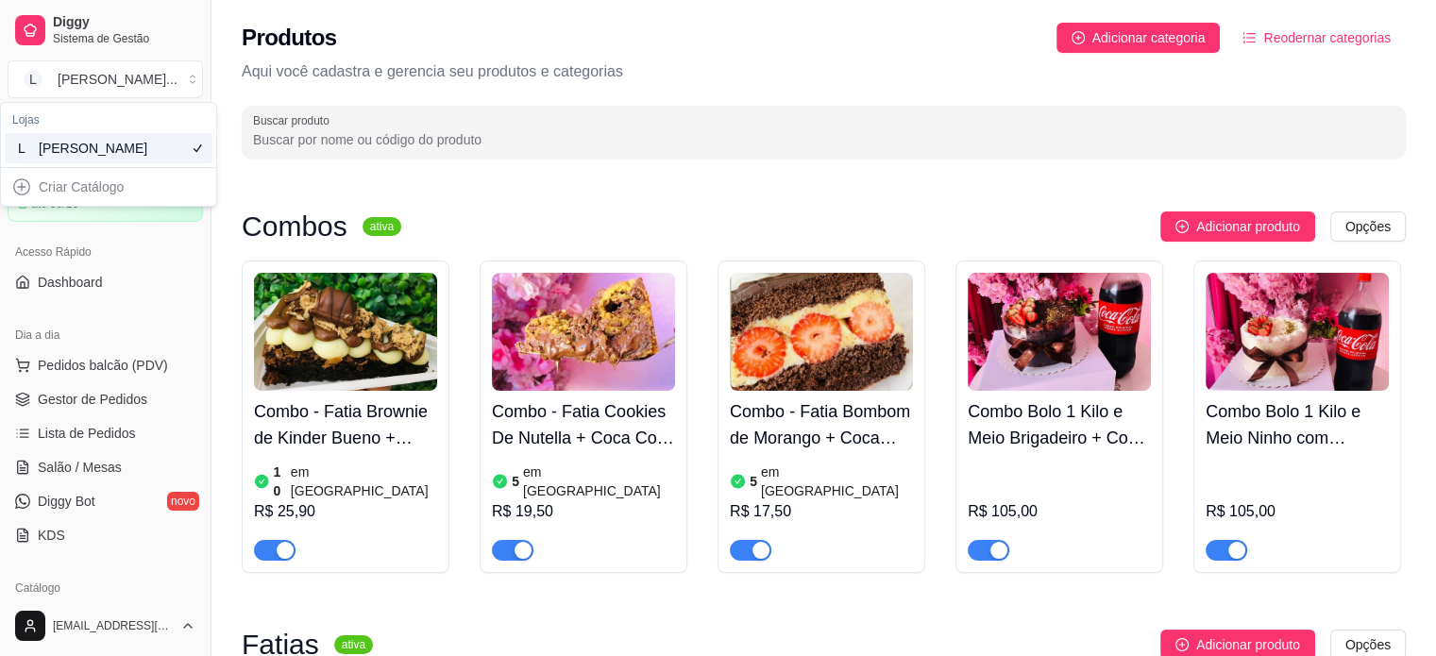
click at [439, 53] on div "Produtos Adicionar categoria Reodernar categorias Aqui você cadastra e gerencia…" at bounding box center [823, 85] width 1224 height 170
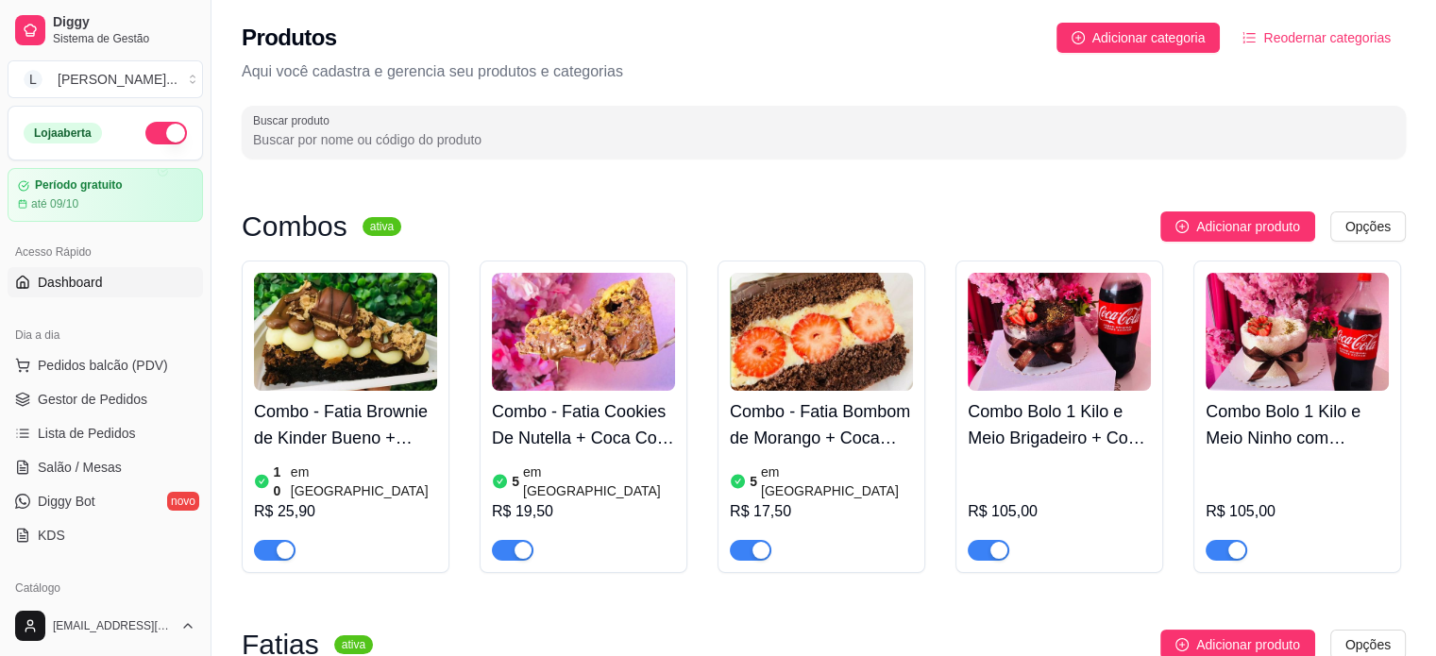
click at [84, 278] on span "Dashboard" at bounding box center [70, 282] width 65 height 19
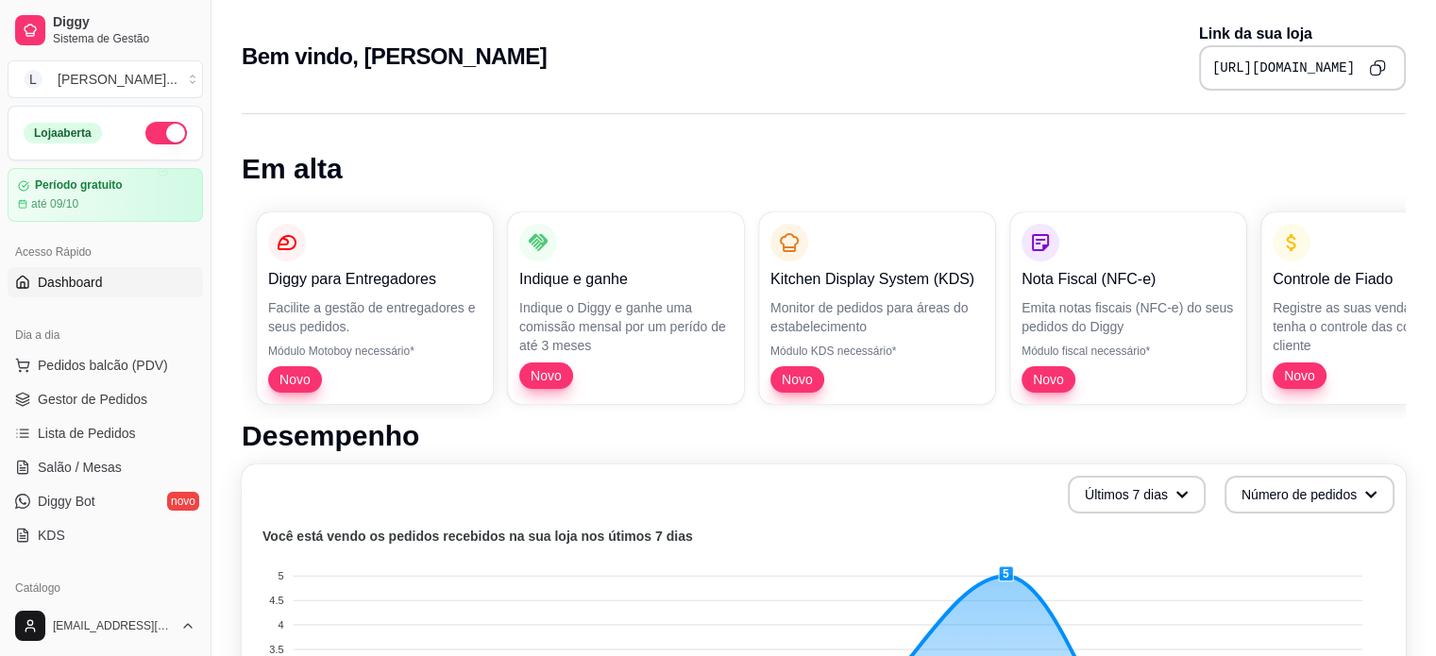
click at [1374, 59] on icon "Copy to clipboard" at bounding box center [1377, 67] width 17 height 17
click at [128, 394] on span "Gestor de Pedidos" at bounding box center [92, 399] width 109 height 19
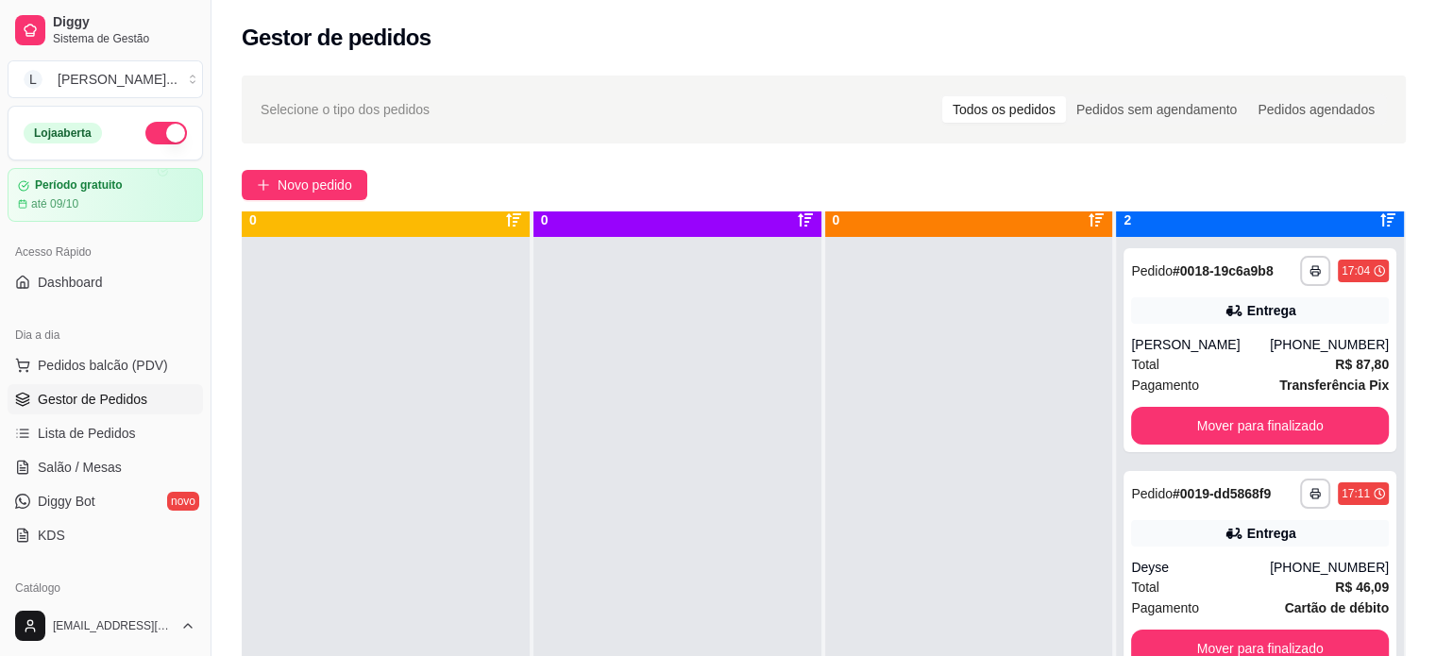
scroll to position [53, 0]
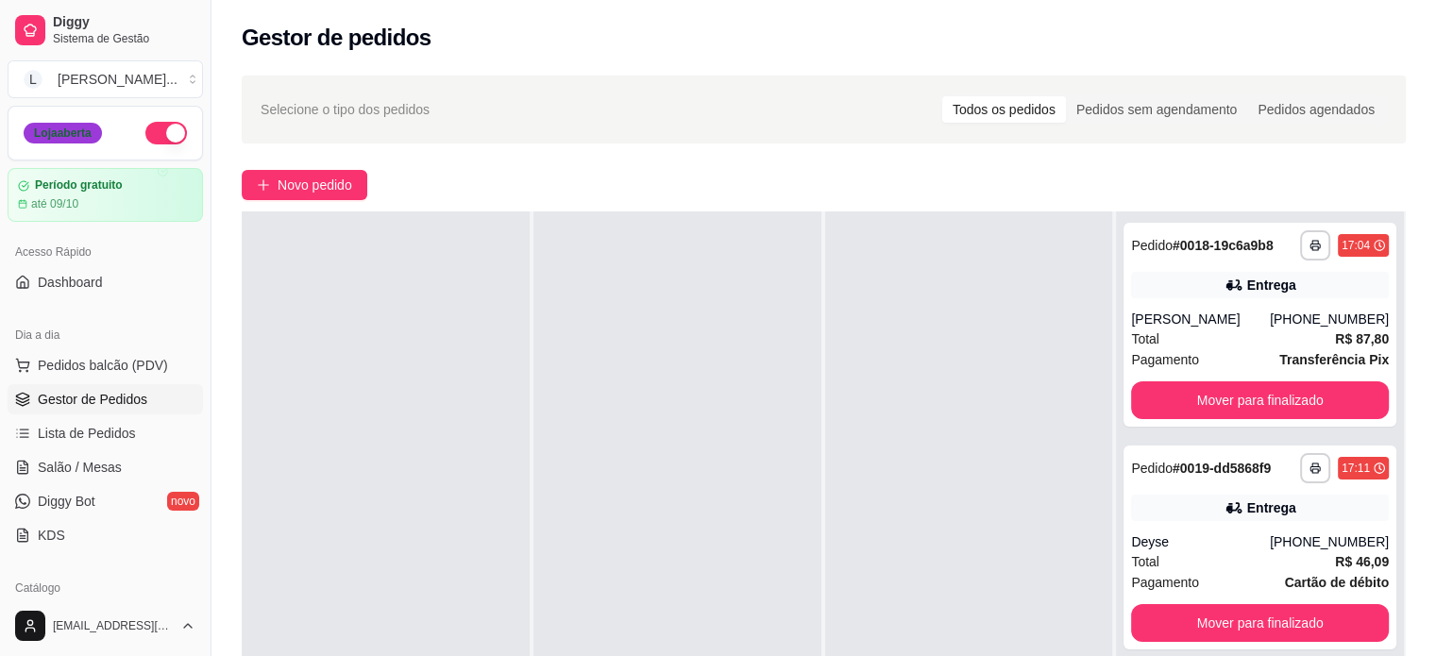
click at [86, 128] on div "Loja aberta" at bounding box center [63, 133] width 78 height 21
click at [46, 209] on article "até 09/10" at bounding box center [54, 203] width 48 height 15
click at [83, 86] on div "Lika Cakes ..." at bounding box center [118, 79] width 120 height 19
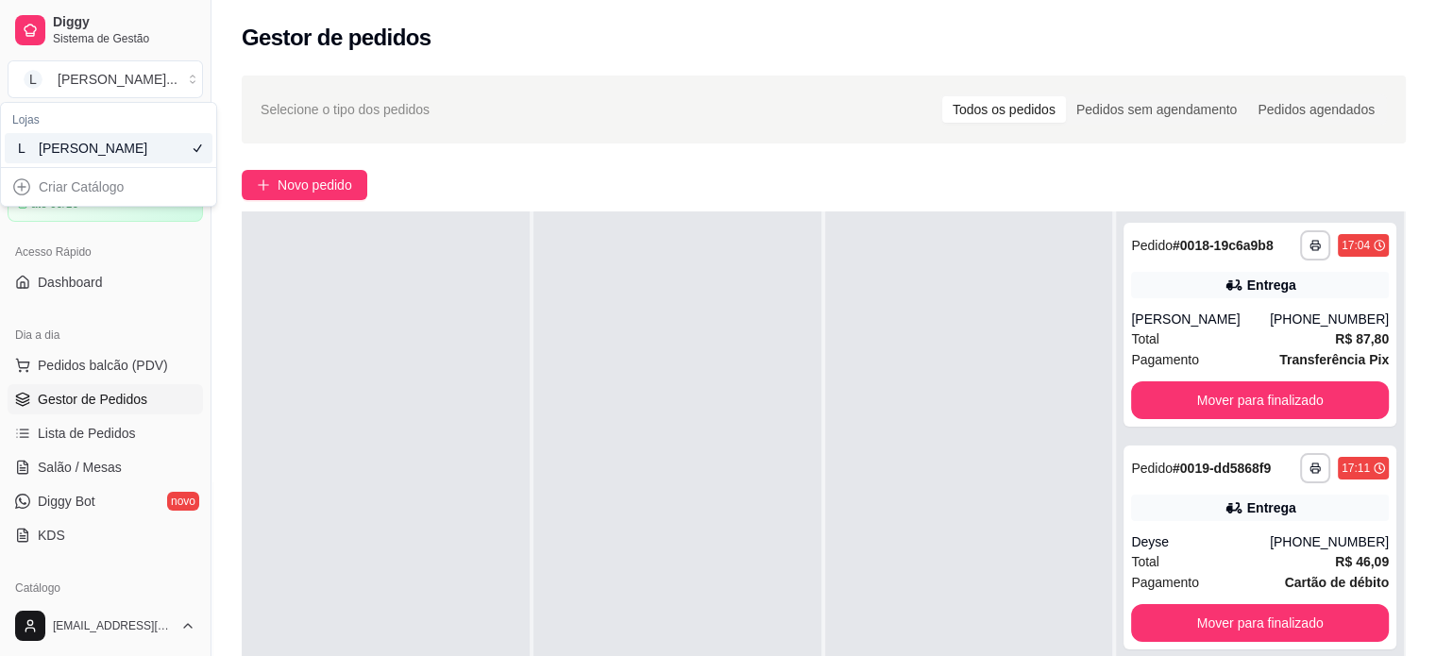
click at [95, 143] on div "[PERSON_NAME]" at bounding box center [81, 148] width 85 height 19
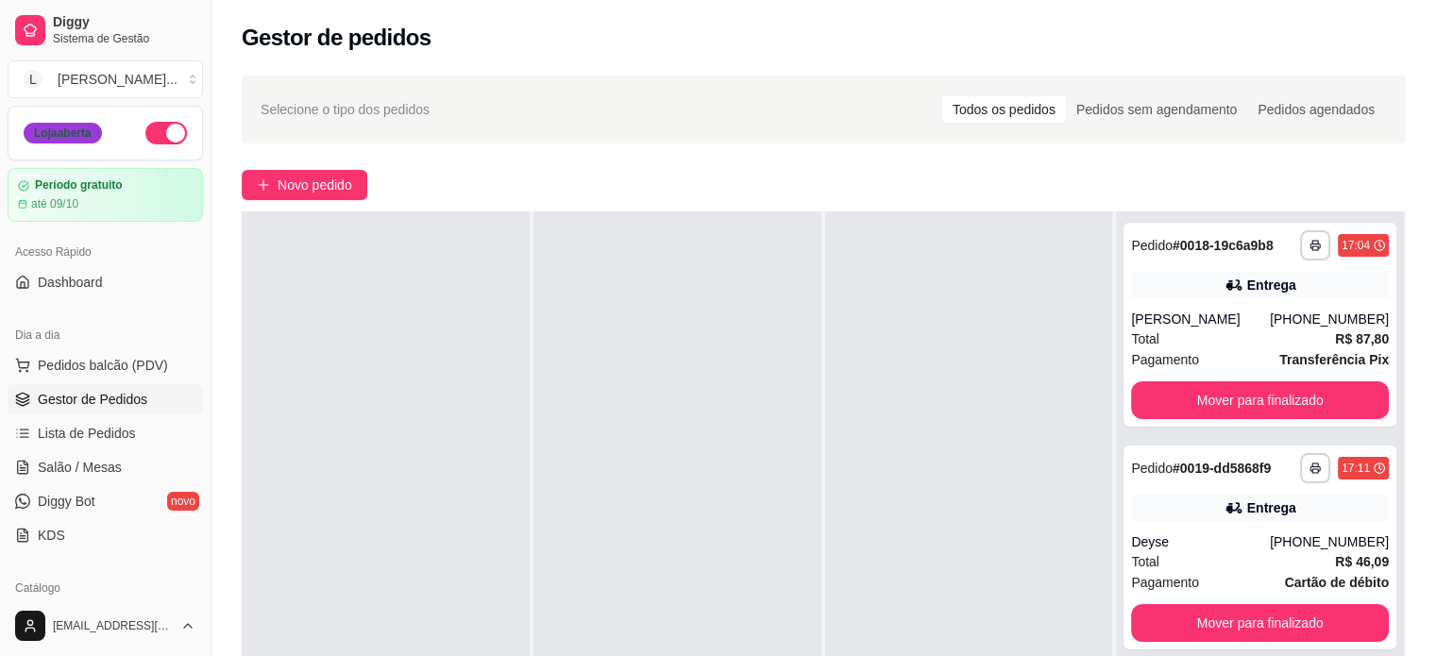
click at [72, 126] on div "Loja aberta" at bounding box center [63, 133] width 78 height 21
click at [71, 126] on div "Loja aberta" at bounding box center [63, 133] width 78 height 21
click at [72, 127] on div "Loja aberta" at bounding box center [63, 133] width 78 height 21
click at [119, 139] on div "Loja aberta" at bounding box center [105, 133] width 163 height 23
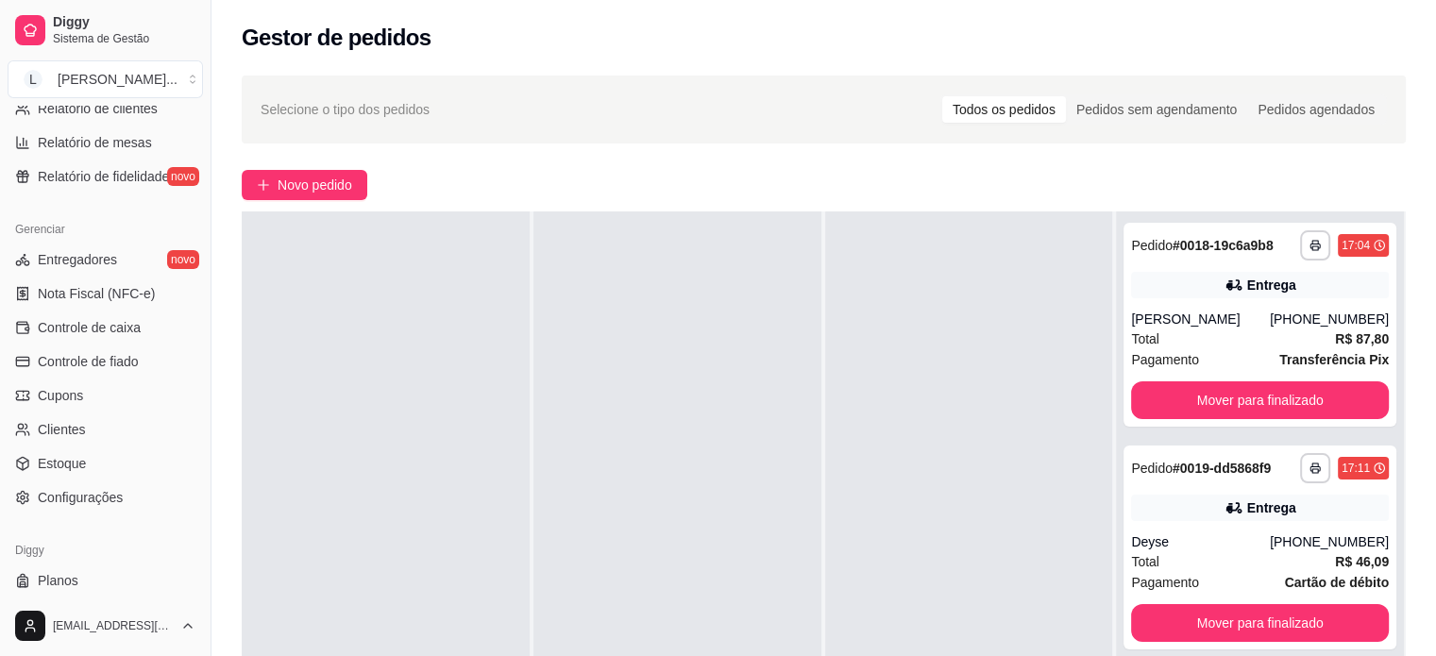
scroll to position [701, 0]
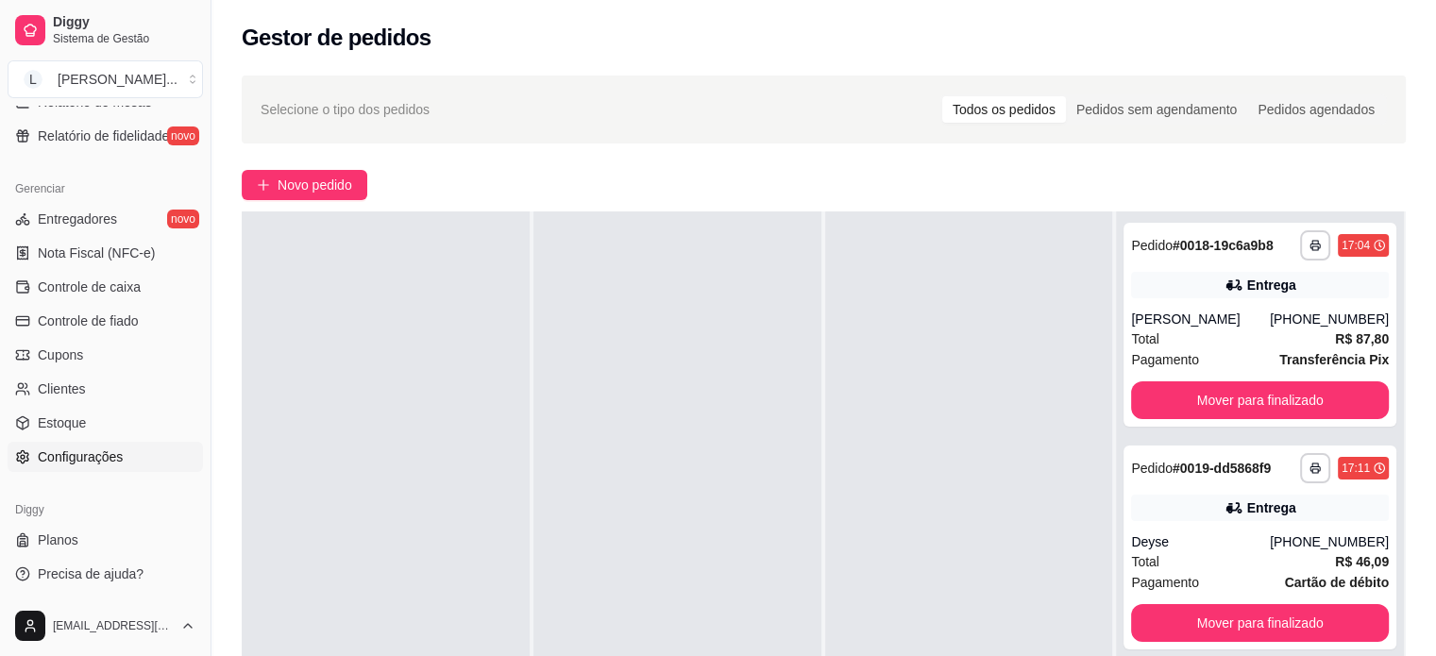
click at [106, 449] on span "Configurações" at bounding box center [80, 456] width 85 height 19
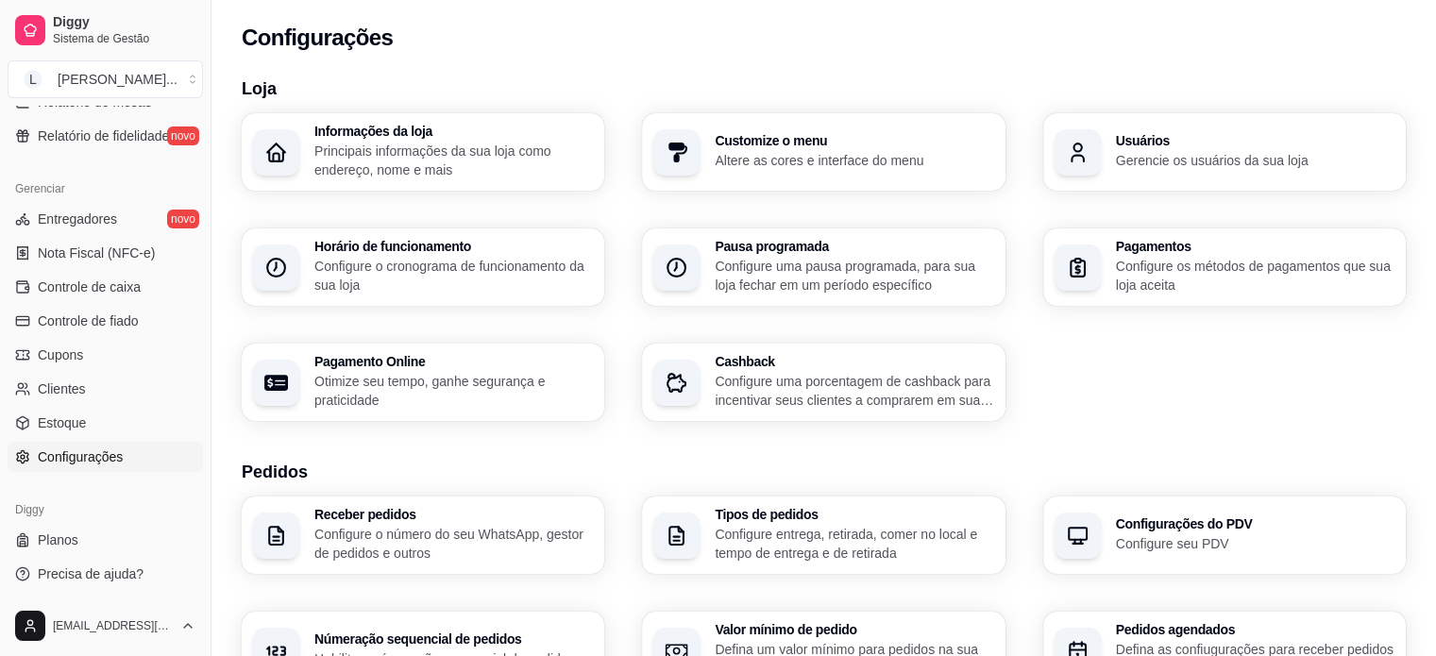
click at [349, 297] on div "Horário de funcionamento Configure o cronograma de funcionamento da sua loja" at bounding box center [423, 266] width 362 height 77
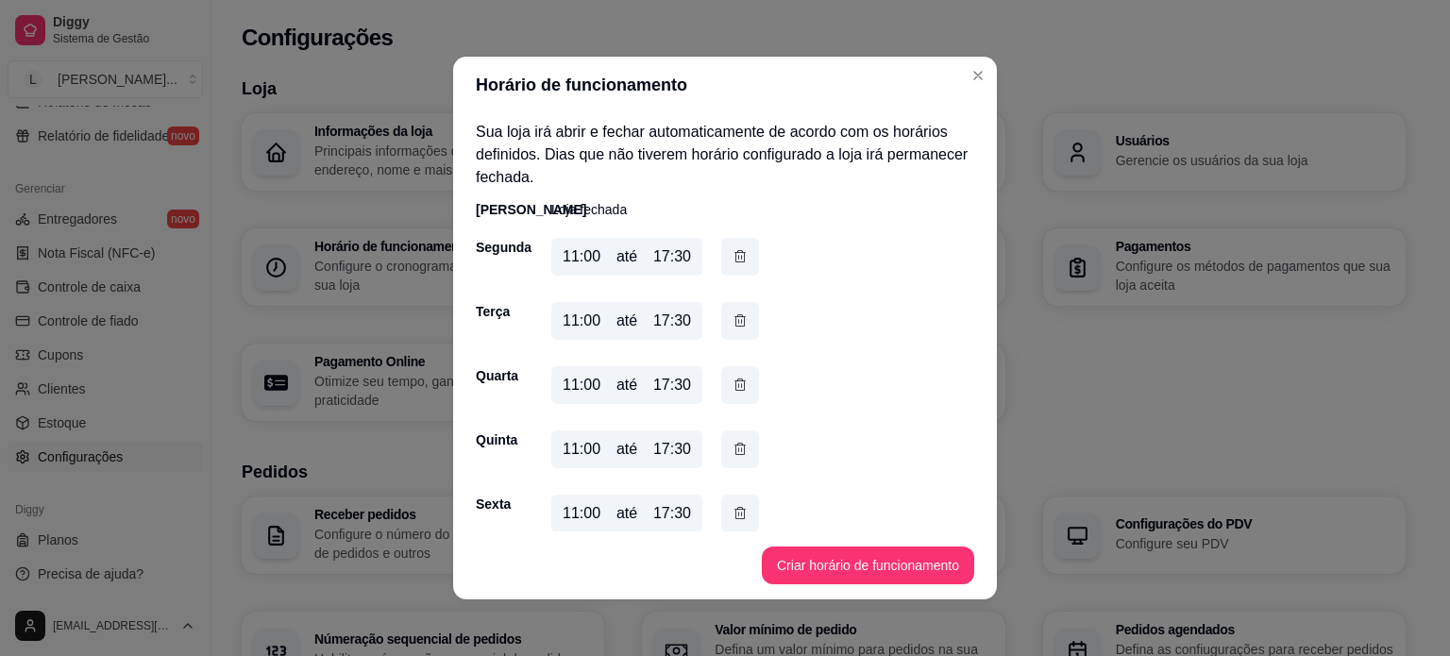
click at [682, 260] on div "17:30" at bounding box center [672, 256] width 38 height 23
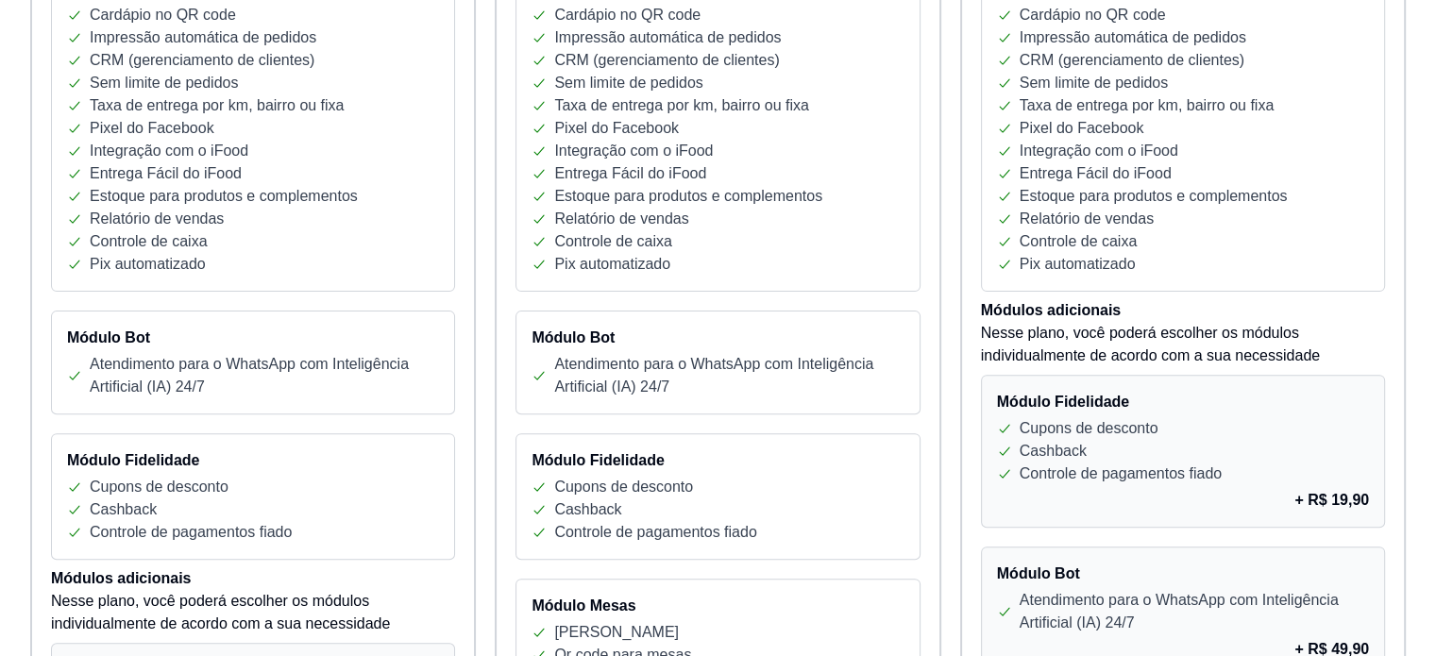
scroll to position [94, 0]
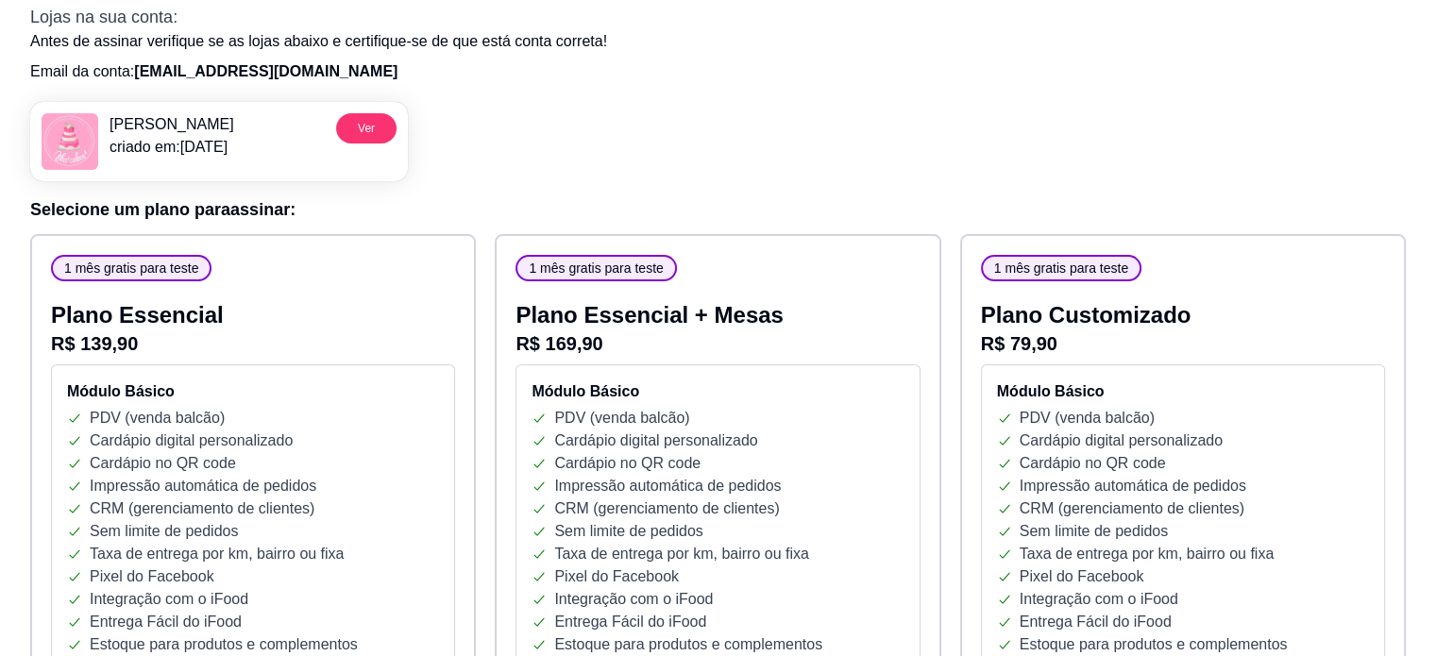
drag, startPoint x: 0, startPoint y: 6, endPoint x: 472, endPoint y: 143, distance: 491.7
click at [632, 127] on div "[PERSON_NAME] criado em: [DATE] Ver" at bounding box center [717, 134] width 1375 height 94
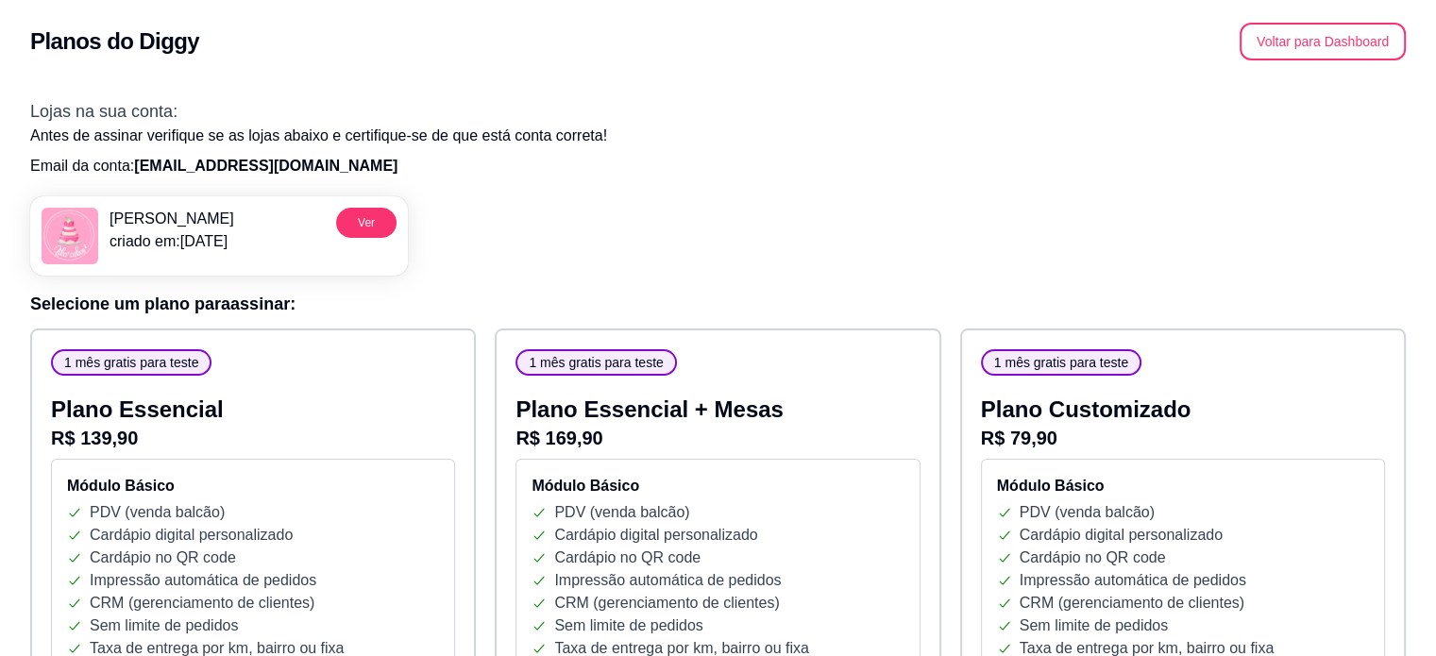
scroll to position [0, 0]
